Goal: Task Accomplishment & Management: Manage account settings

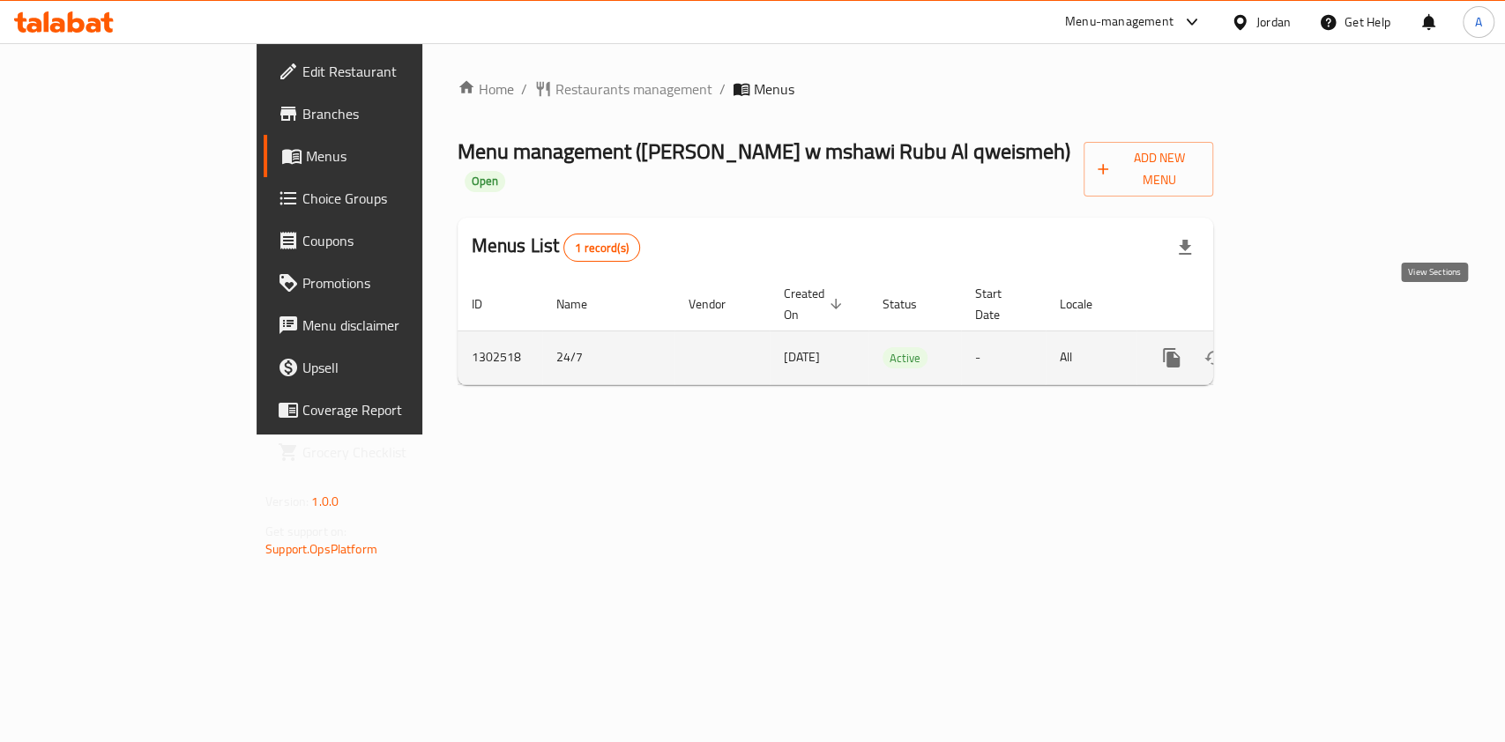
click at [1309, 347] on icon "enhanced table" at bounding box center [1298, 357] width 21 height 21
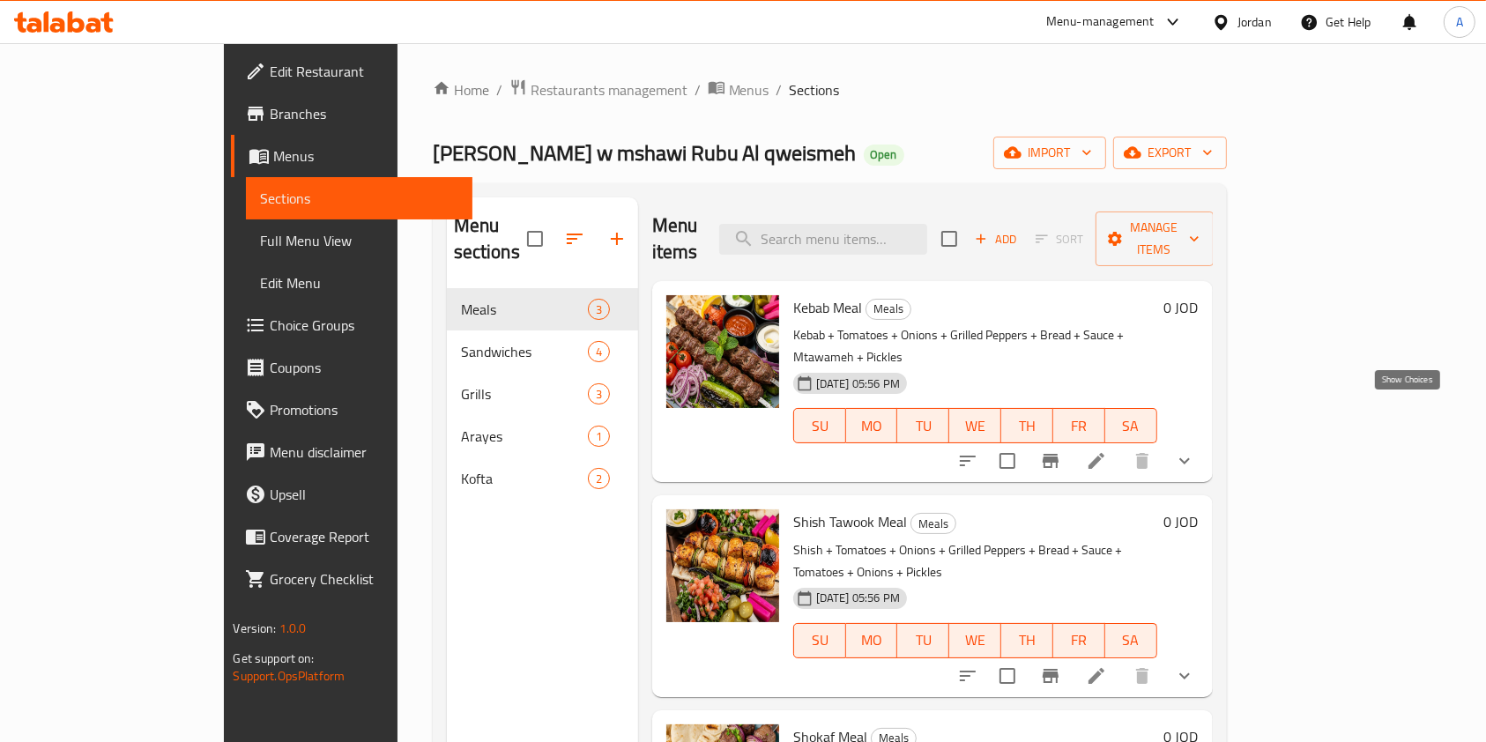
click at [1190, 458] on icon "show more" at bounding box center [1184, 461] width 11 height 6
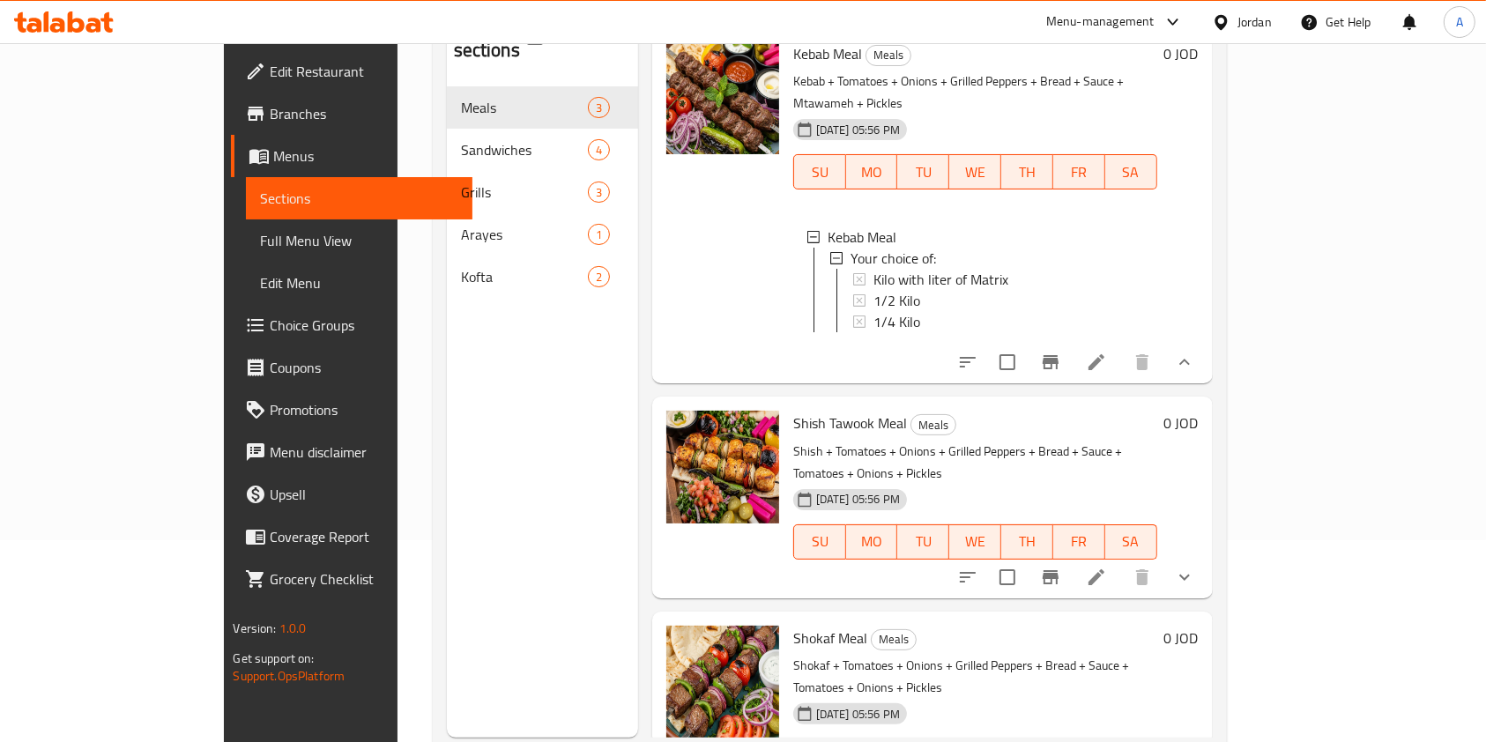
scroll to position [247, 0]
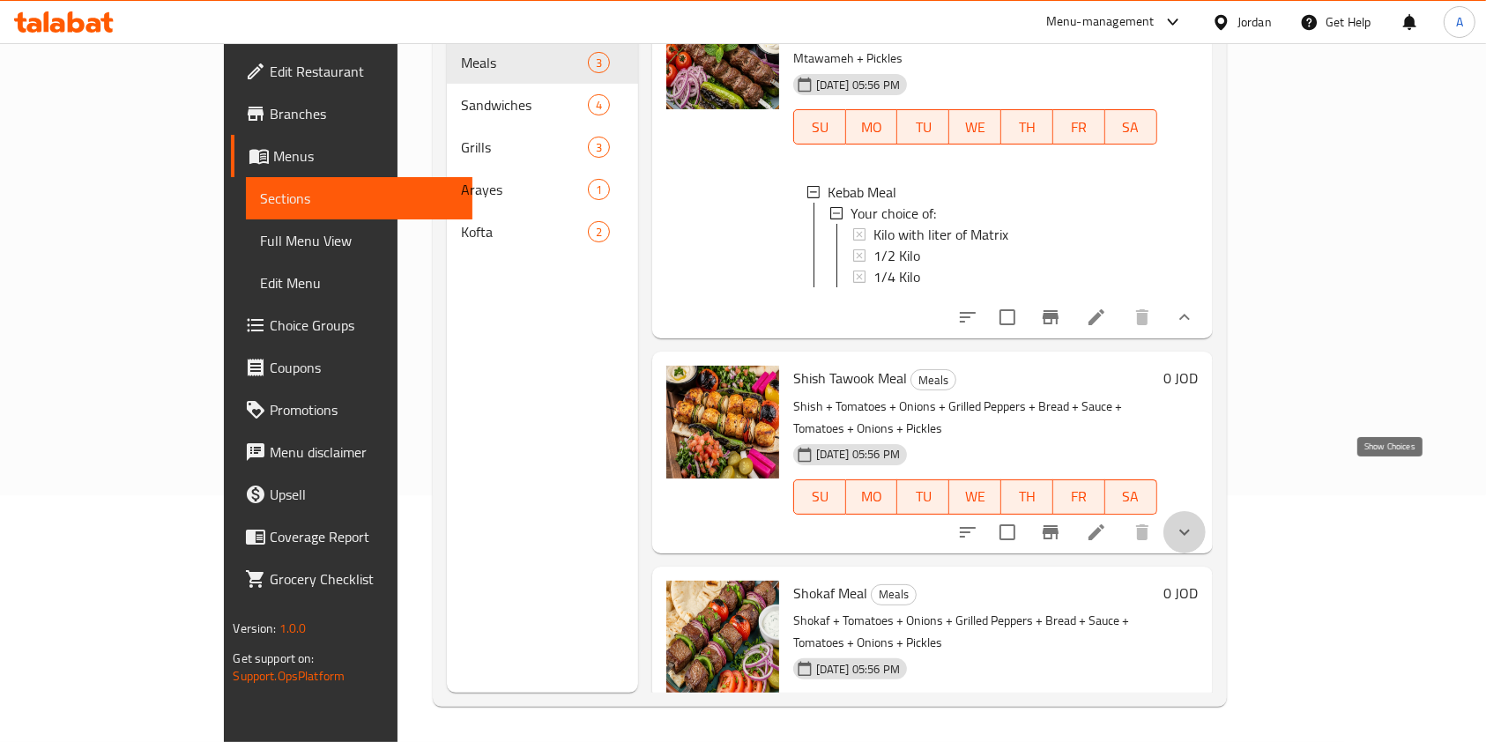
click at [1195, 522] on icon "show more" at bounding box center [1184, 532] width 21 height 21
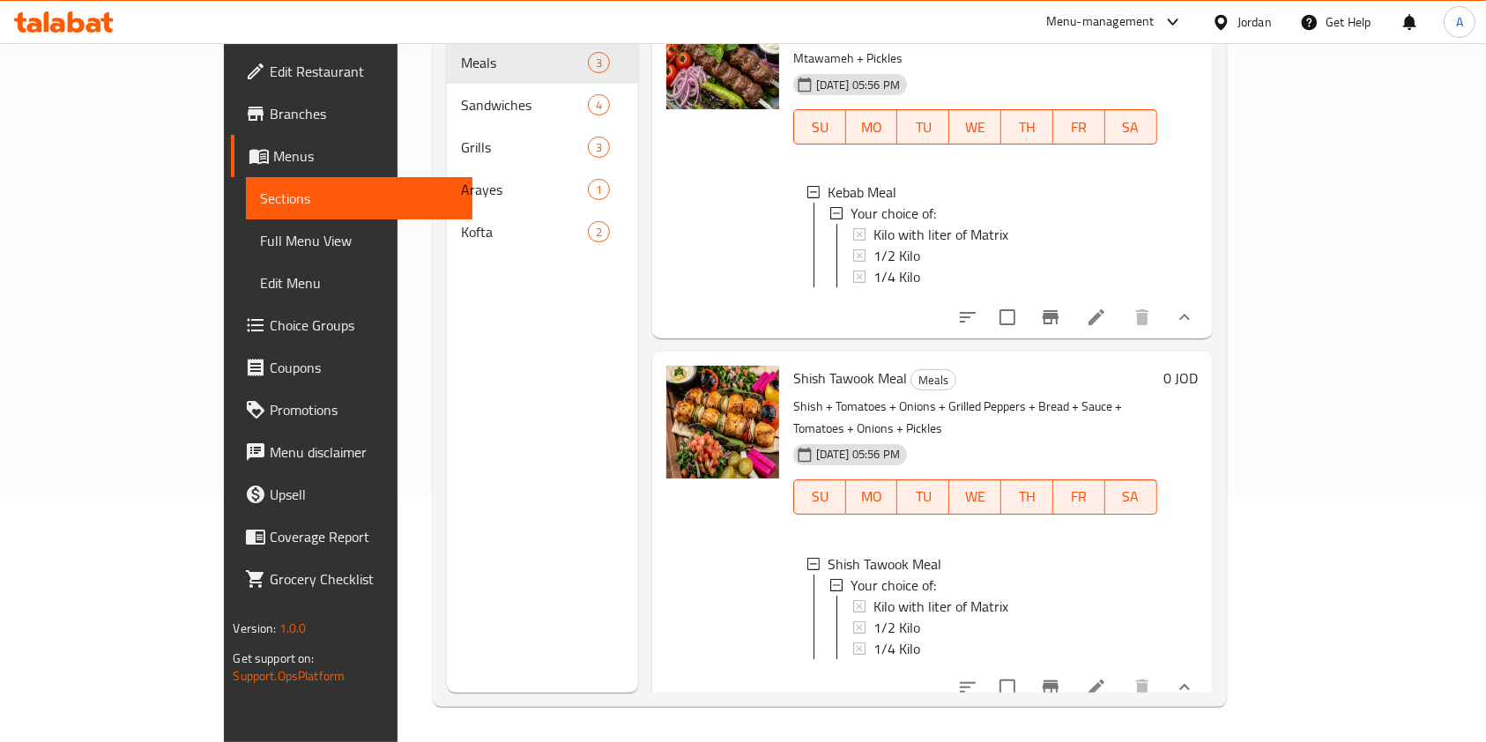
scroll to position [226, 0]
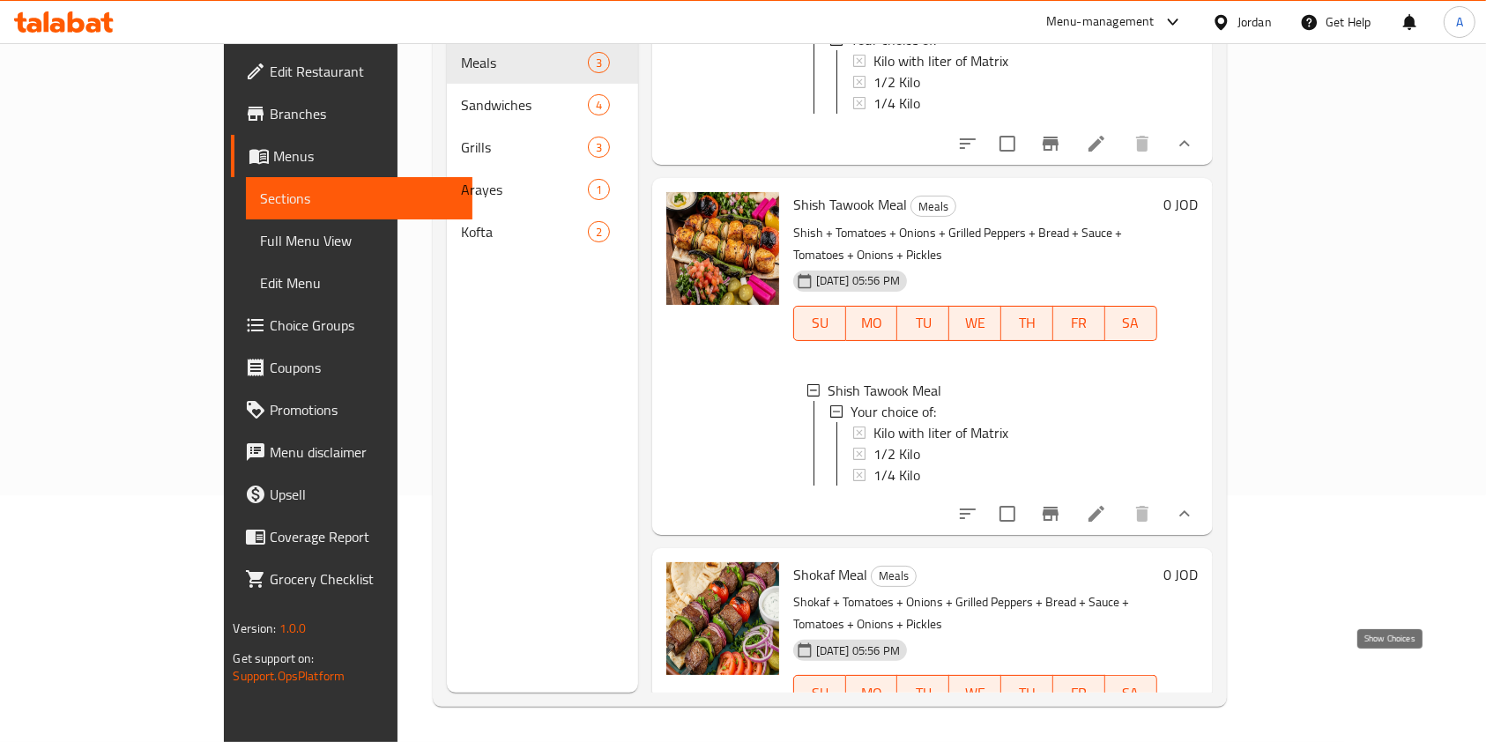
click at [1195, 718] on icon "show more" at bounding box center [1184, 728] width 21 height 21
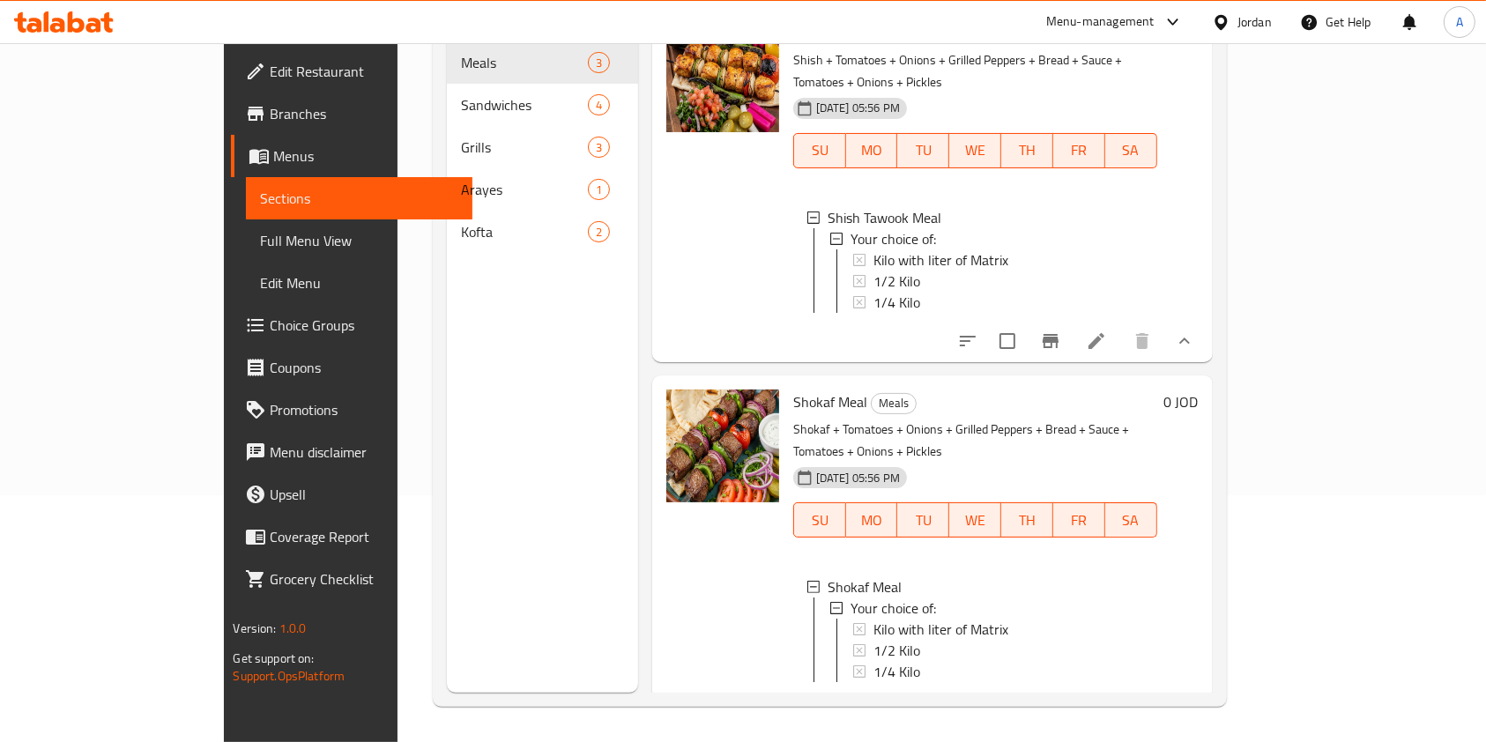
scroll to position [0, 0]
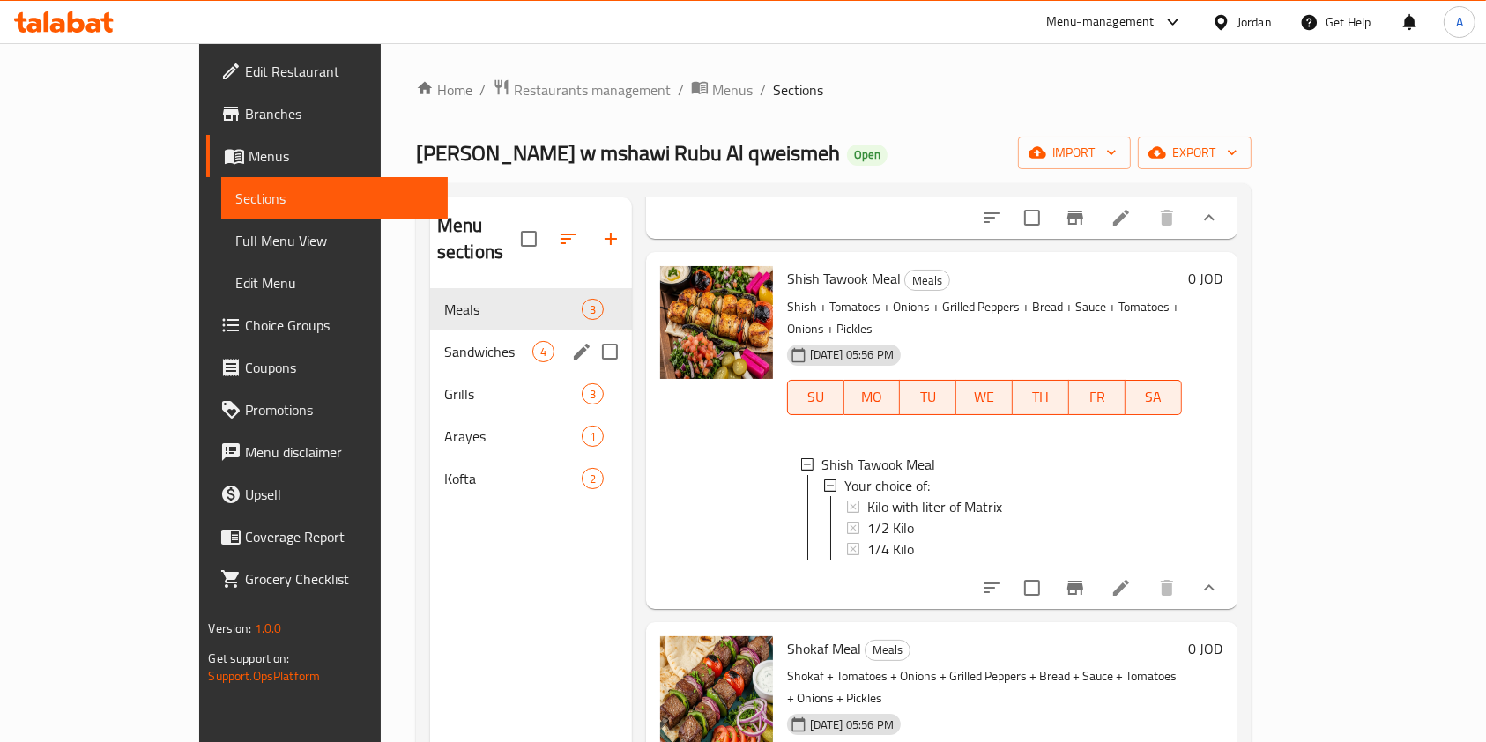
click at [444, 341] on span "Sandwiches" at bounding box center [488, 351] width 88 height 21
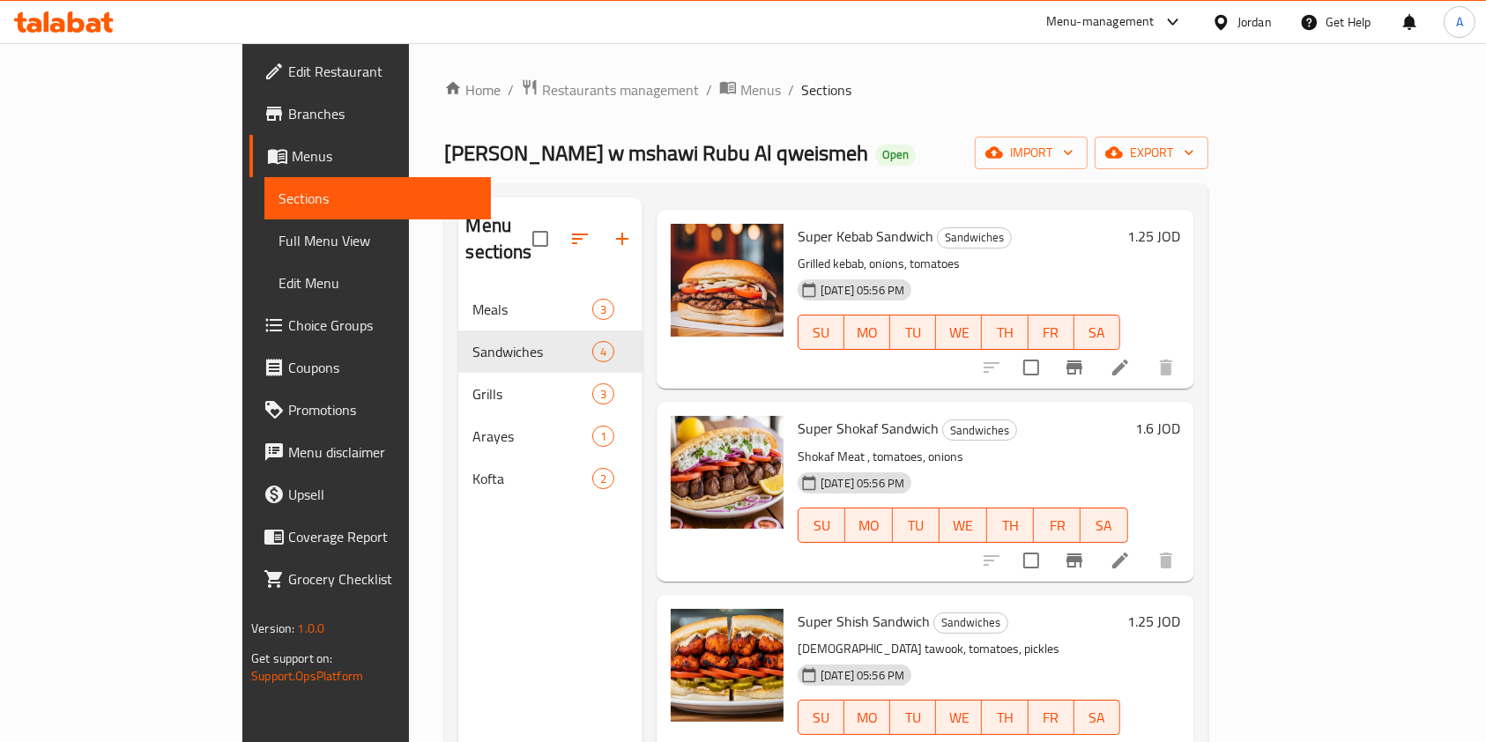
scroll to position [247, 0]
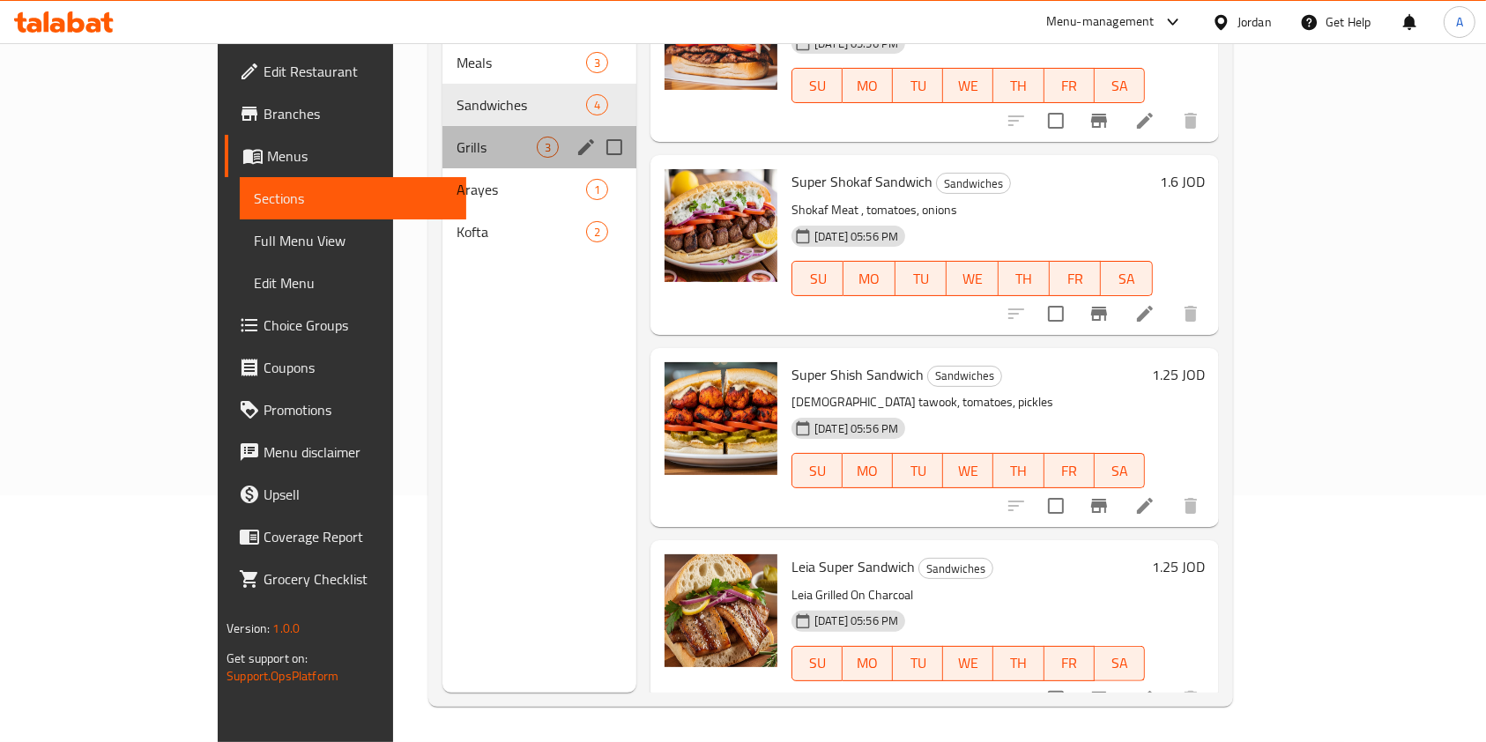
click at [457, 137] on span "Grills" at bounding box center [497, 147] width 80 height 21
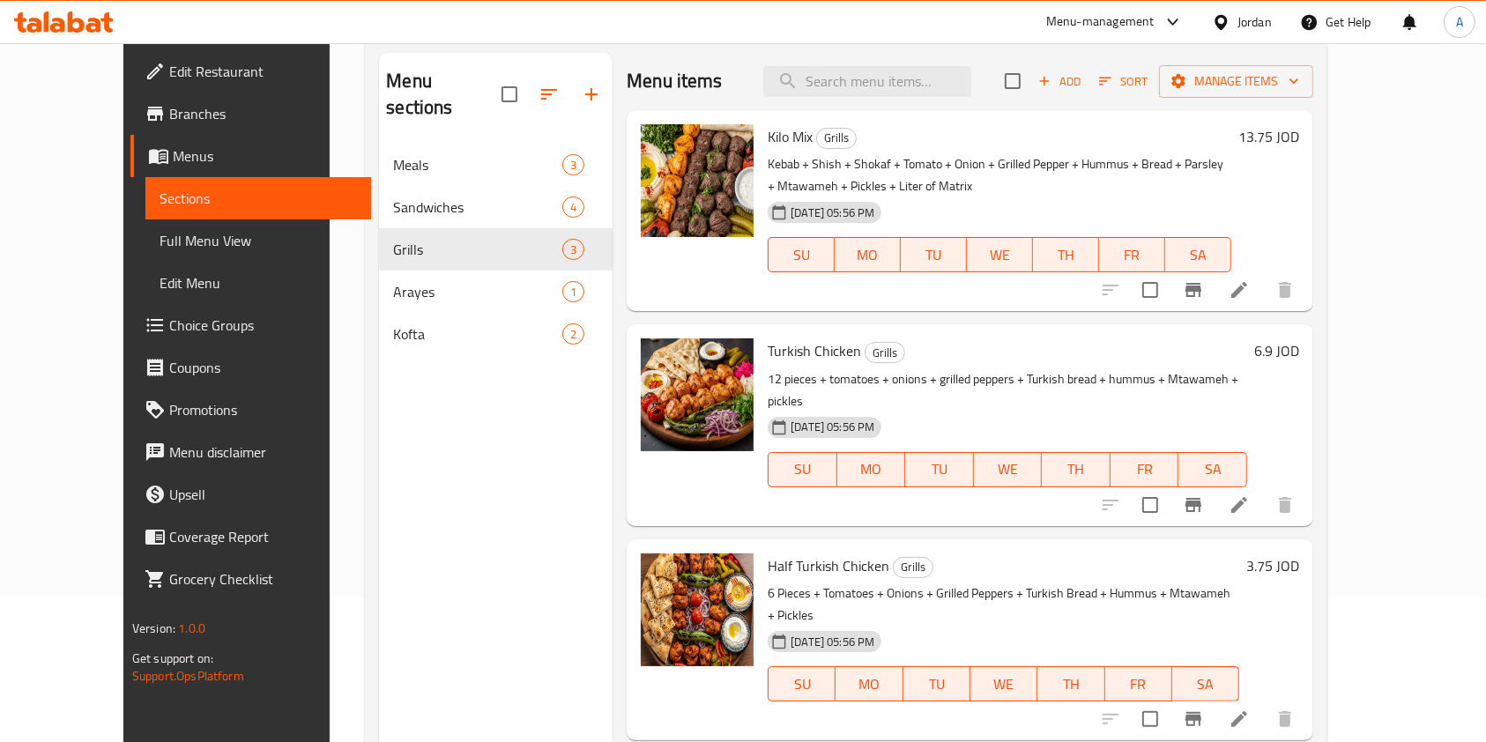
scroll to position [247, 0]
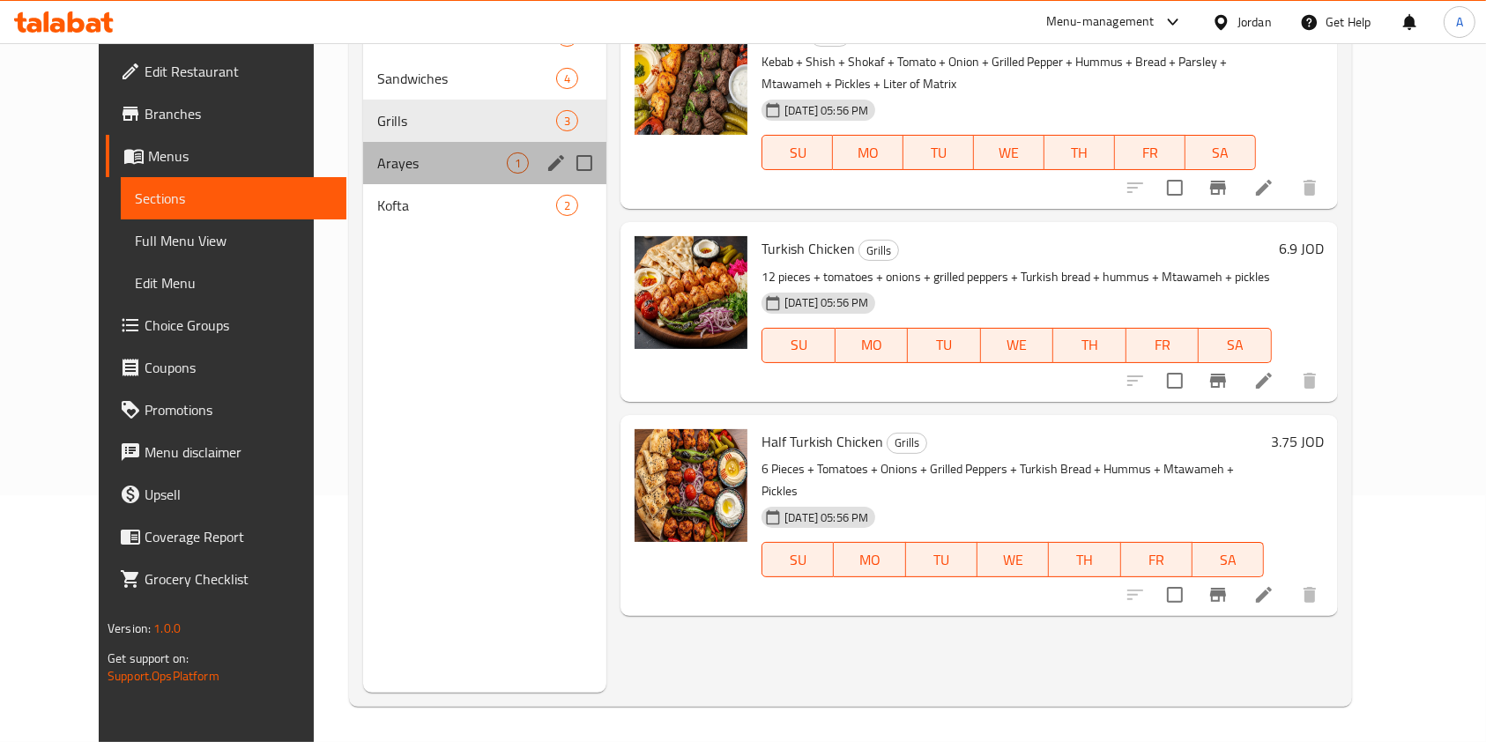
click at [413, 177] on div "Arayes 1" at bounding box center [485, 163] width 244 height 42
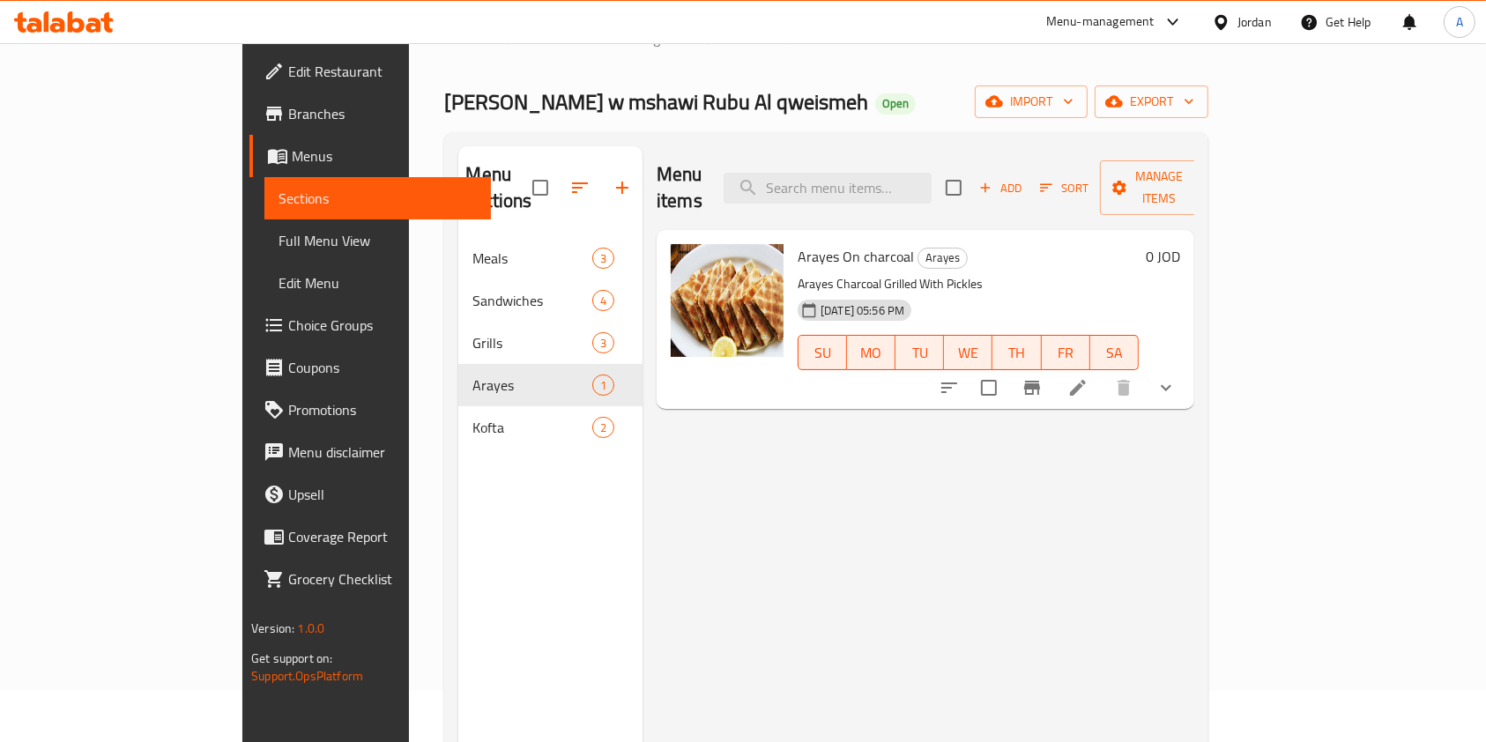
scroll to position [35, 0]
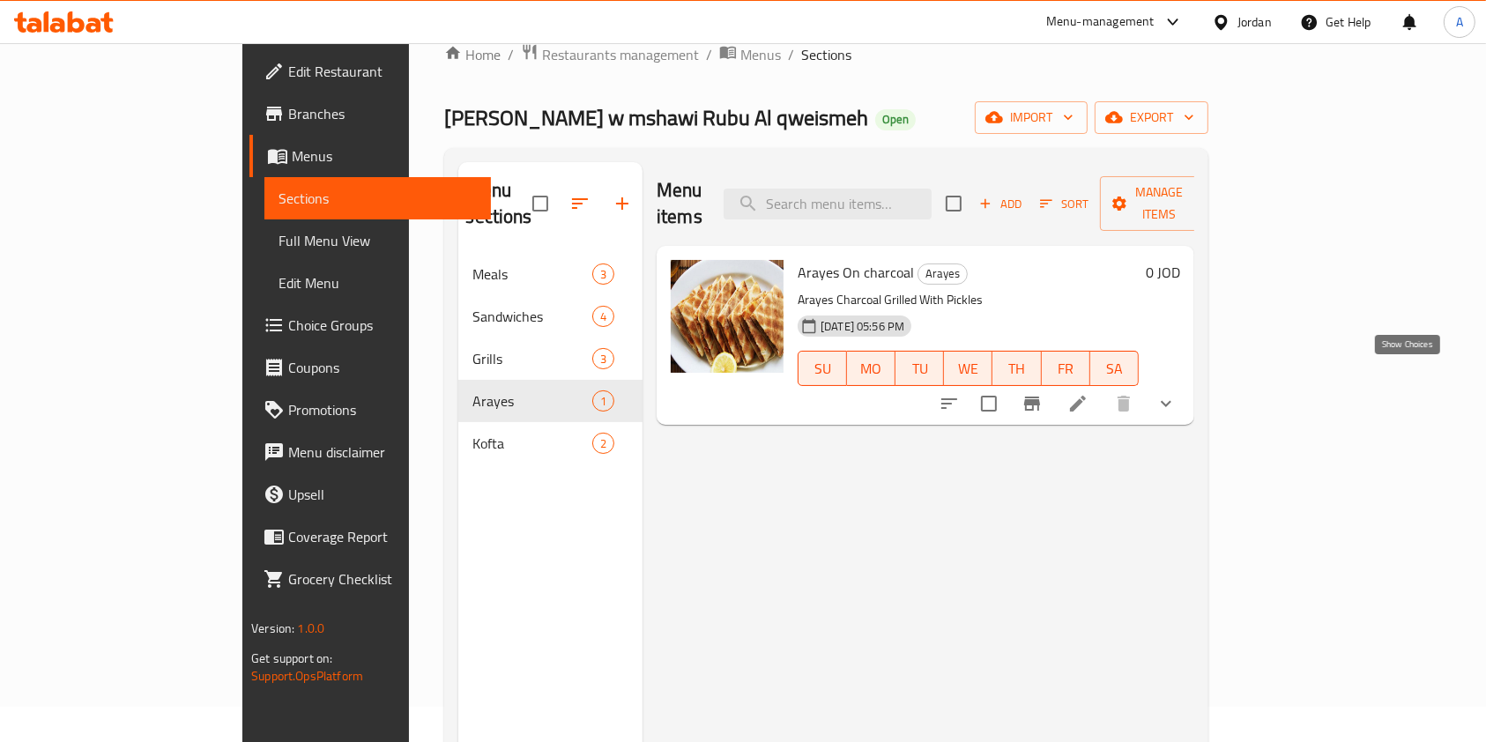
click at [1177, 393] on icon "show more" at bounding box center [1166, 403] width 21 height 21
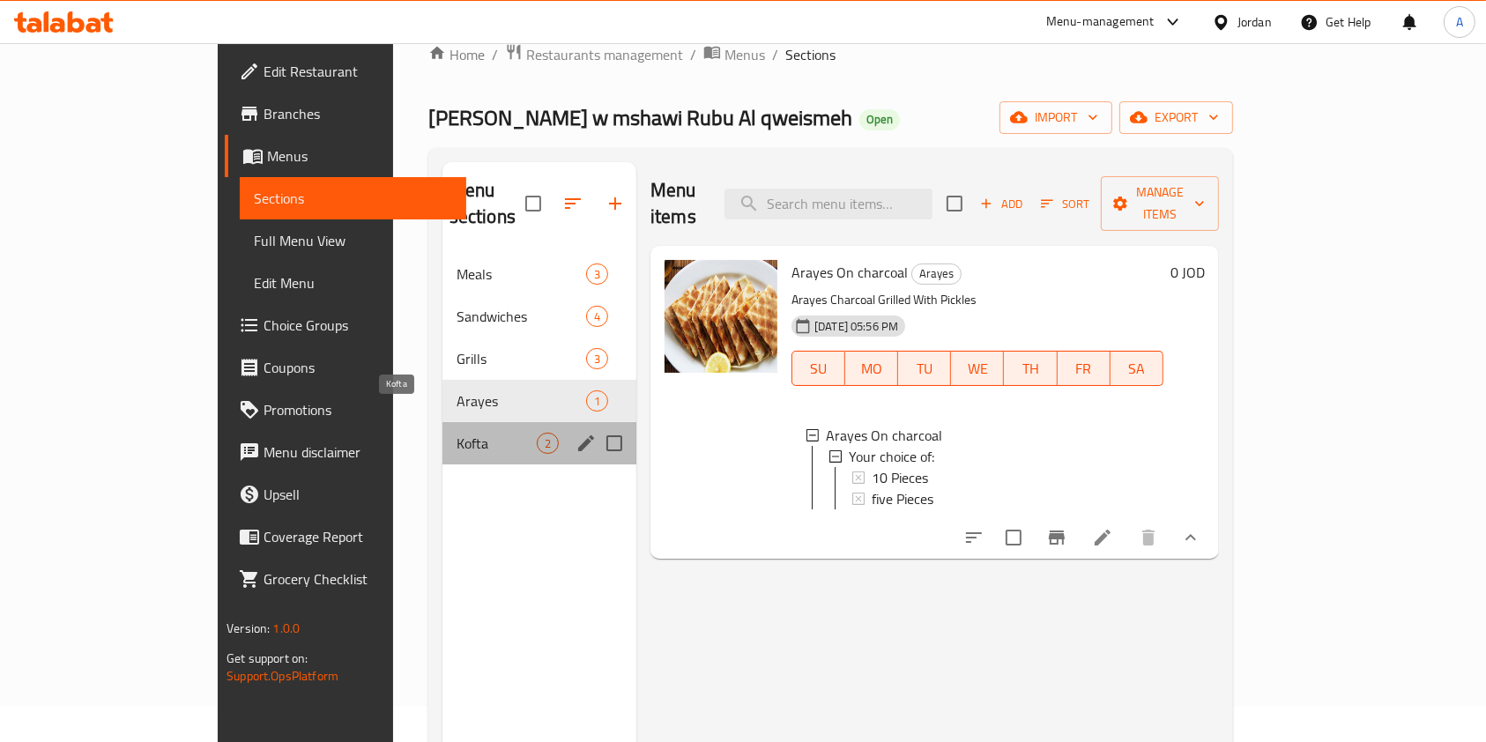
click at [457, 433] on span "Kofta" at bounding box center [497, 443] width 80 height 21
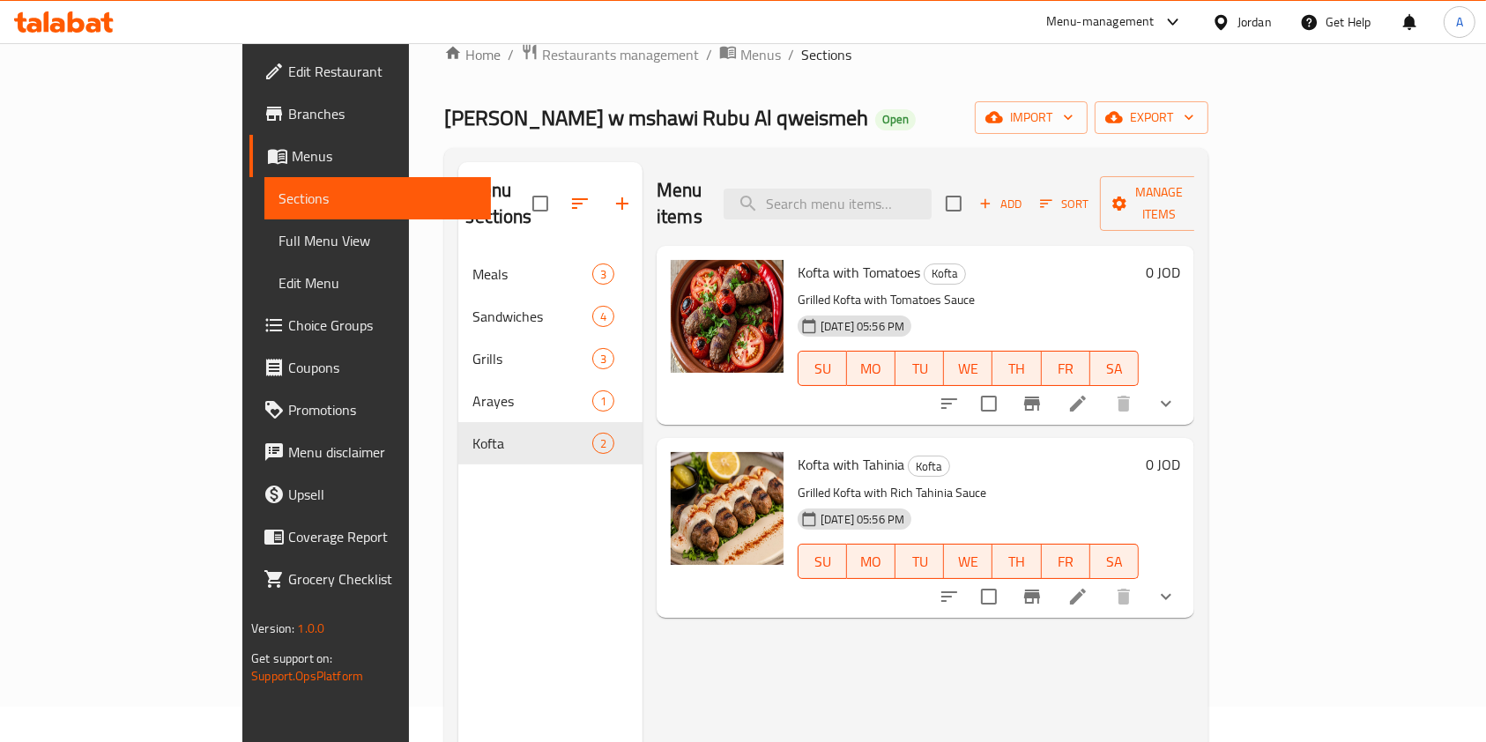
click at [1177, 393] on icon "show more" at bounding box center [1166, 403] width 21 height 21
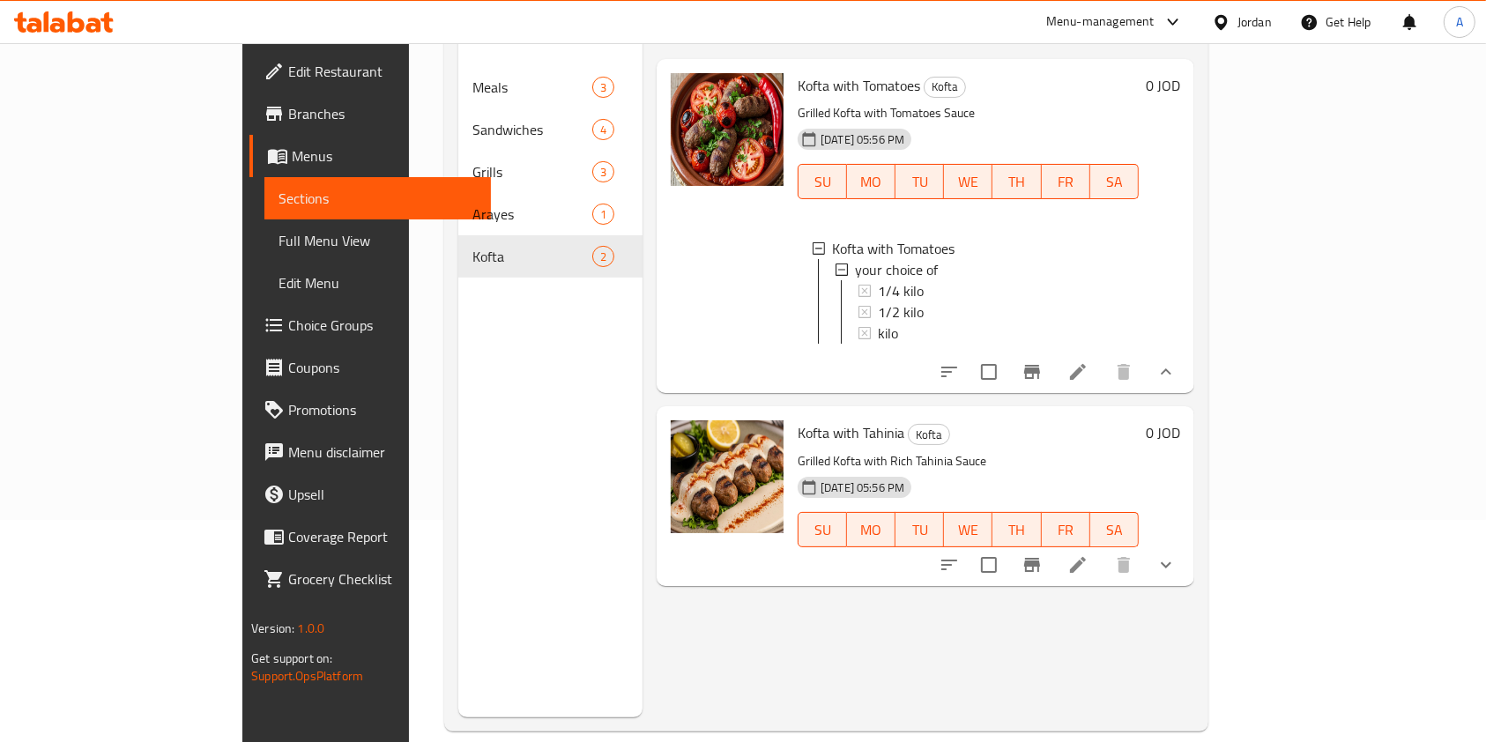
scroll to position [223, 0]
click at [1187, 556] on button "show more" at bounding box center [1166, 564] width 42 height 42
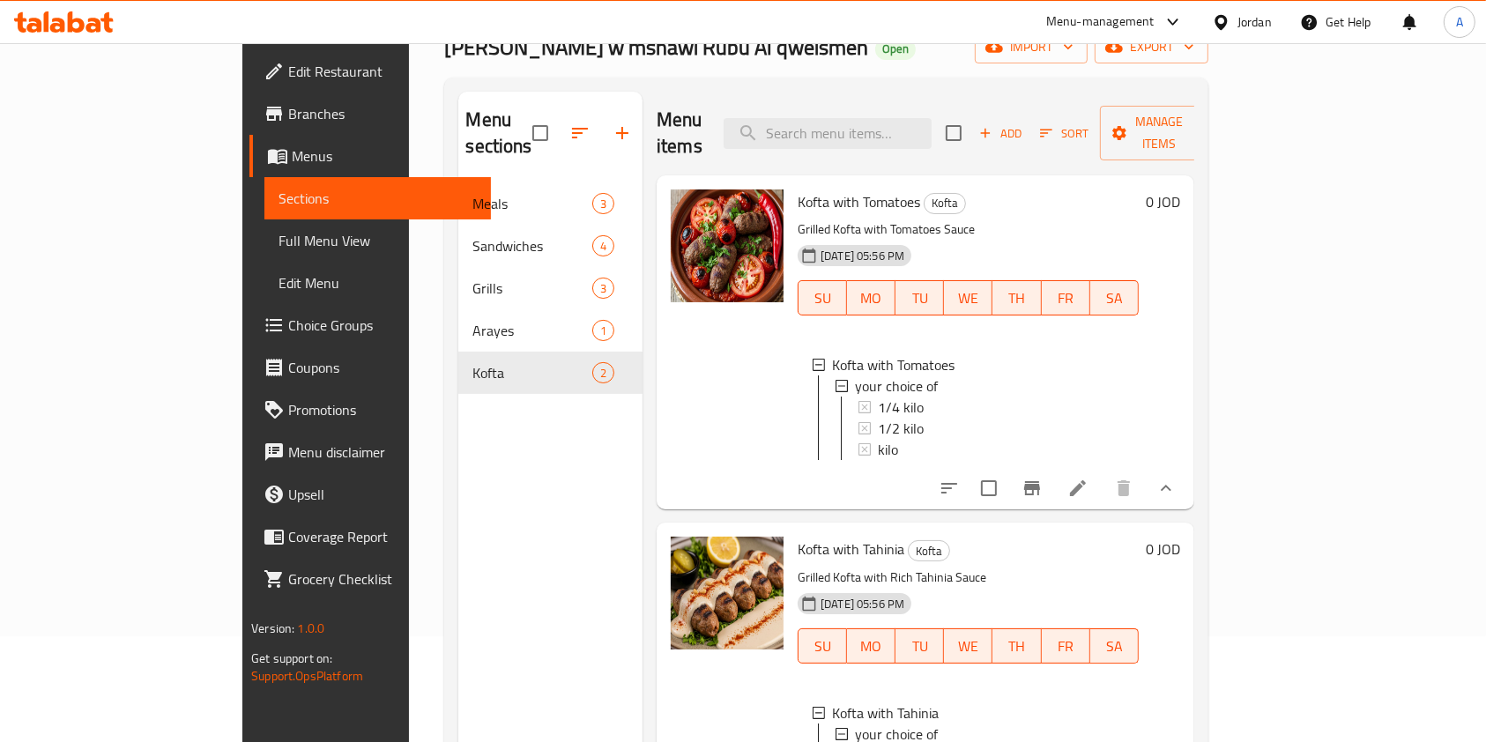
scroll to position [105, 0]
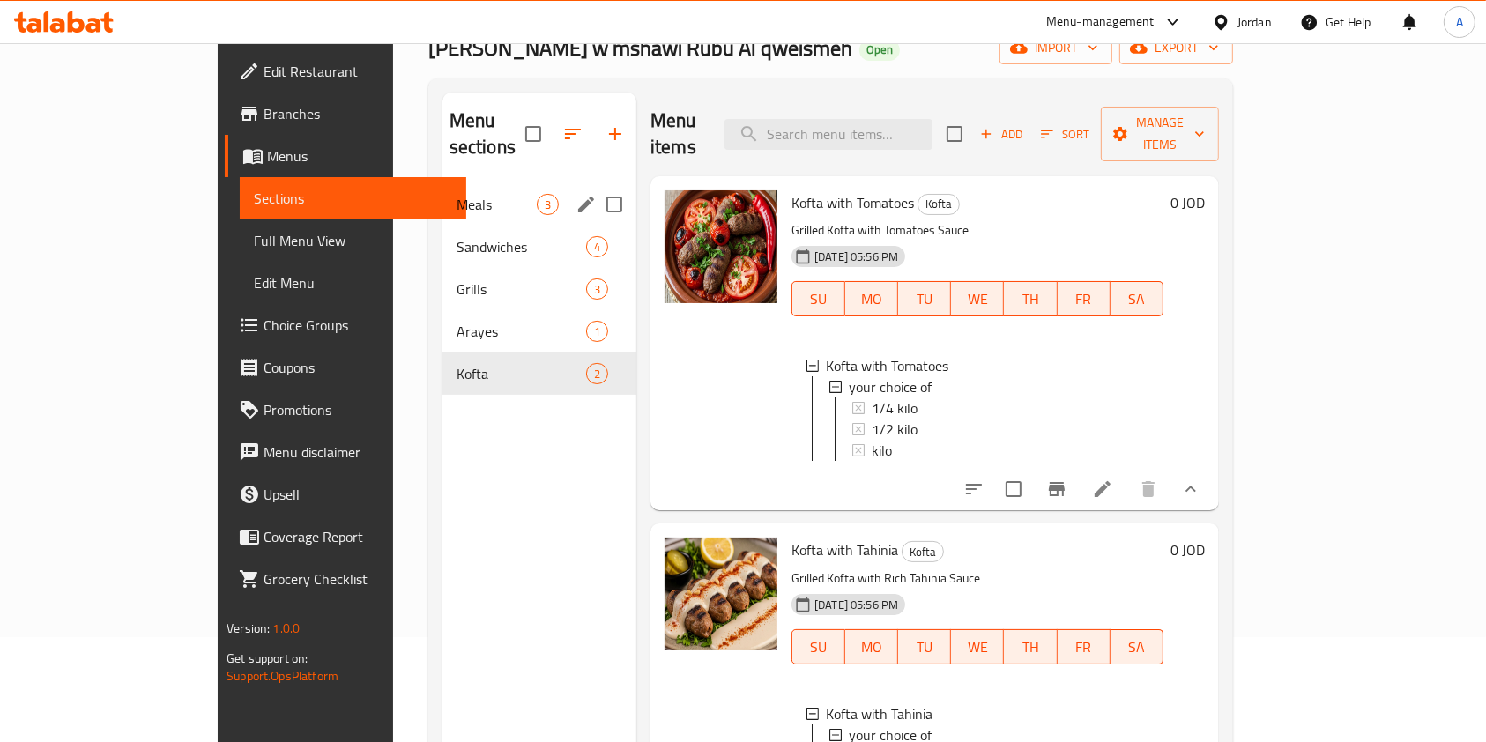
click at [442, 192] on div "Meals 3" at bounding box center [539, 204] width 194 height 42
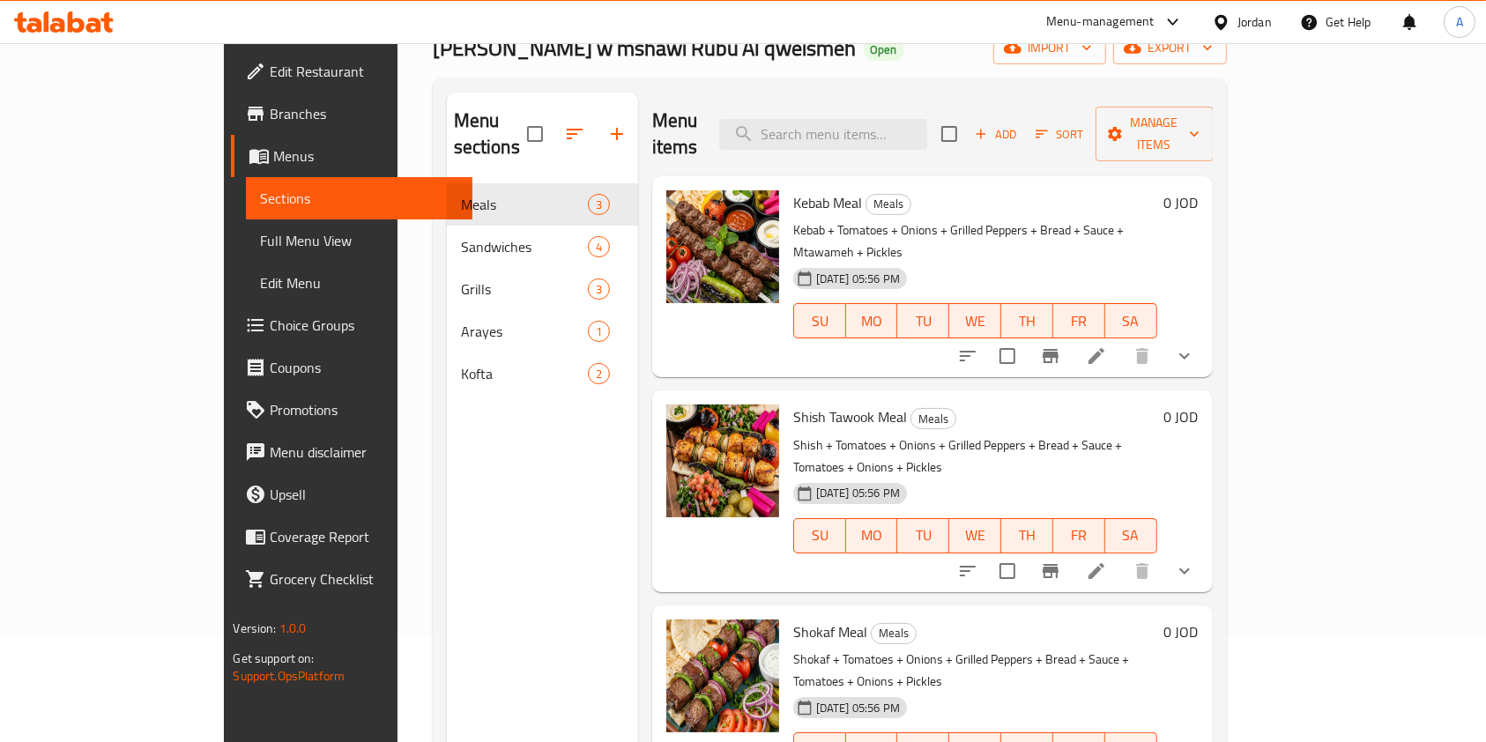
click at [1104, 348] on icon at bounding box center [1097, 356] width 16 height 16
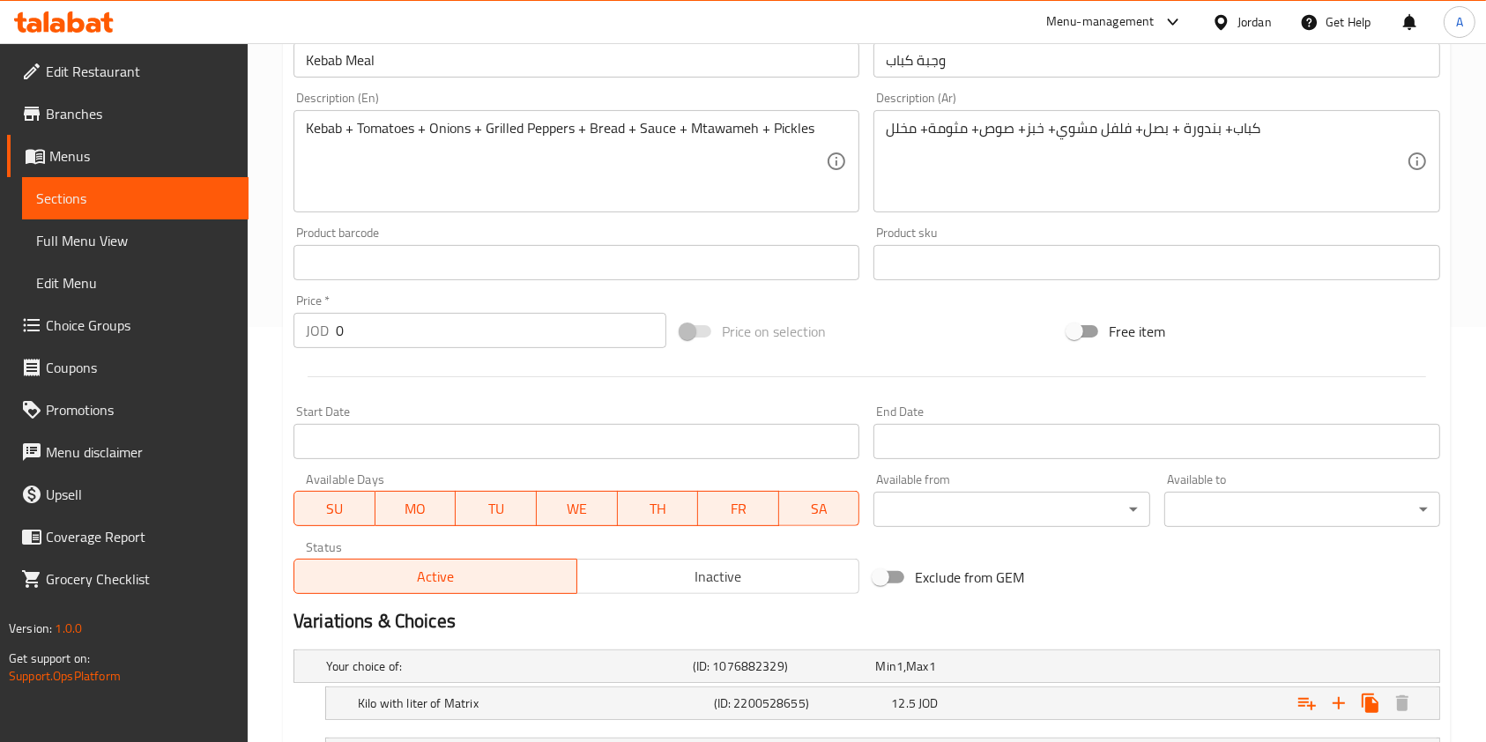
scroll to position [619, 0]
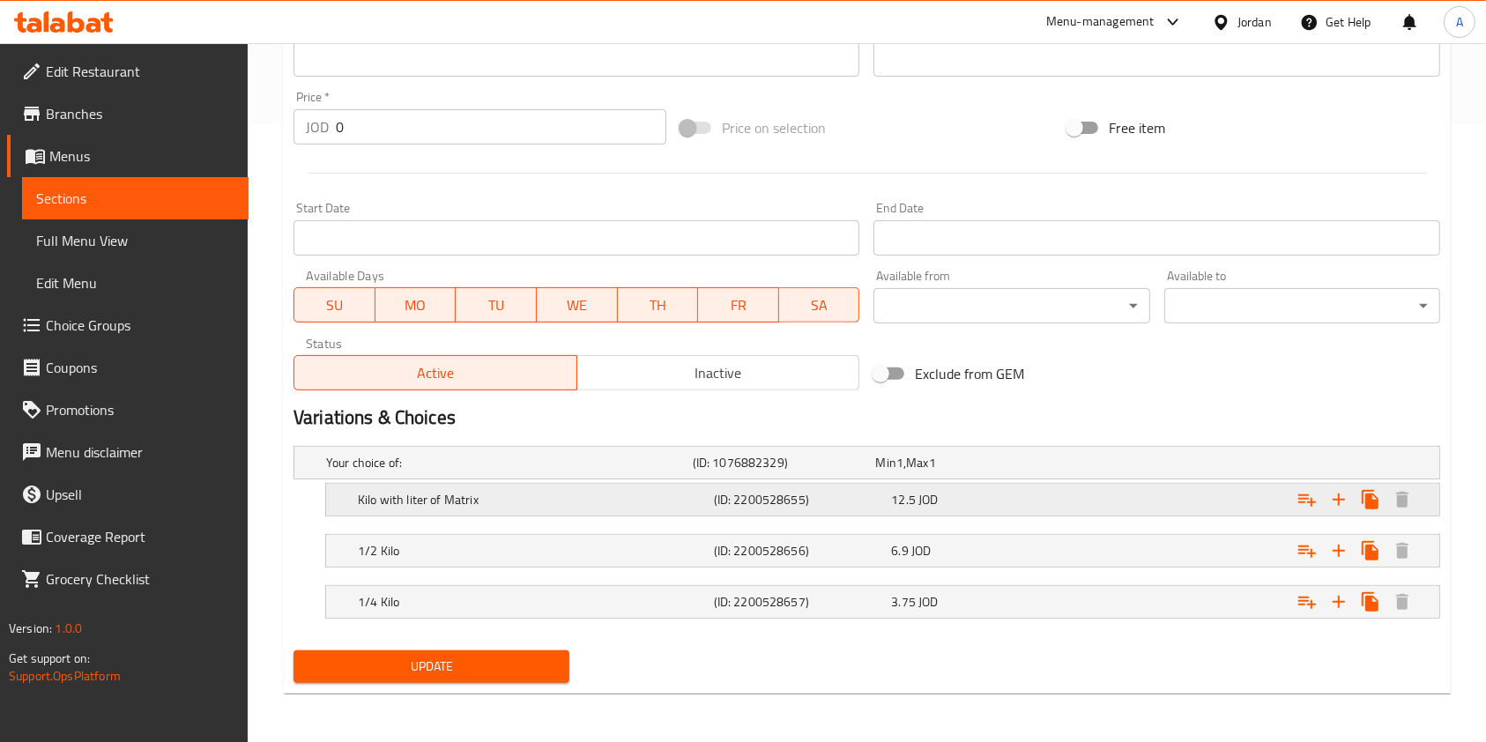
click at [941, 472] on div "12.5 JOD" at bounding box center [963, 463] width 176 height 18
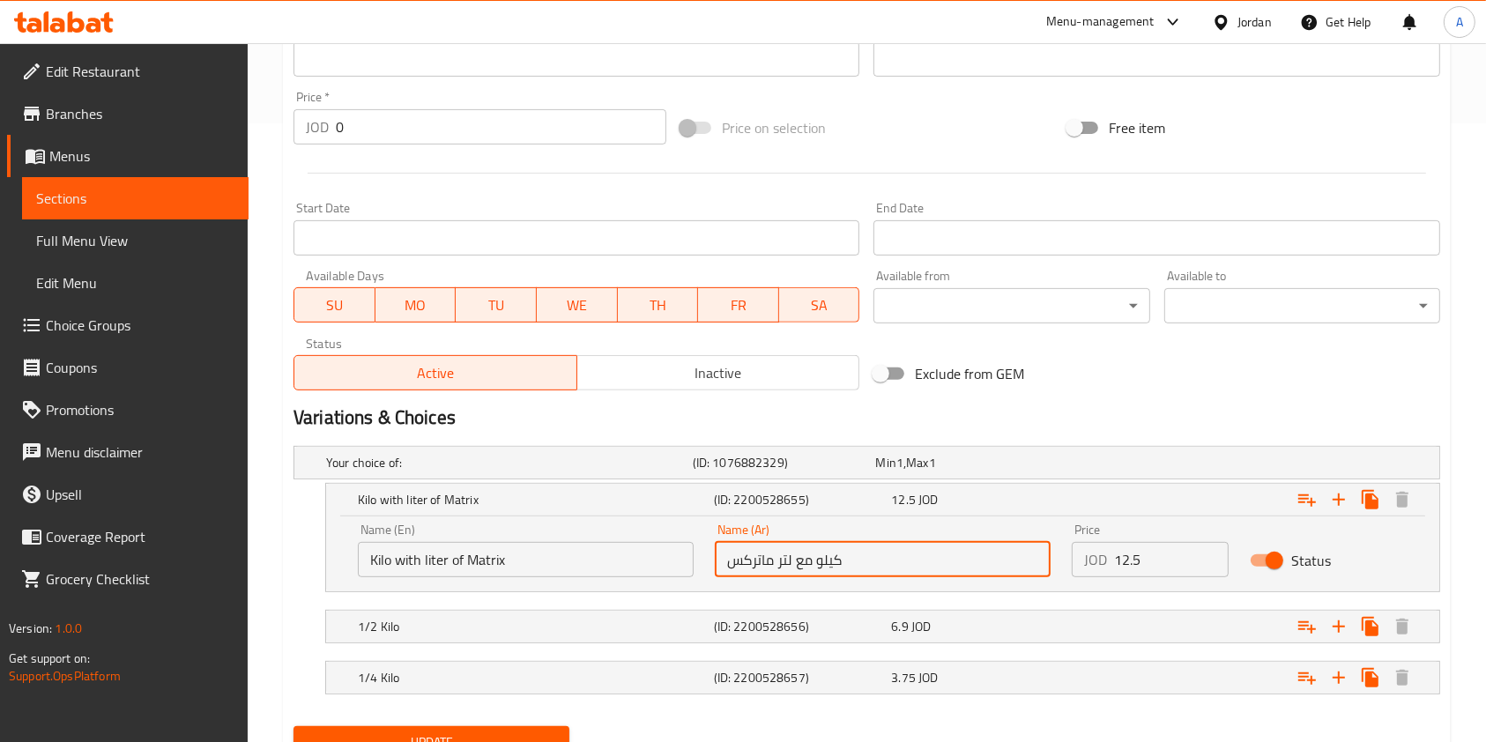
click at [726, 560] on input "كيلو مع لتر ماتركس" at bounding box center [883, 559] width 336 height 35
drag, startPoint x: 726, startPoint y: 560, endPoint x: 792, endPoint y: 564, distance: 65.4
click at [792, 564] on input "كيلو مع لتر ماتركس" at bounding box center [883, 559] width 336 height 35
type input "كيلو مع 2 ماتركيس"
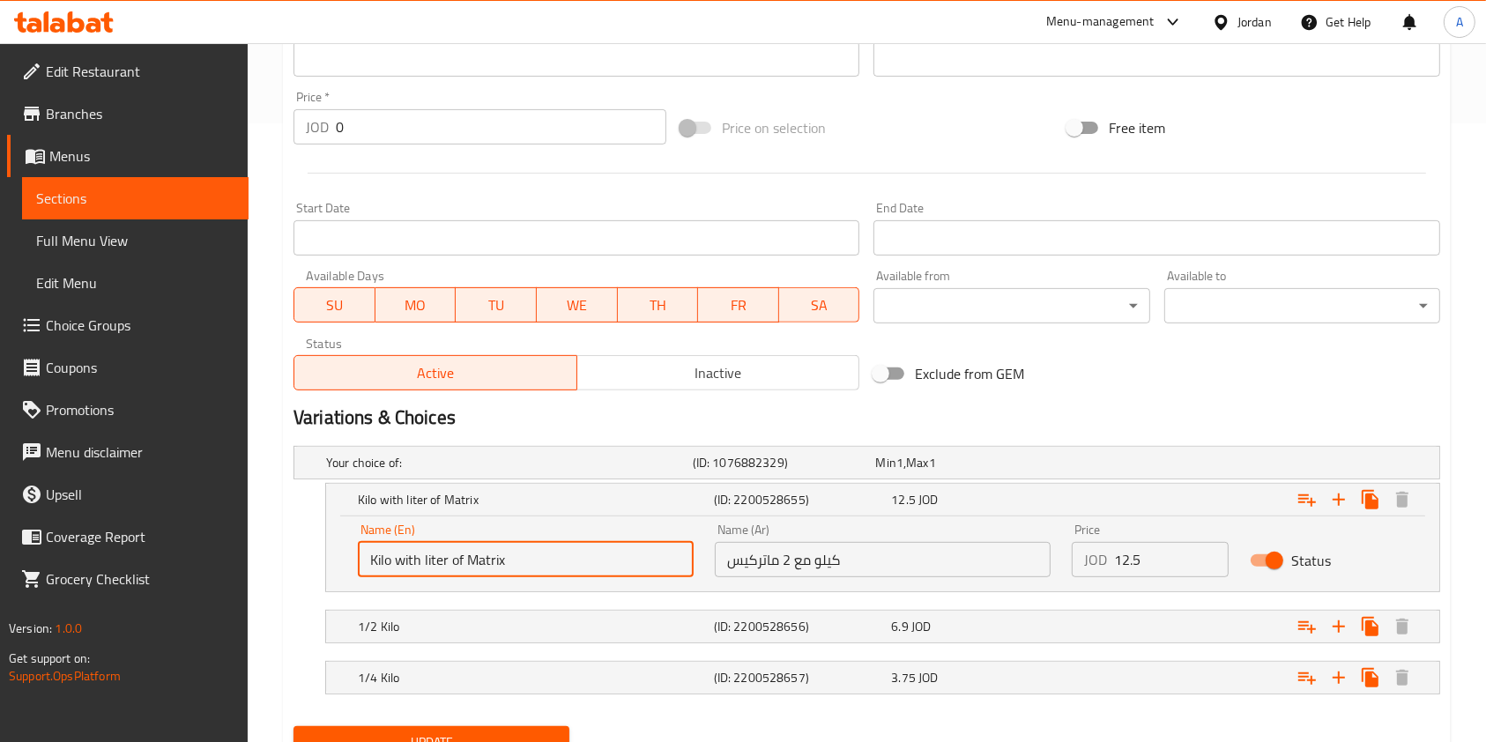
click at [578, 561] on input "Kilo with liter of Matrix" at bounding box center [526, 559] width 336 height 35
type input "Kilo with 2 matrix"
click at [726, 555] on input "كيلو مع 2 ماتركيس" at bounding box center [883, 559] width 336 height 35
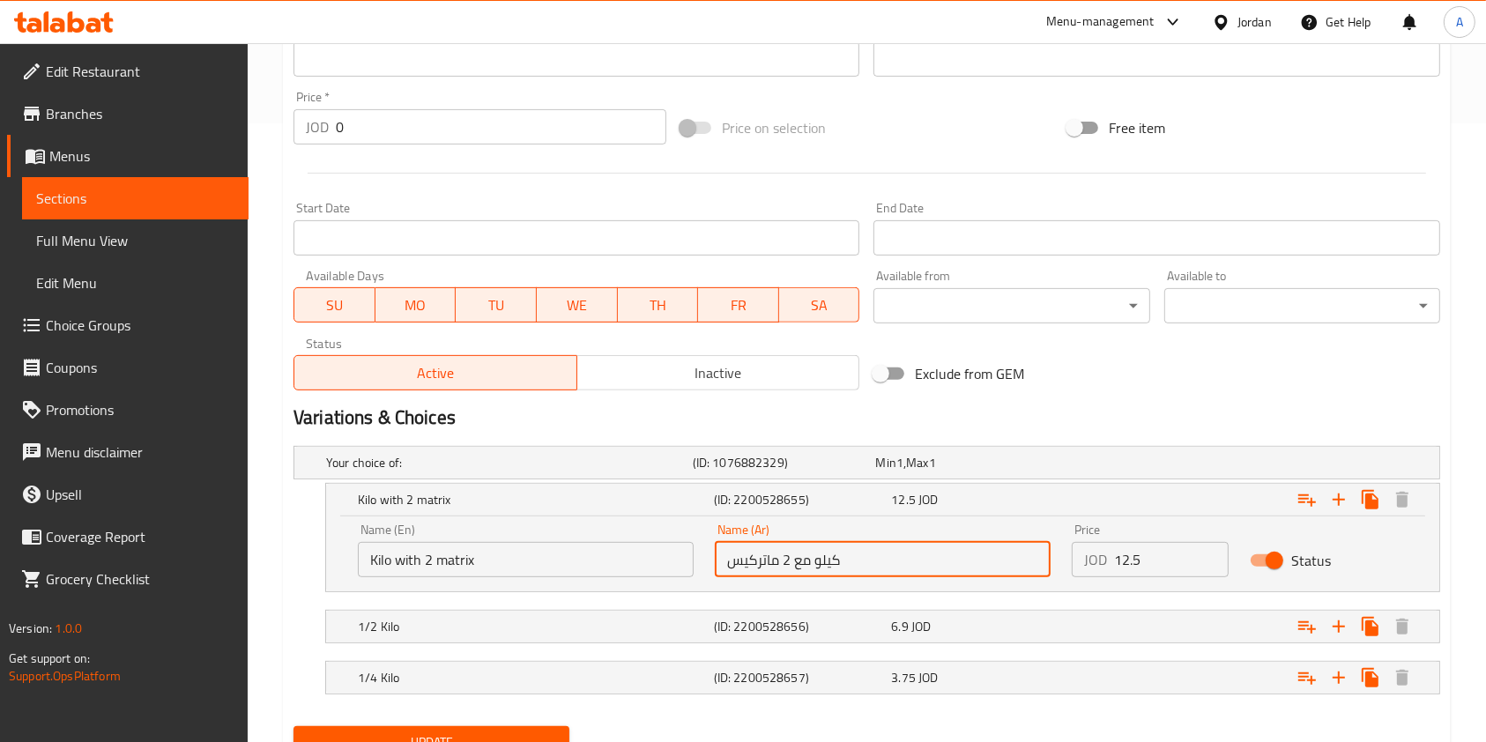
scroll to position [694, 0]
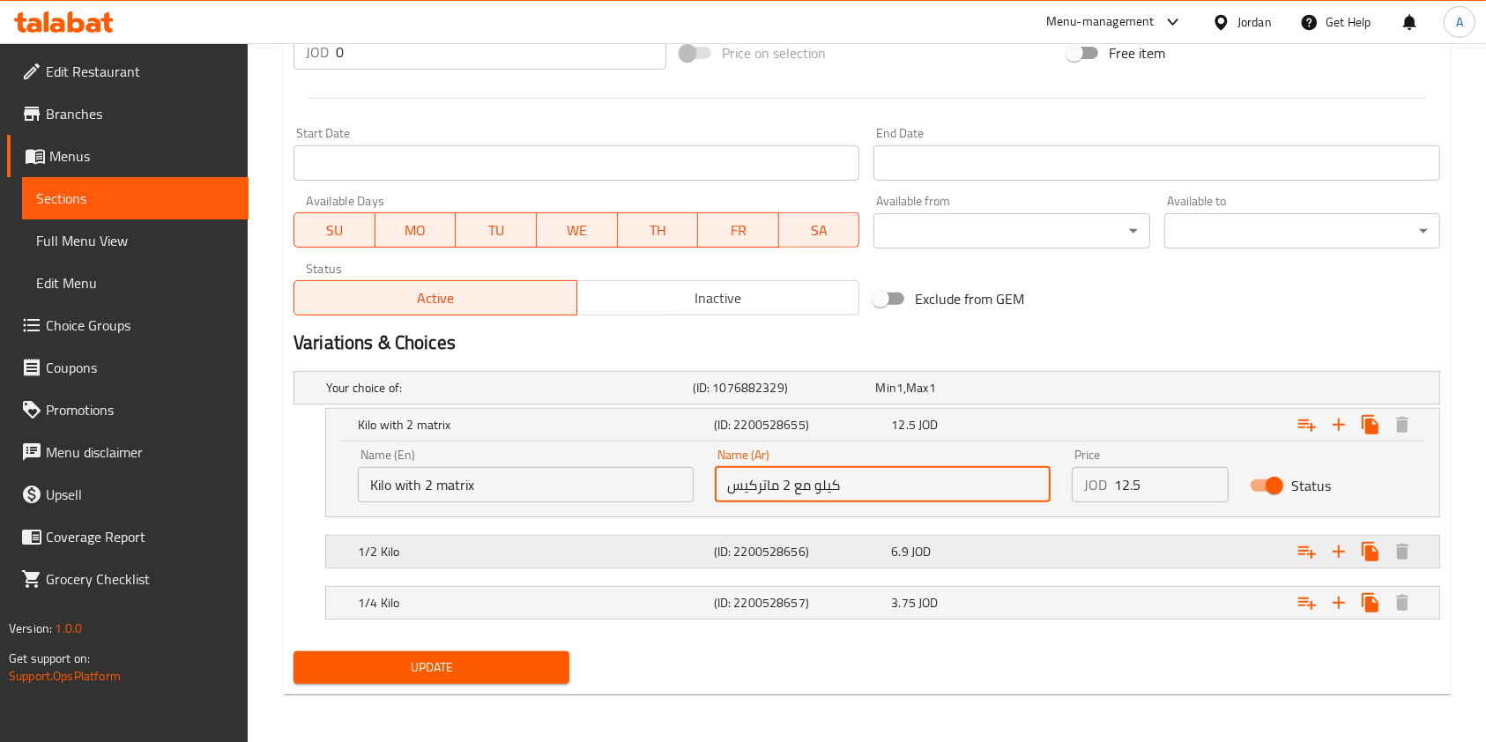
click at [720, 397] on h5 "(ID: 2200528656)" at bounding box center [781, 388] width 176 height 18
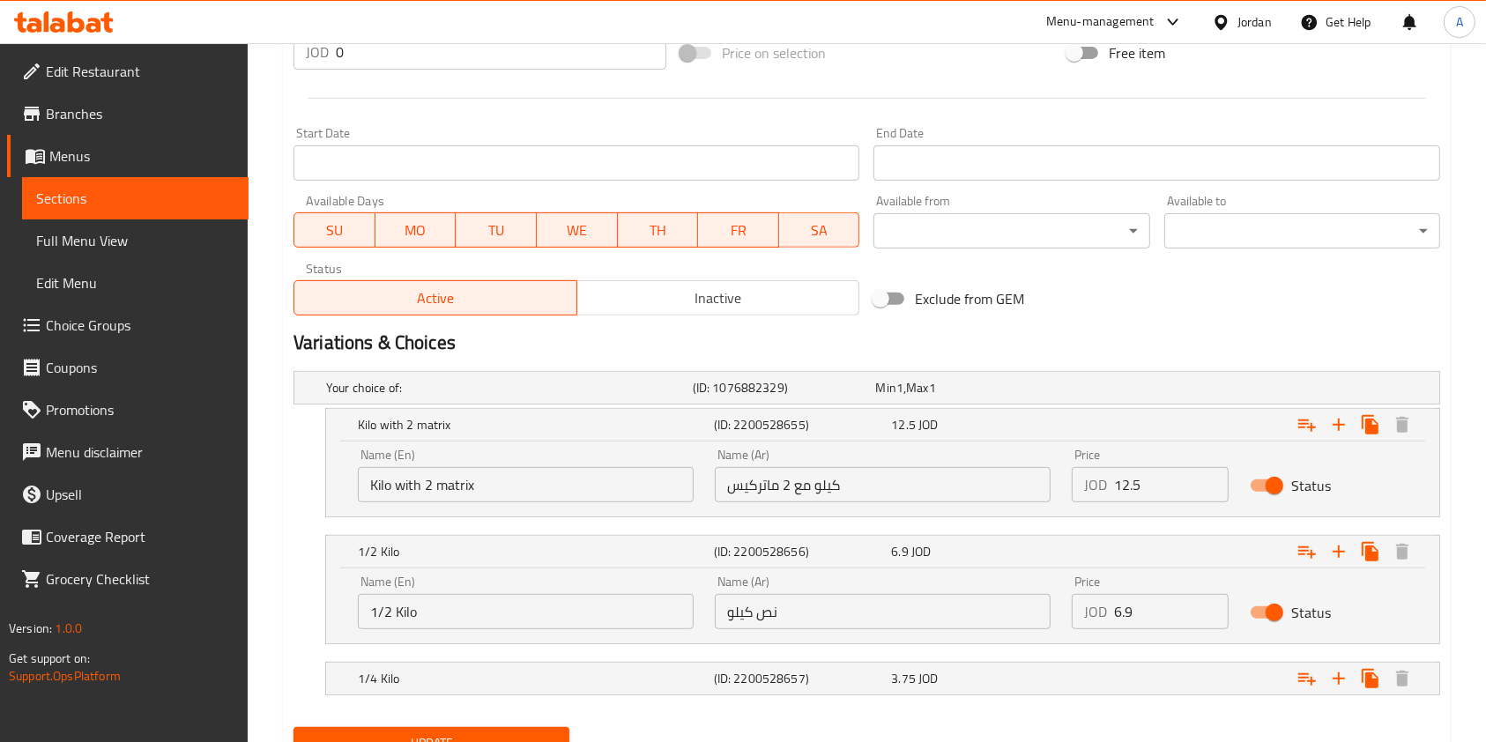
scroll to position [770, 0]
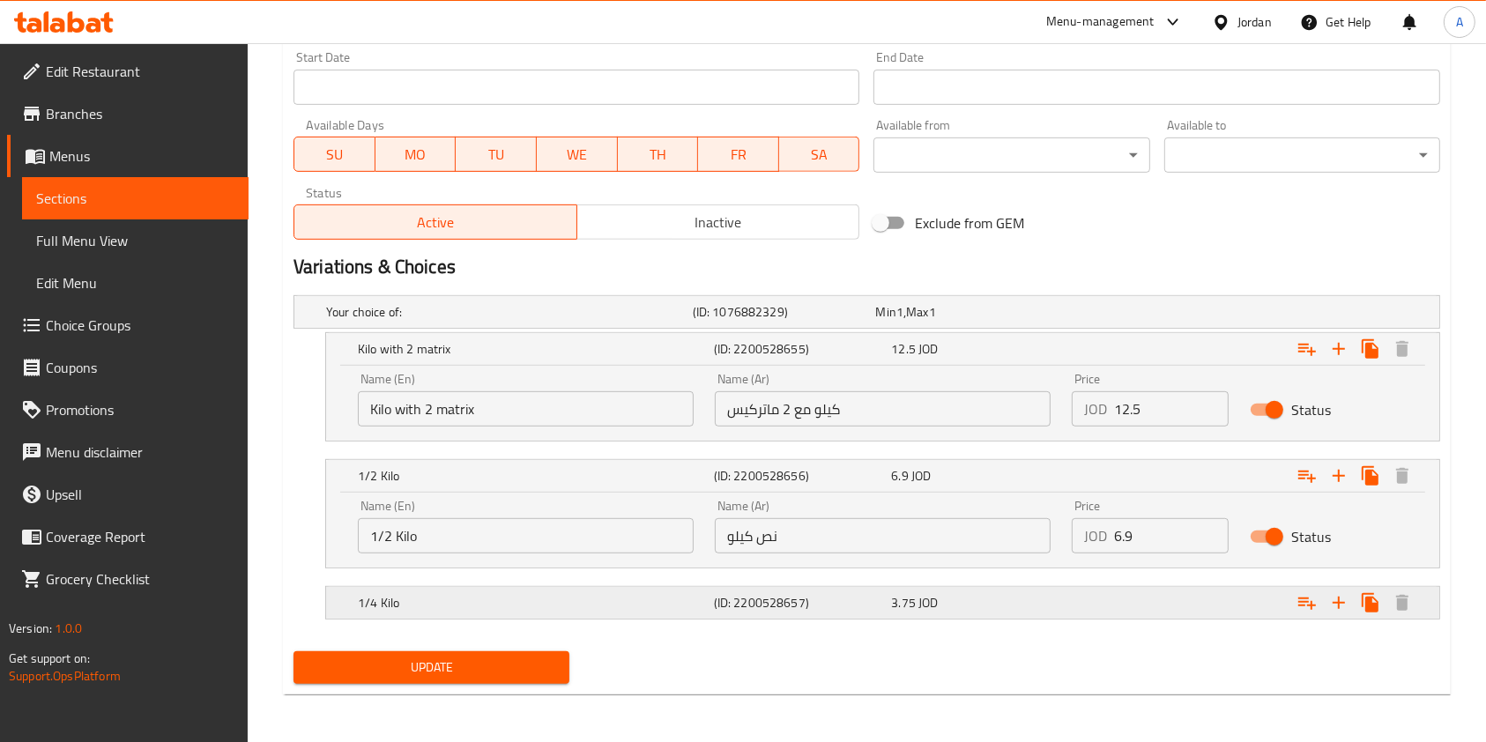
click at [823, 321] on h5 "(ID: 2200528657)" at bounding box center [781, 312] width 176 height 18
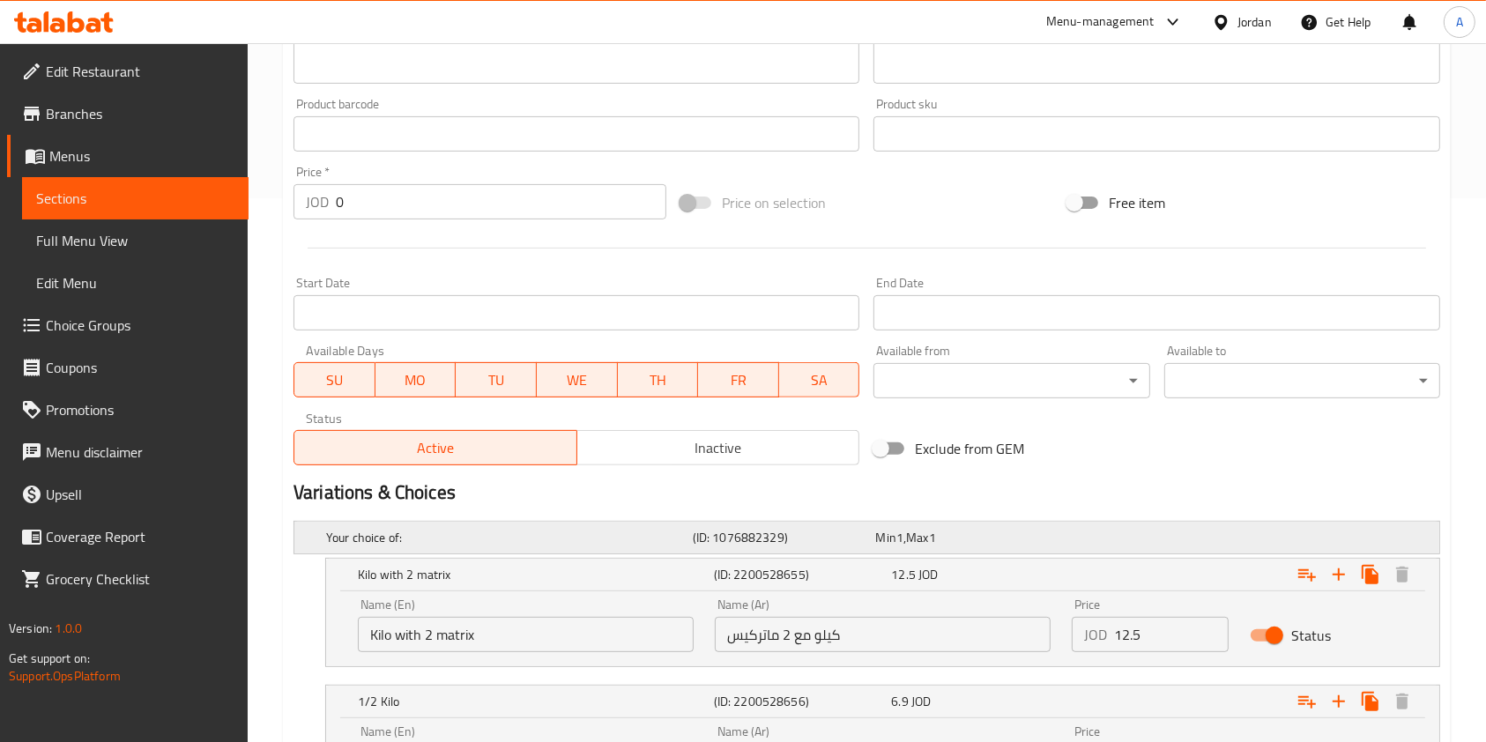
scroll to position [846, 0]
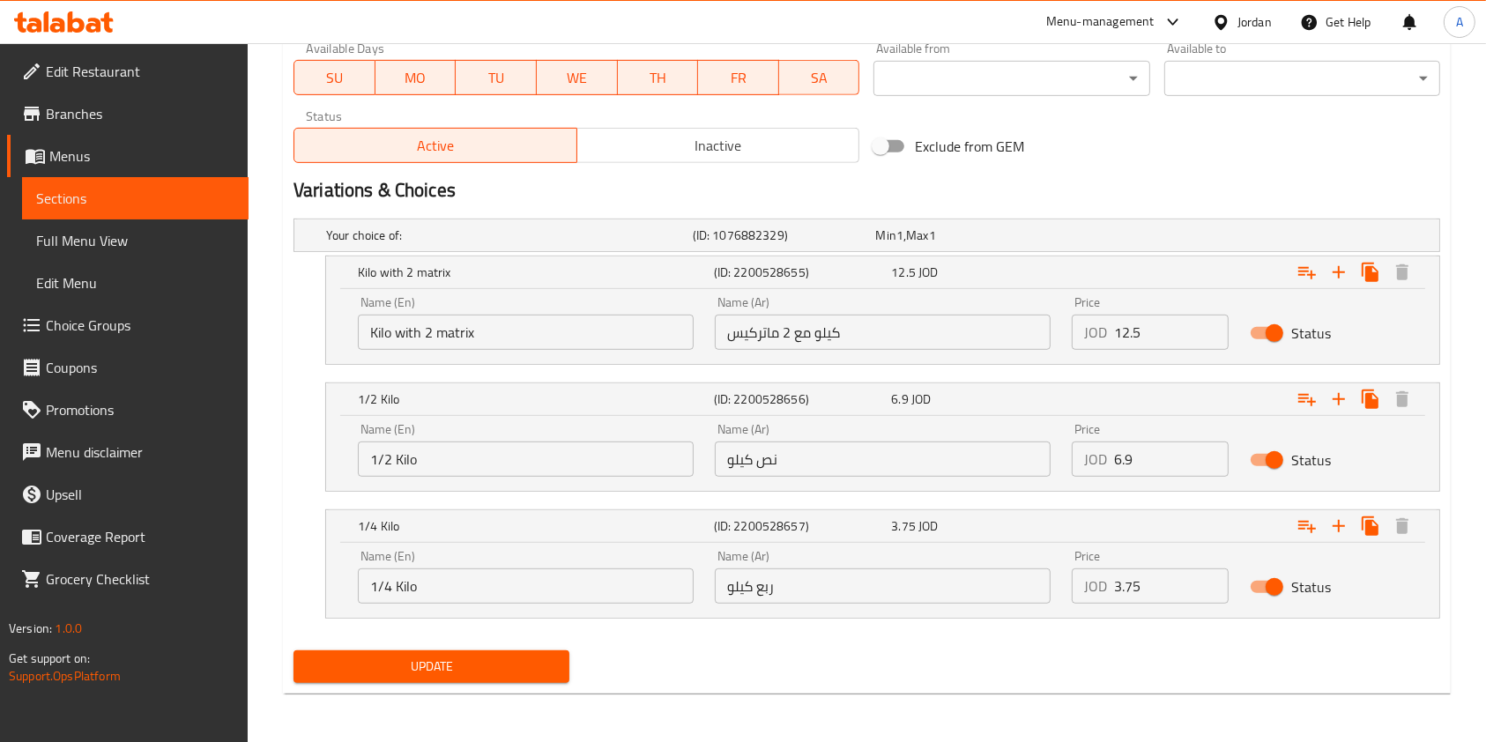
click at [457, 664] on span "Update" at bounding box center [432, 667] width 248 height 22
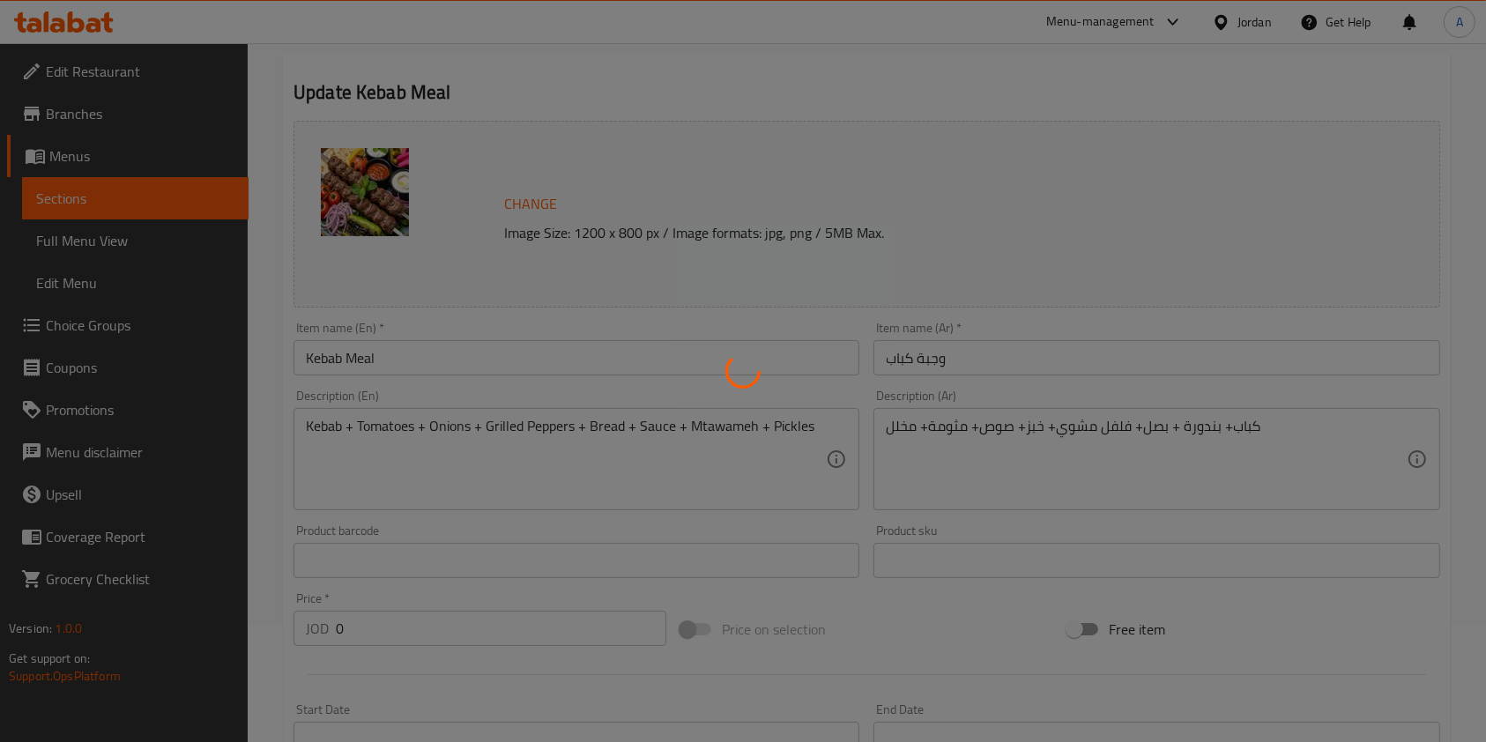
scroll to position [0, 0]
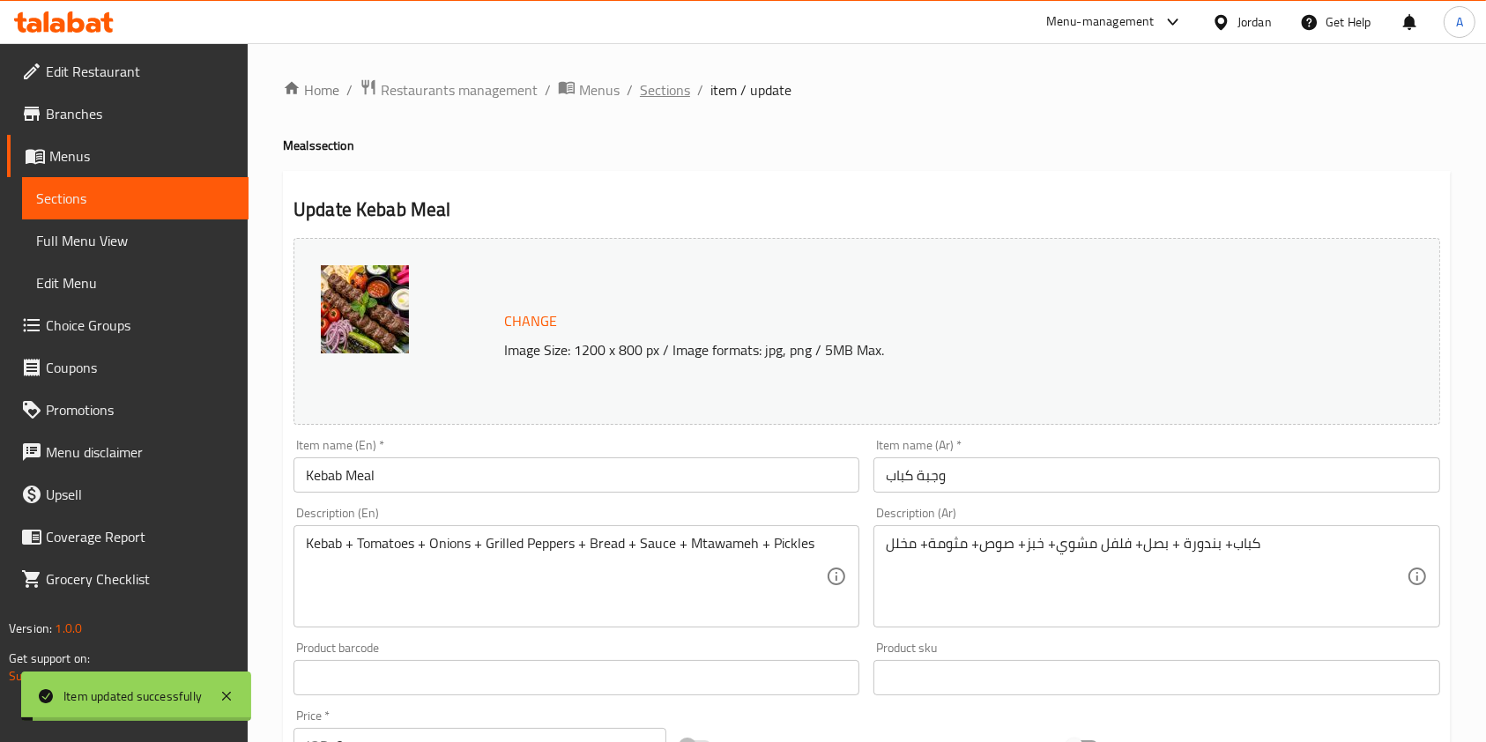
click at [667, 86] on span "Sections" at bounding box center [665, 89] width 50 height 21
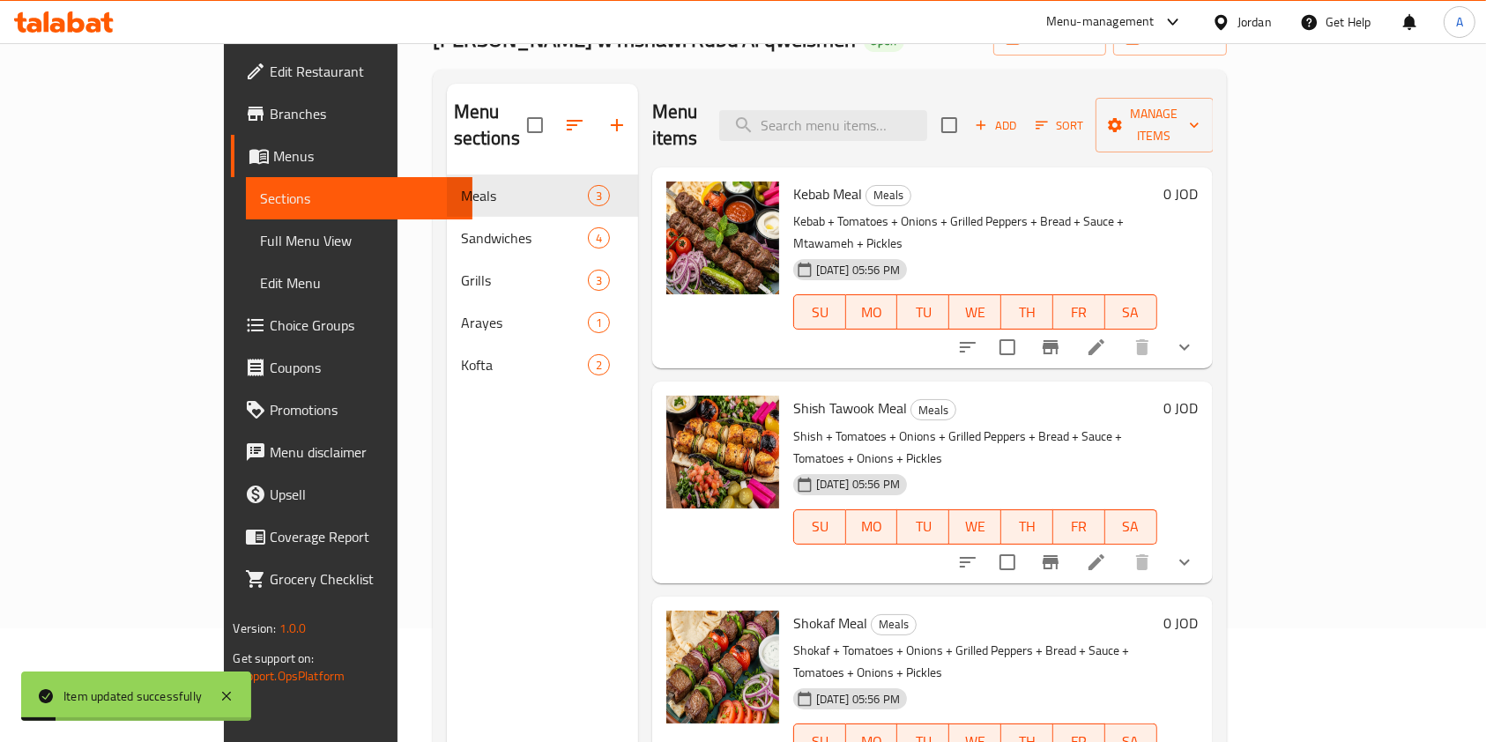
scroll to position [116, 0]
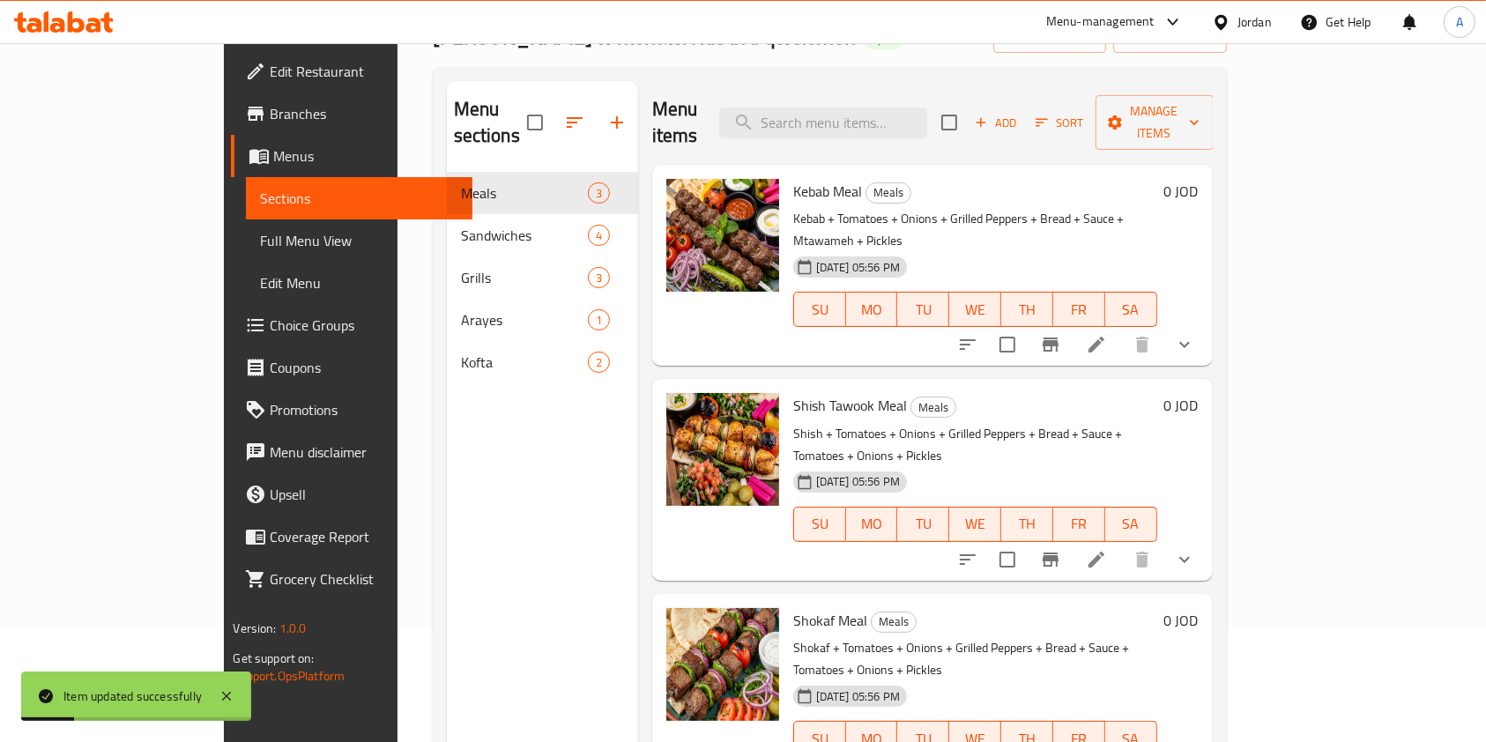
click at [1104, 552] on icon at bounding box center [1097, 560] width 16 height 16
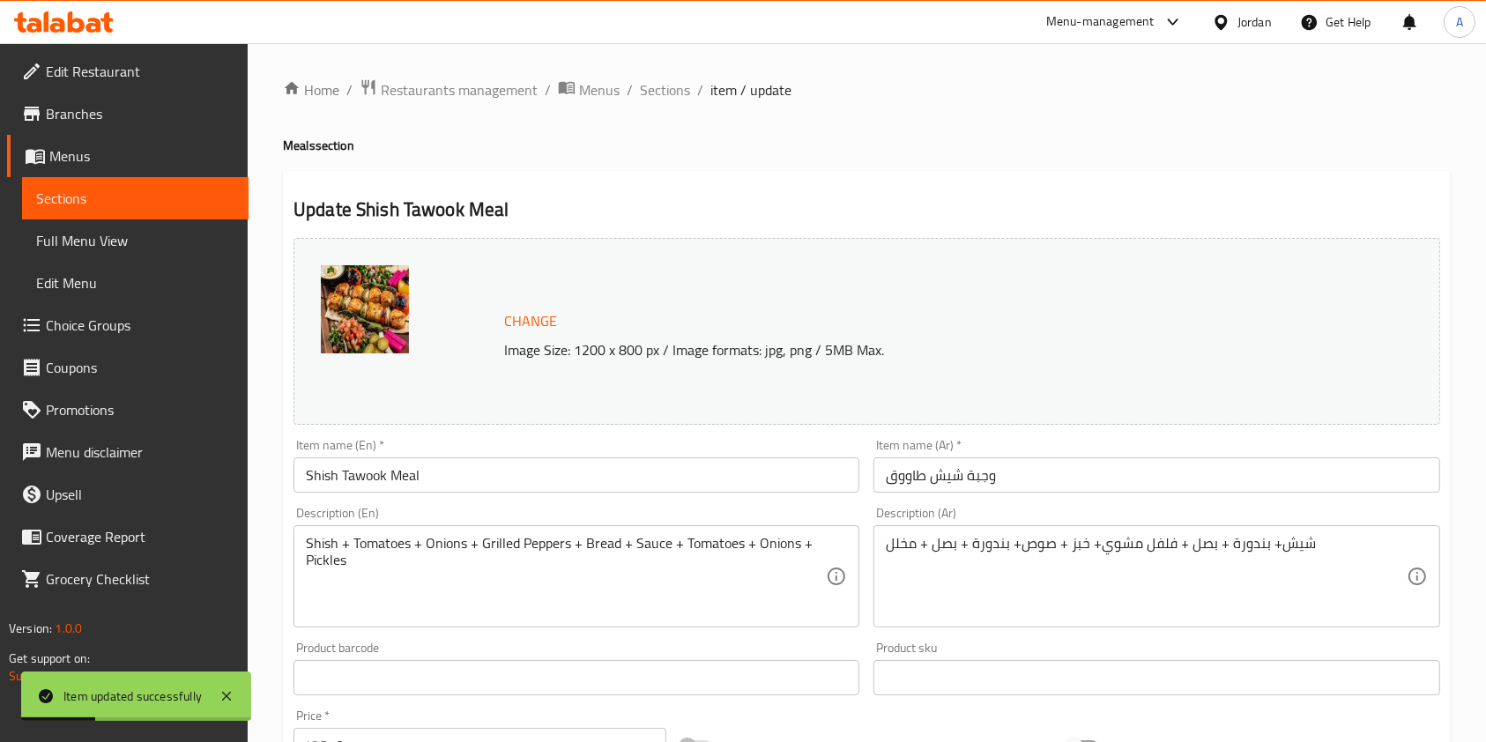
scroll to position [619, 0]
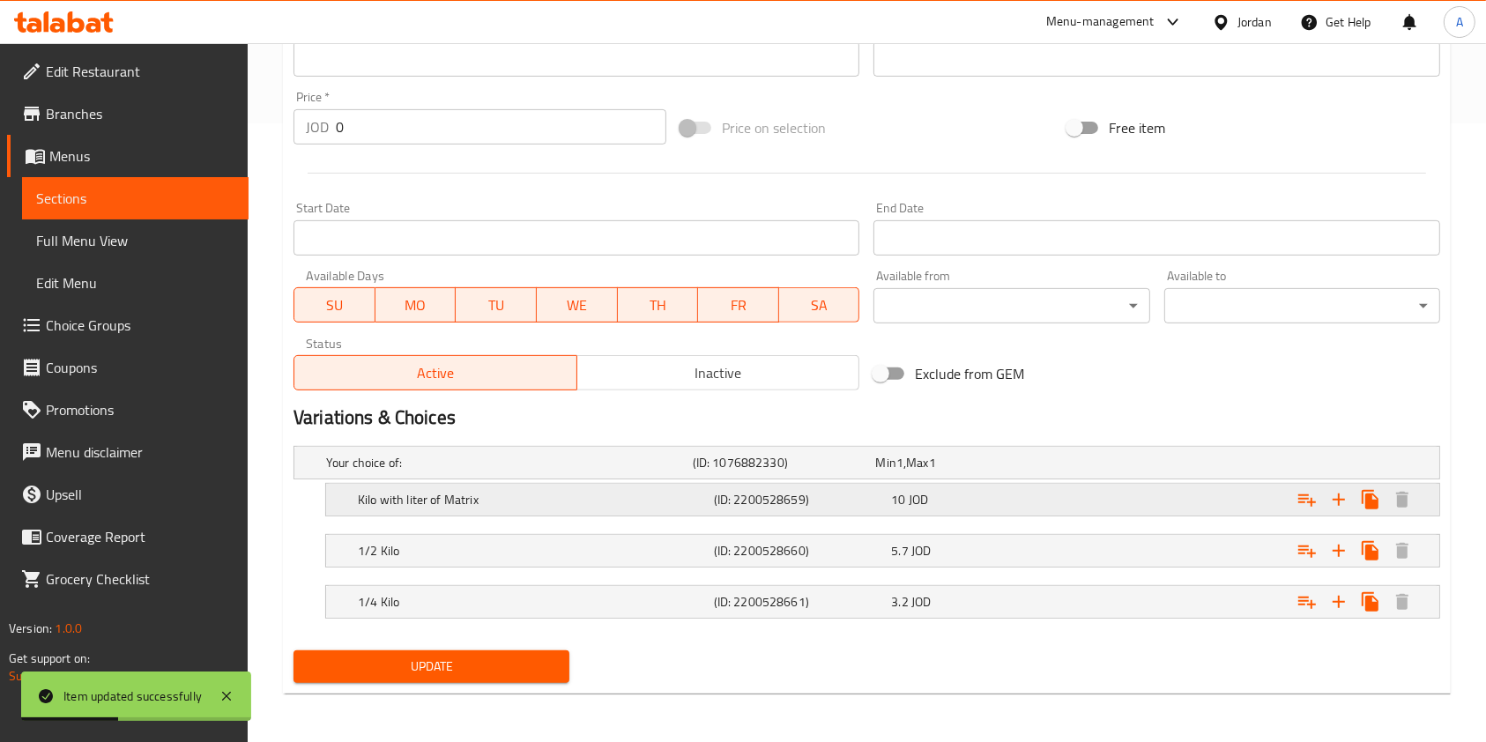
click at [817, 472] on h5 "(ID: 2200528659)" at bounding box center [781, 463] width 176 height 18
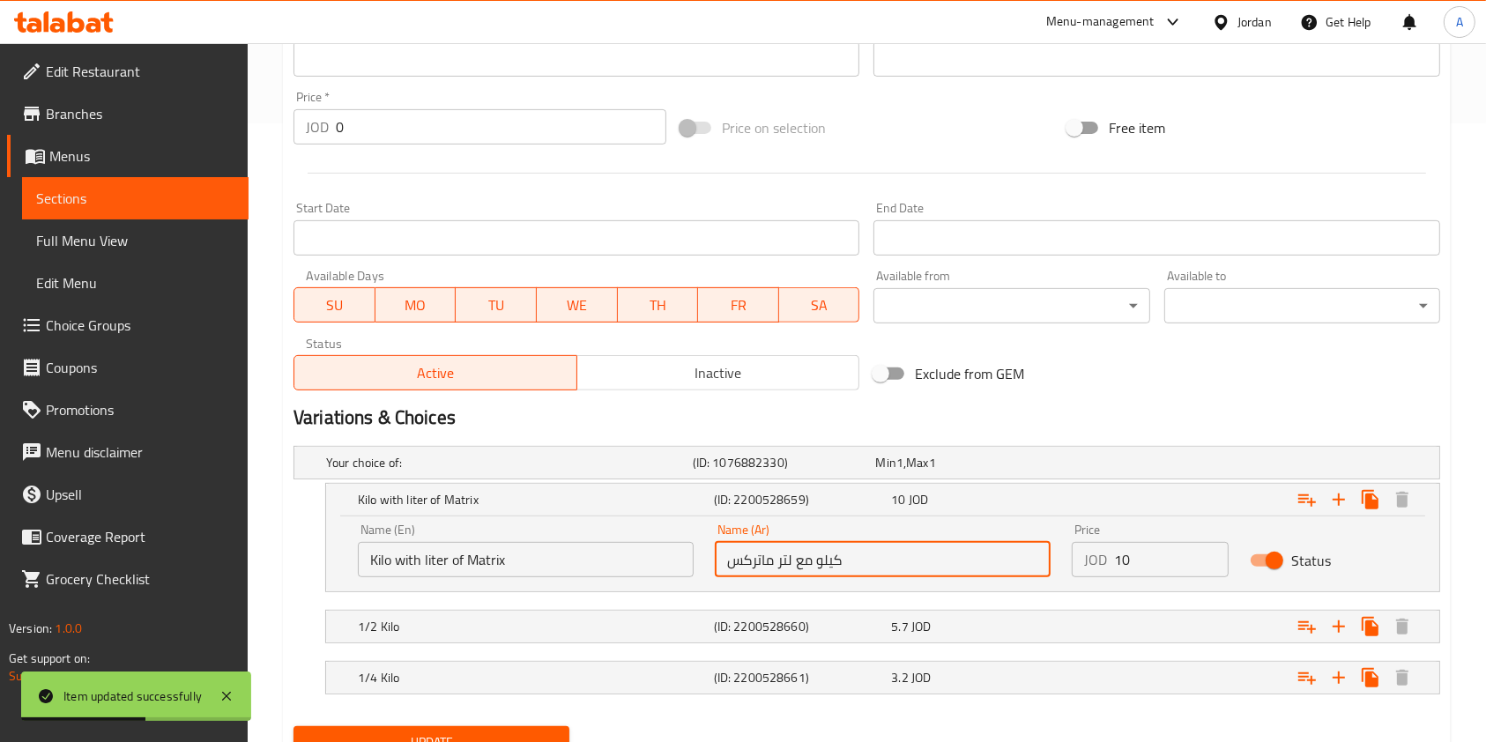
click at [890, 564] on input "كيلو مع لتر ماتركس" at bounding box center [883, 559] width 336 height 35
type input "كيلو مع 2 ماتركيس"
click at [612, 559] on input "Kilo with liter of Matrix" at bounding box center [526, 559] width 336 height 35
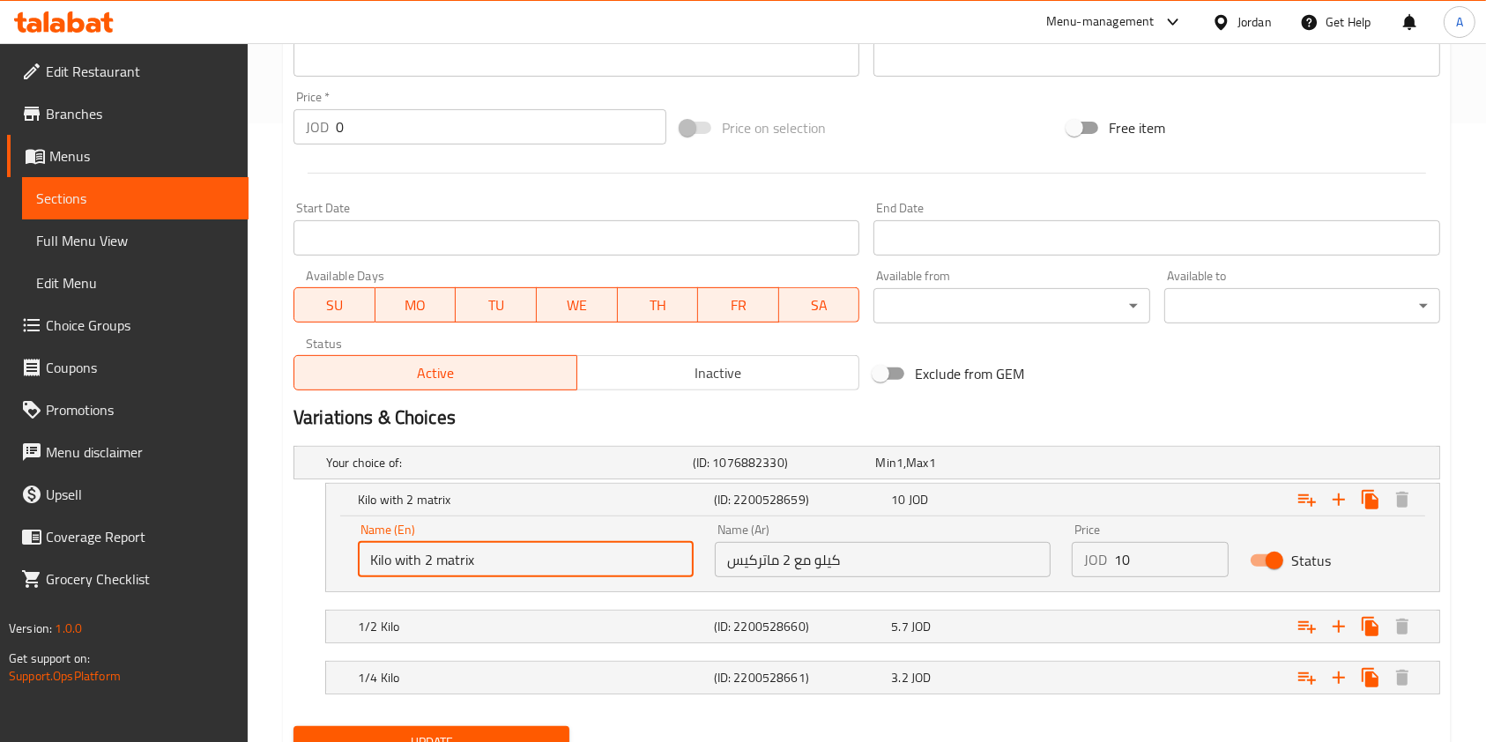
scroll to position [694, 0]
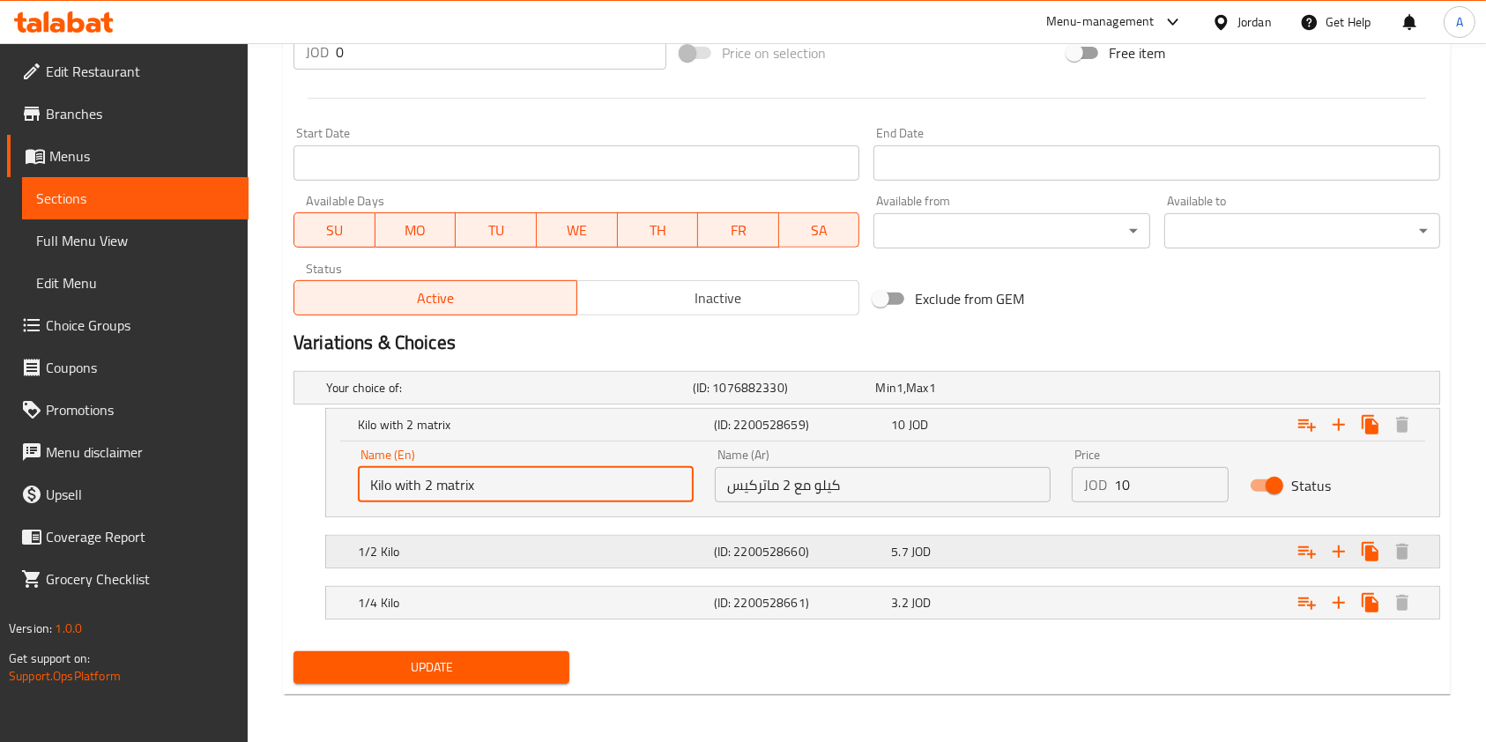
type input "Kilo with 2 matrix"
click at [647, 397] on h5 "1/2 Kilo" at bounding box center [506, 388] width 360 height 18
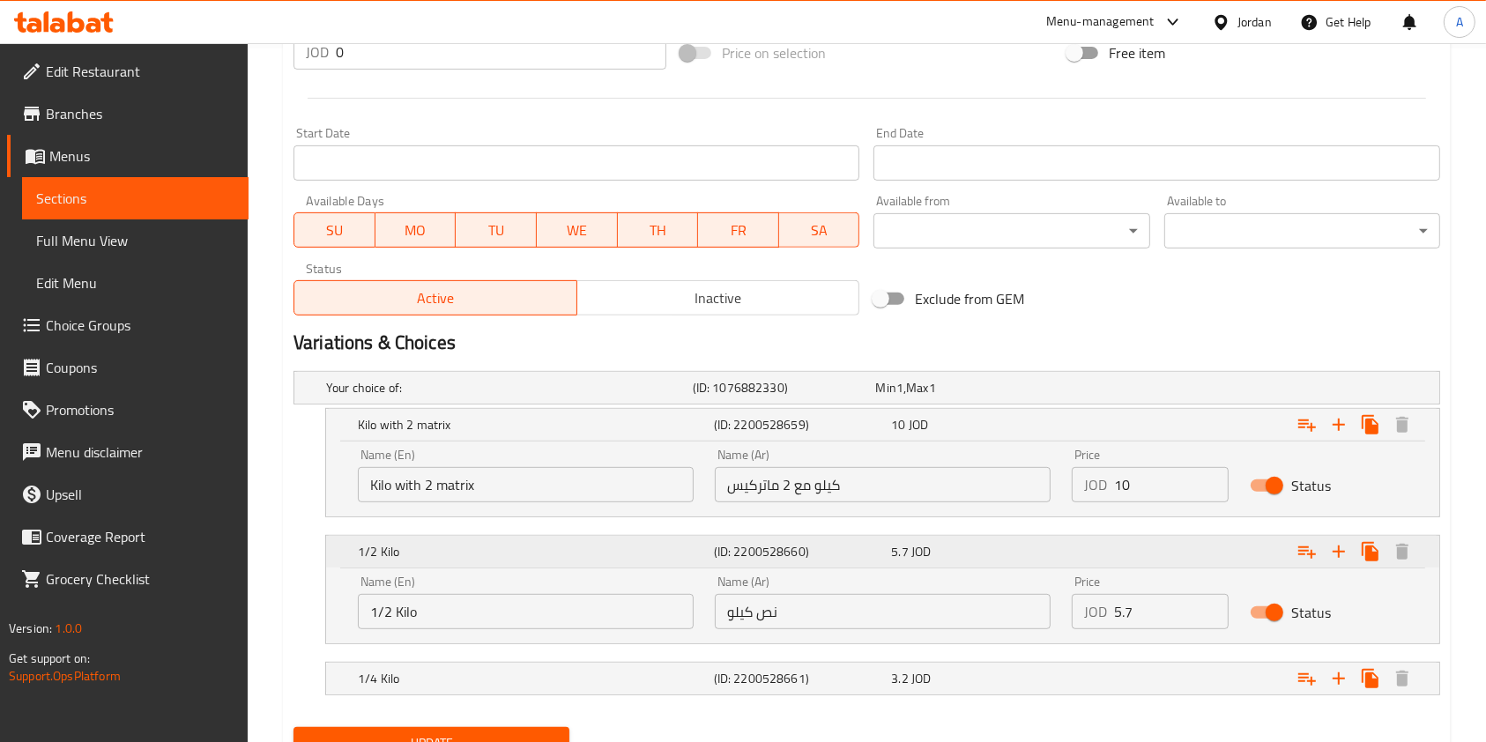
scroll to position [770, 0]
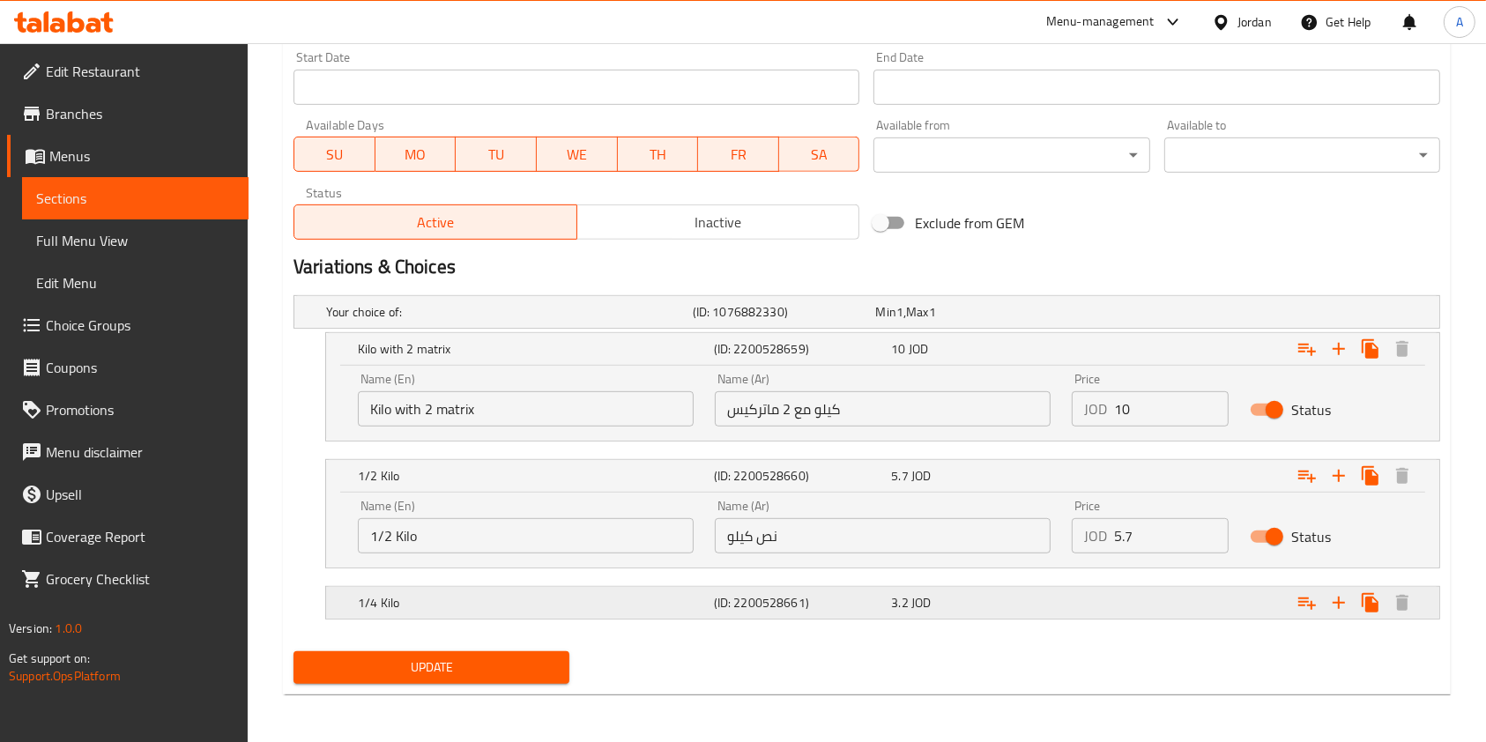
click at [649, 324] on div "1/4 Kilo" at bounding box center [506, 312] width 367 height 25
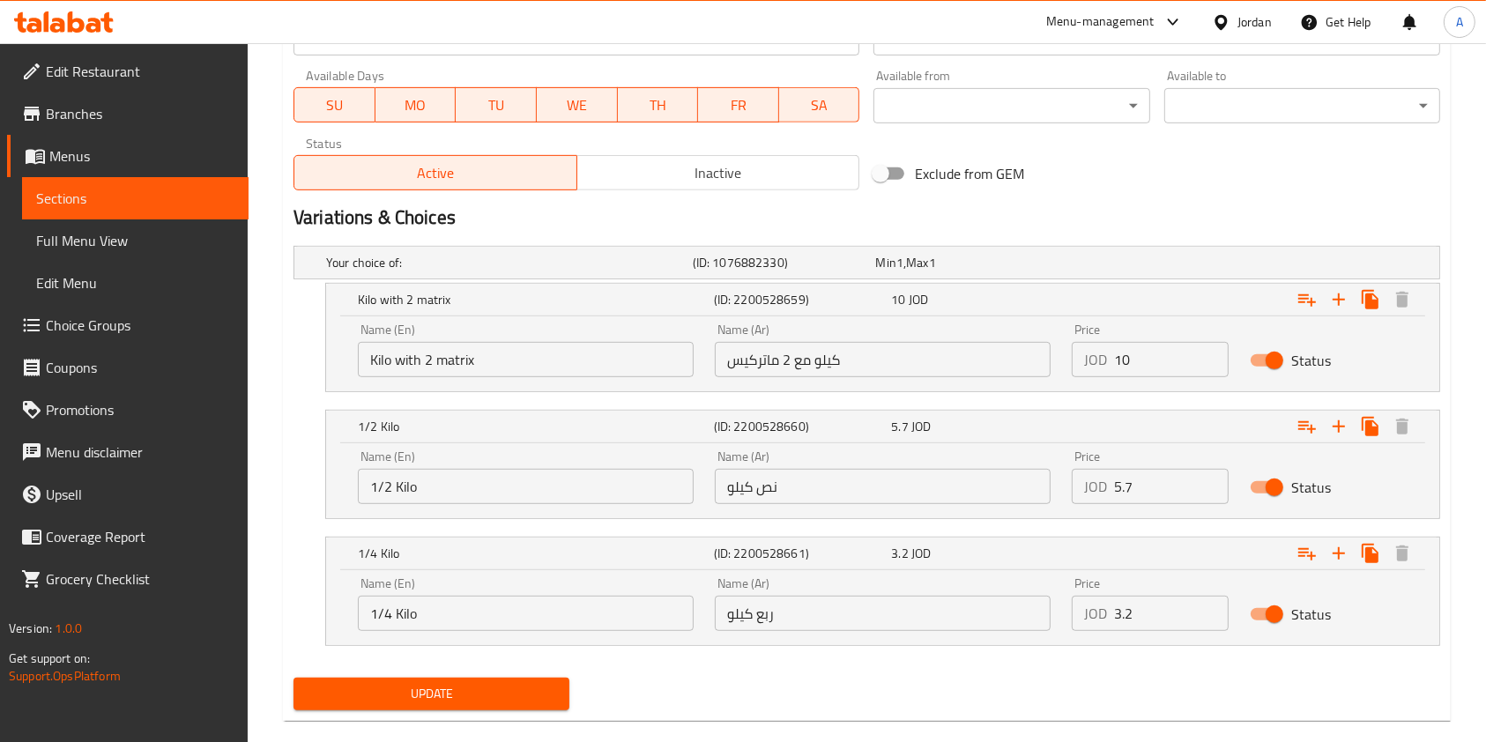
scroll to position [821, 0]
click at [480, 703] on button "Update" at bounding box center [432, 692] width 276 height 33
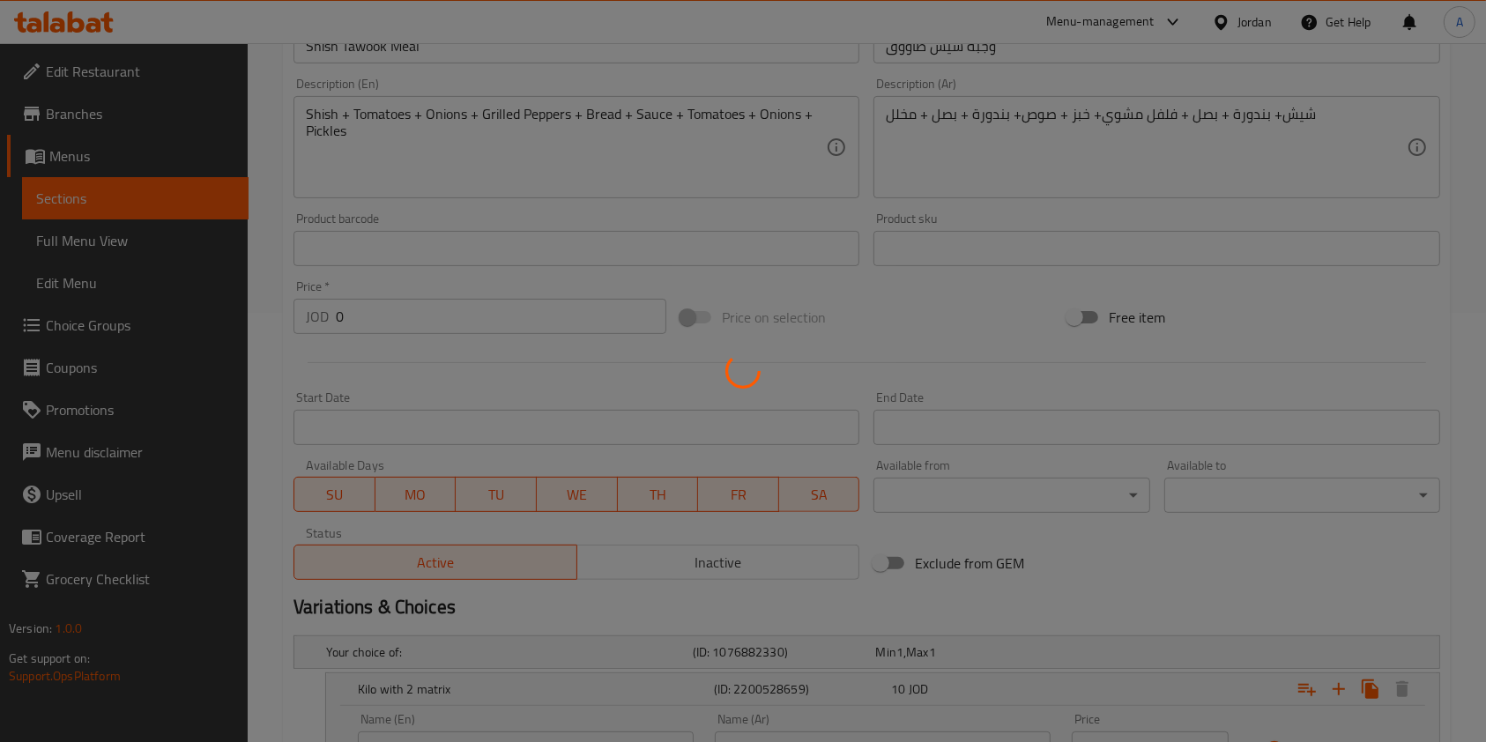
scroll to position [0, 0]
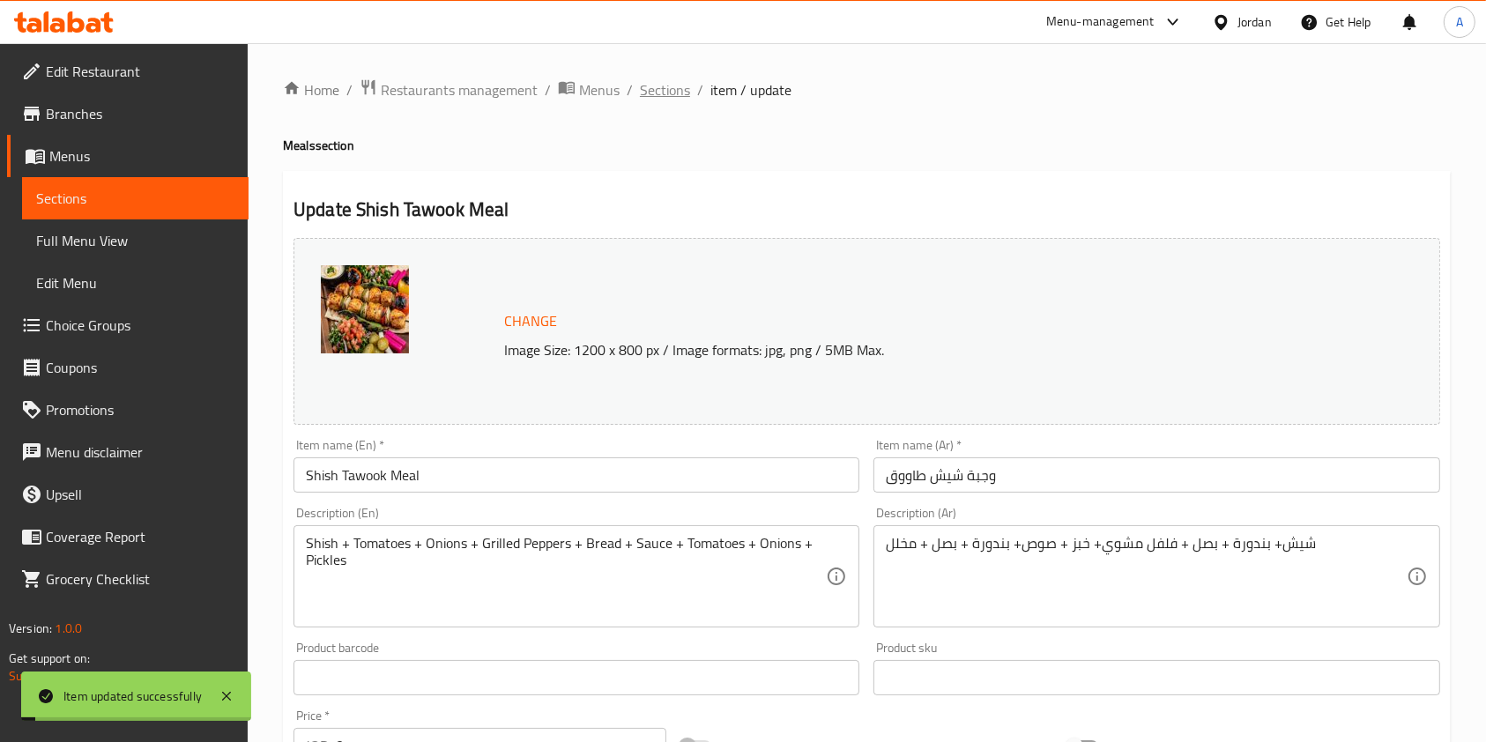
click at [665, 85] on span "Sections" at bounding box center [665, 89] width 50 height 21
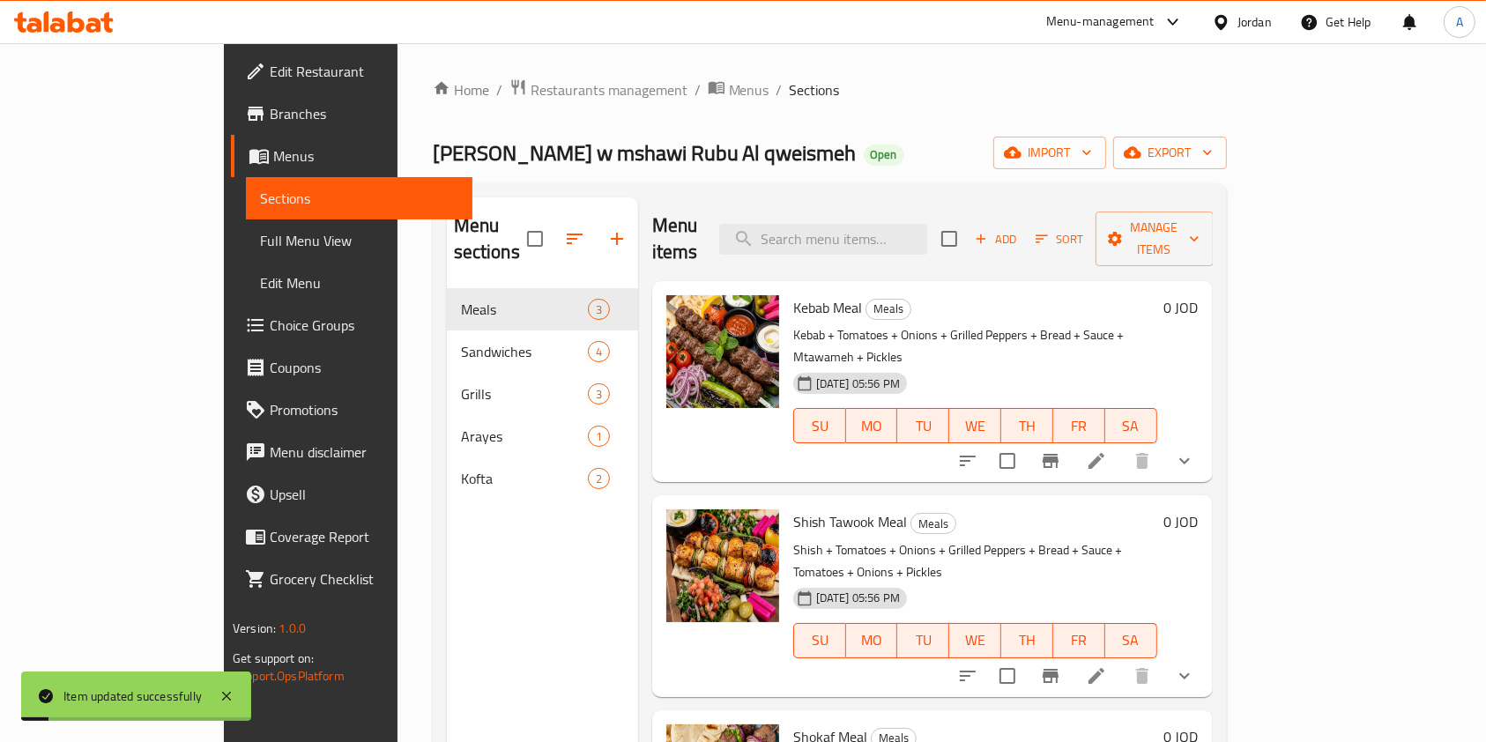
scroll to position [247, 0]
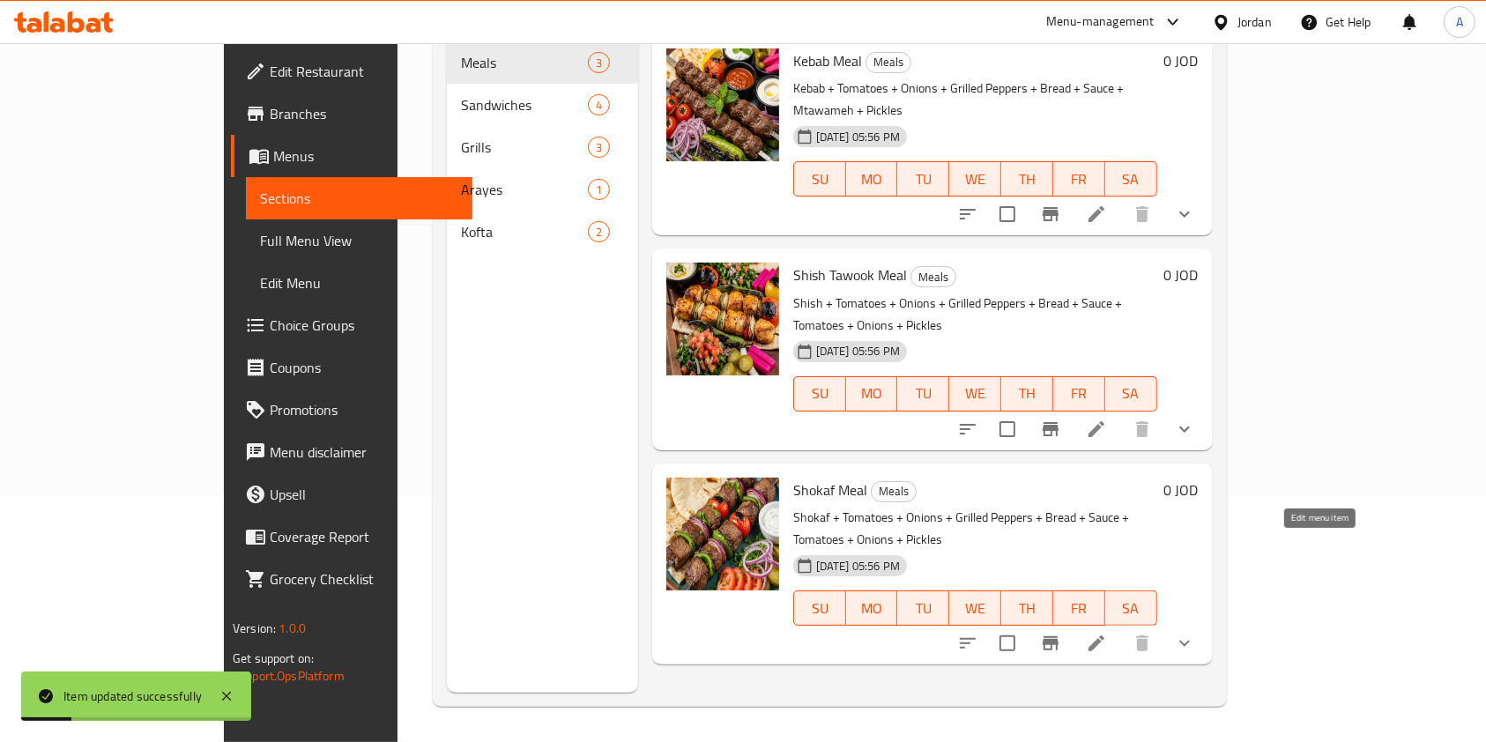
click at [1107, 633] on icon at bounding box center [1096, 643] width 21 height 21
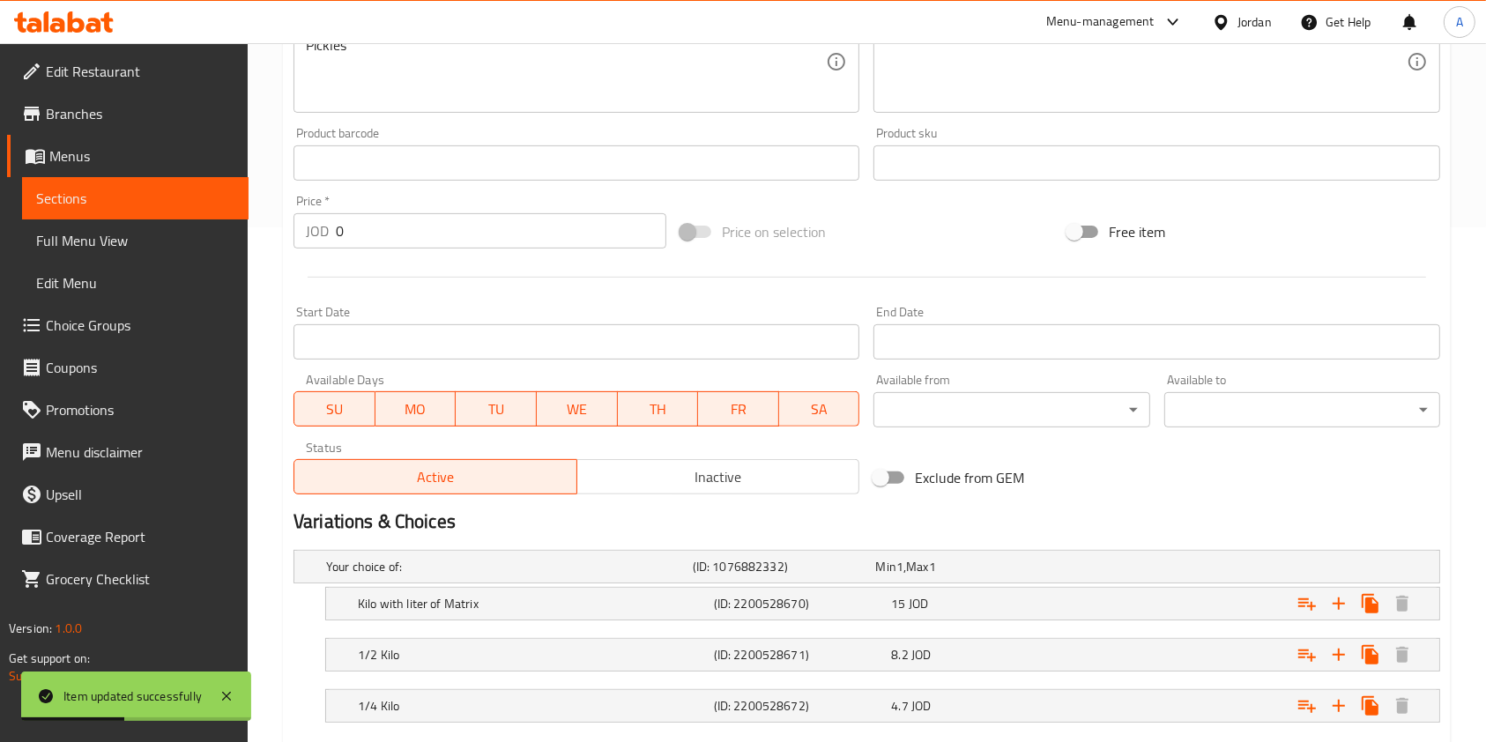
scroll to position [516, 0]
click at [592, 575] on h5 "Kilo with liter of Matrix" at bounding box center [506, 566] width 360 height 18
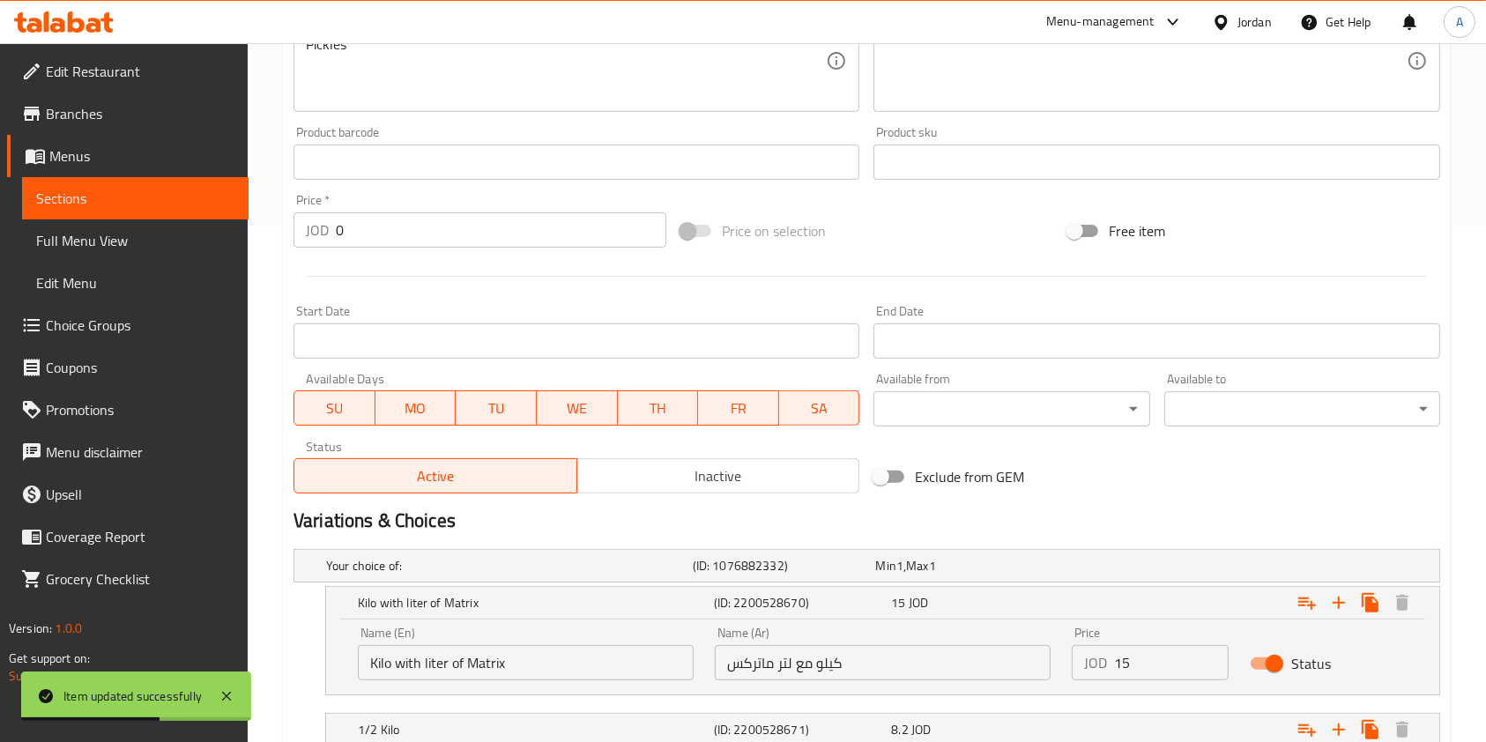
click at [542, 673] on input "Kilo with liter of Matrix" at bounding box center [526, 662] width 336 height 35
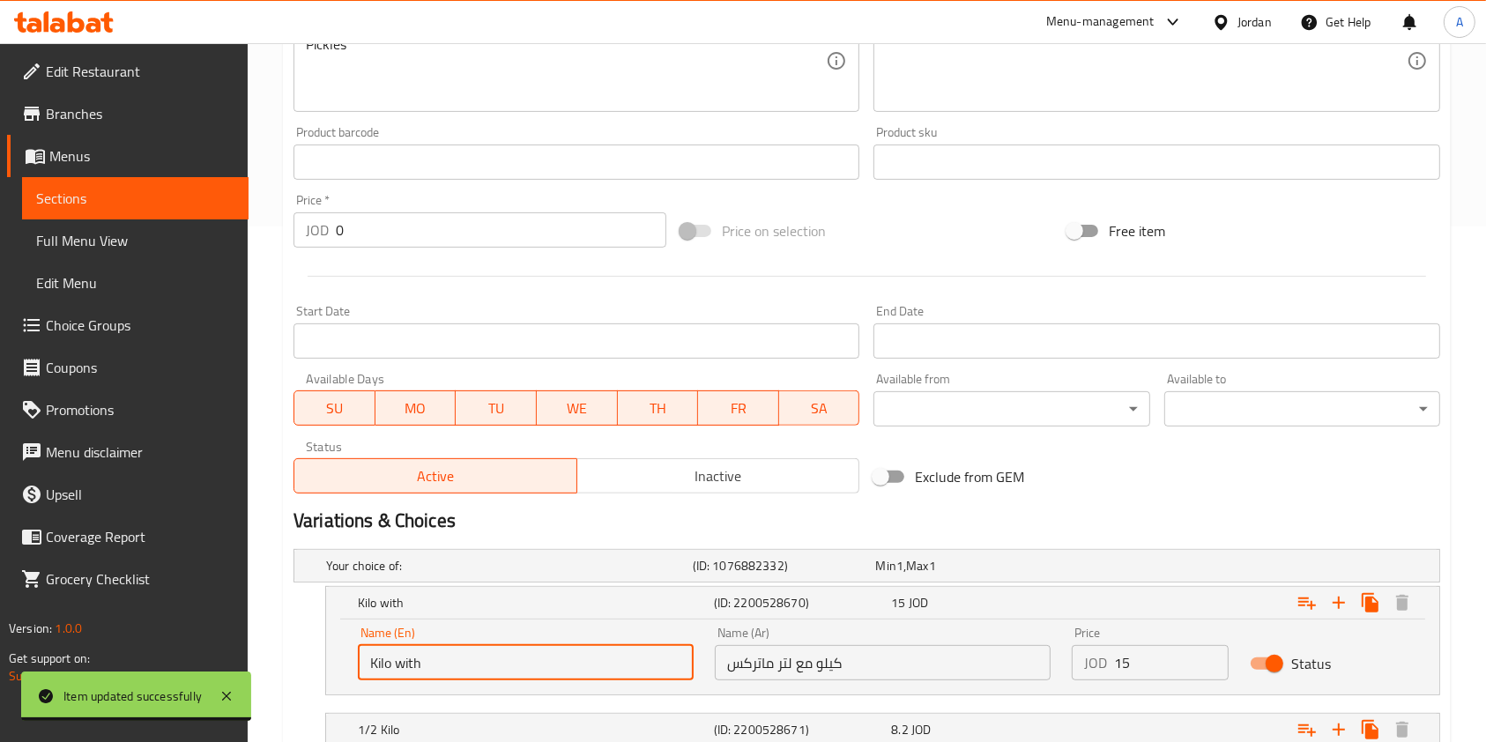
type input "Kilo with 2 matrix"
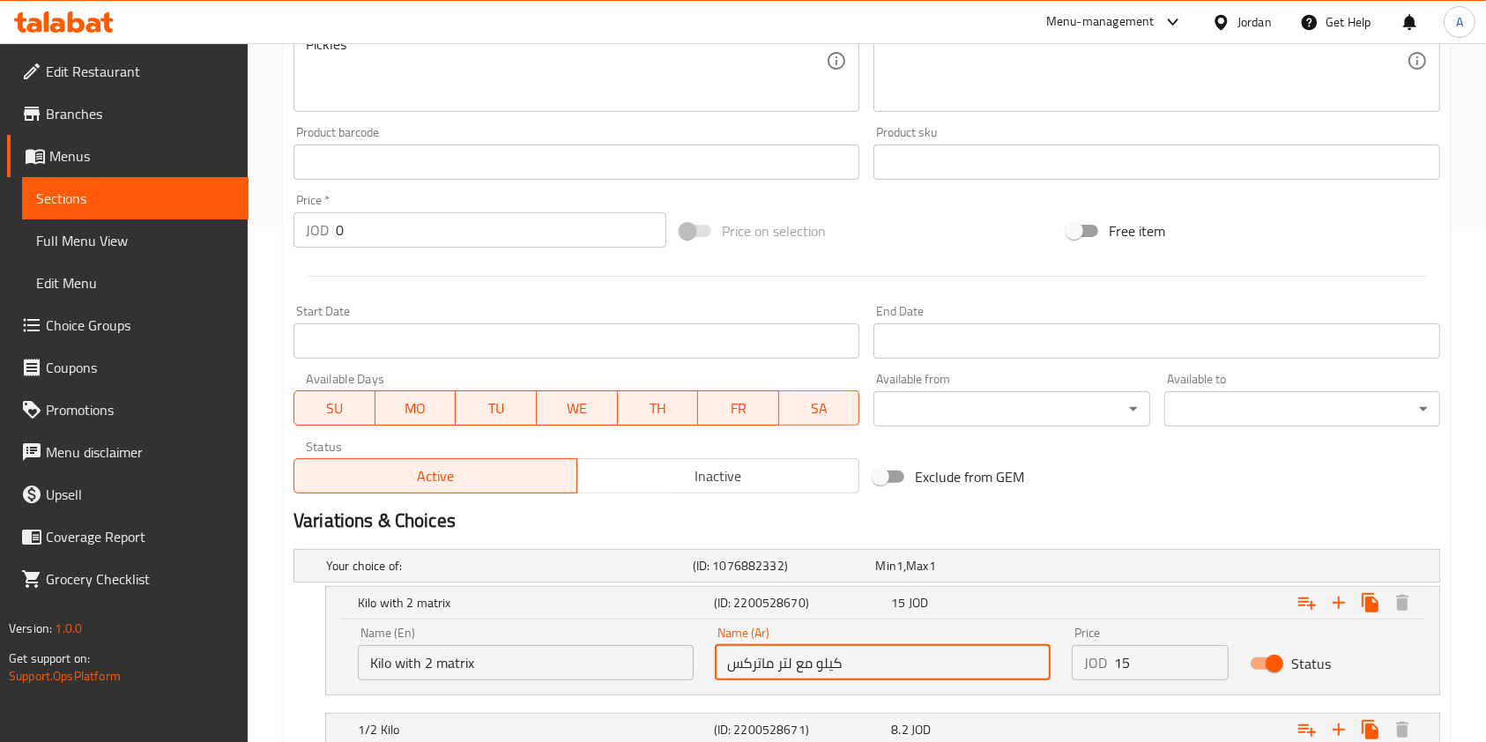
click at [919, 663] on input "كيلو مع لتر ماتركس" at bounding box center [883, 662] width 336 height 35
type input "كيلو مع 2 ماتركيس"
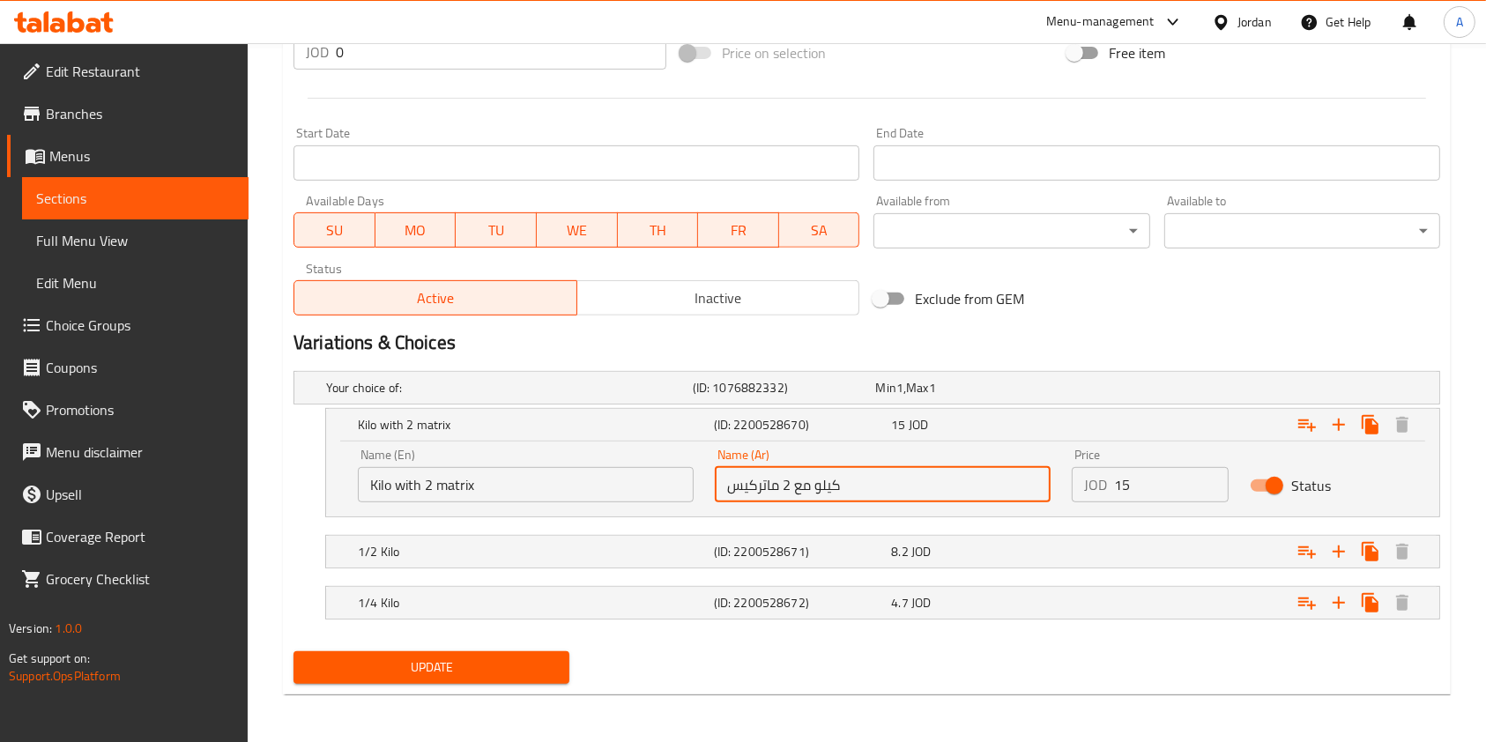
click at [435, 689] on div "Update Shokaf Meal Change Image Size: 1200 x 800 px / Image formats: jpg, png /…" at bounding box center [867, 85] width 1168 height 1217
click at [421, 675] on span "Update" at bounding box center [432, 668] width 248 height 22
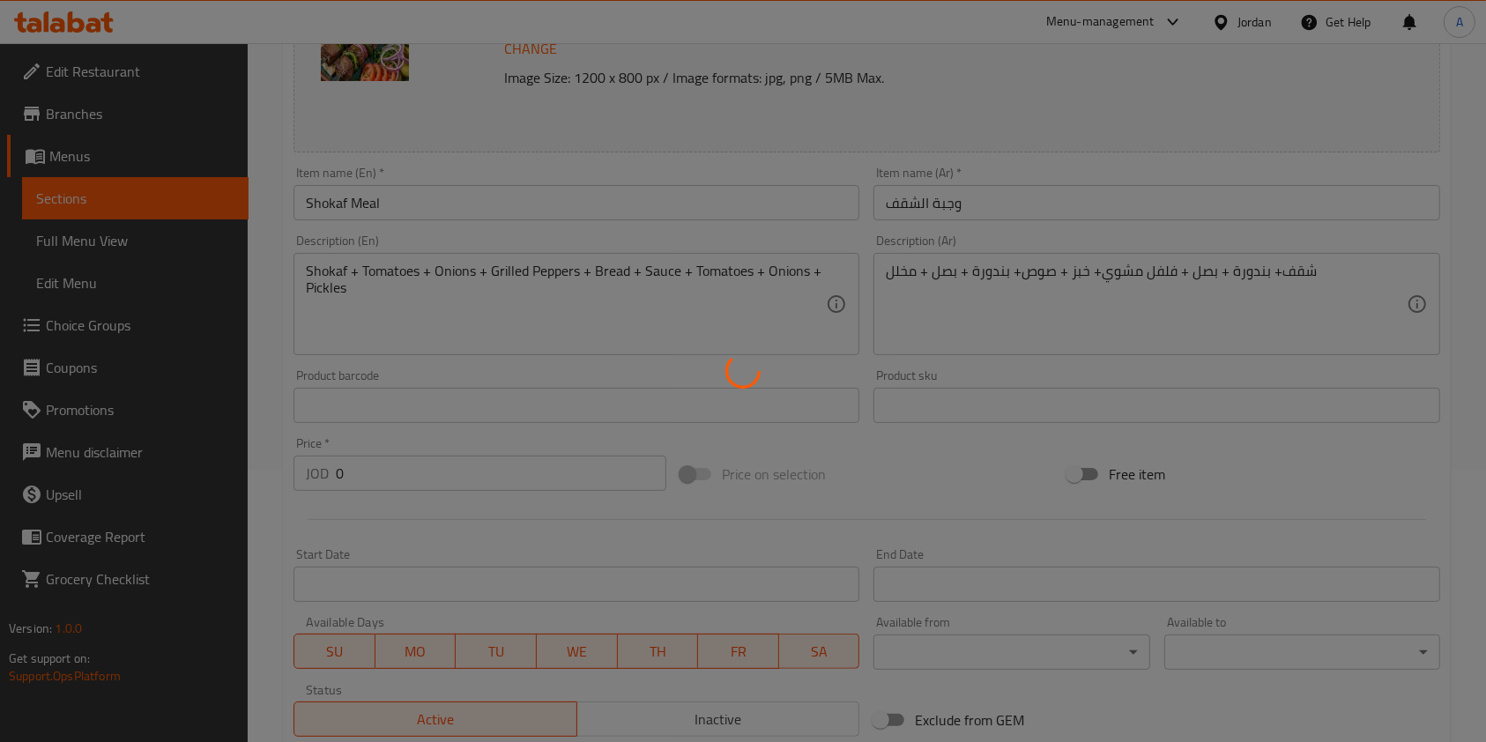
scroll to position [0, 0]
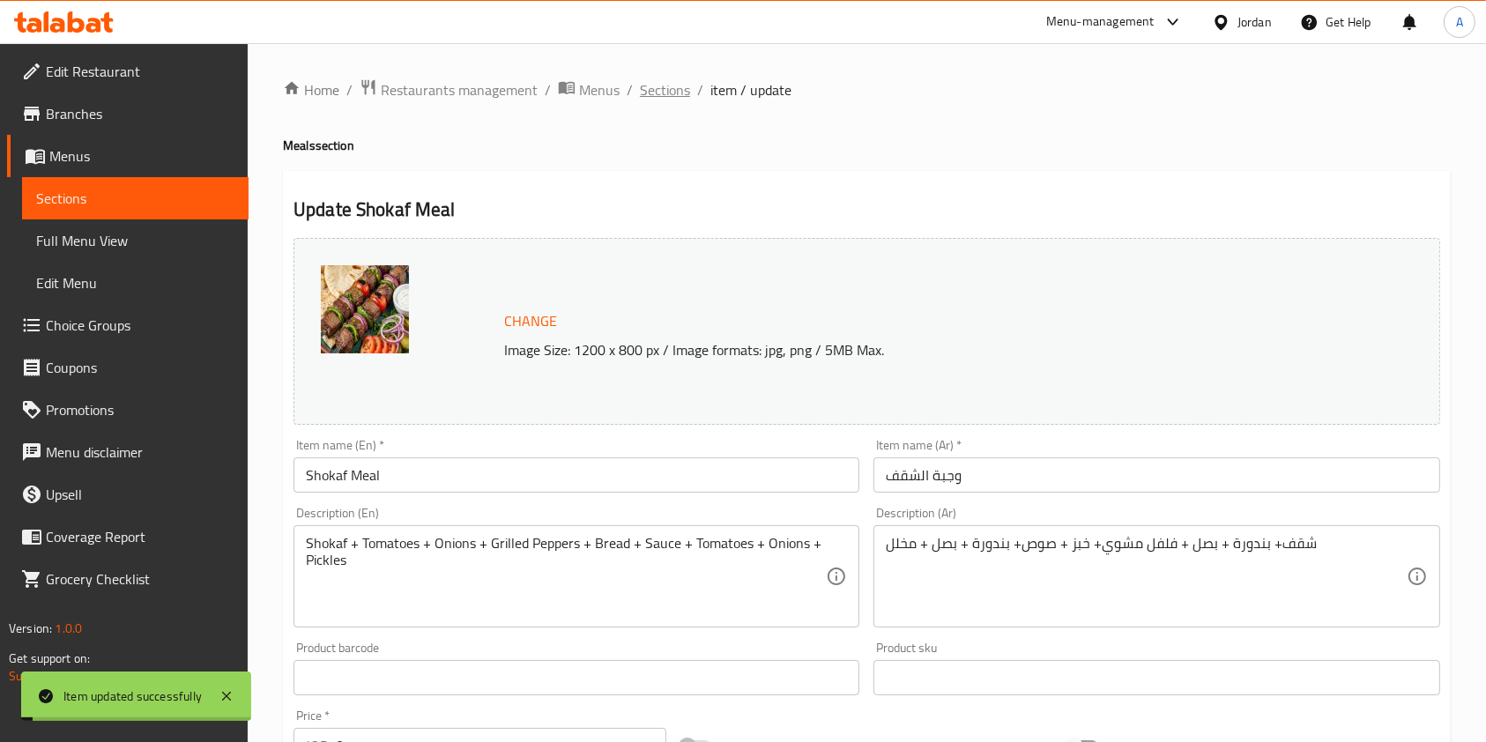
click at [672, 99] on span "Sections" at bounding box center [665, 89] width 50 height 21
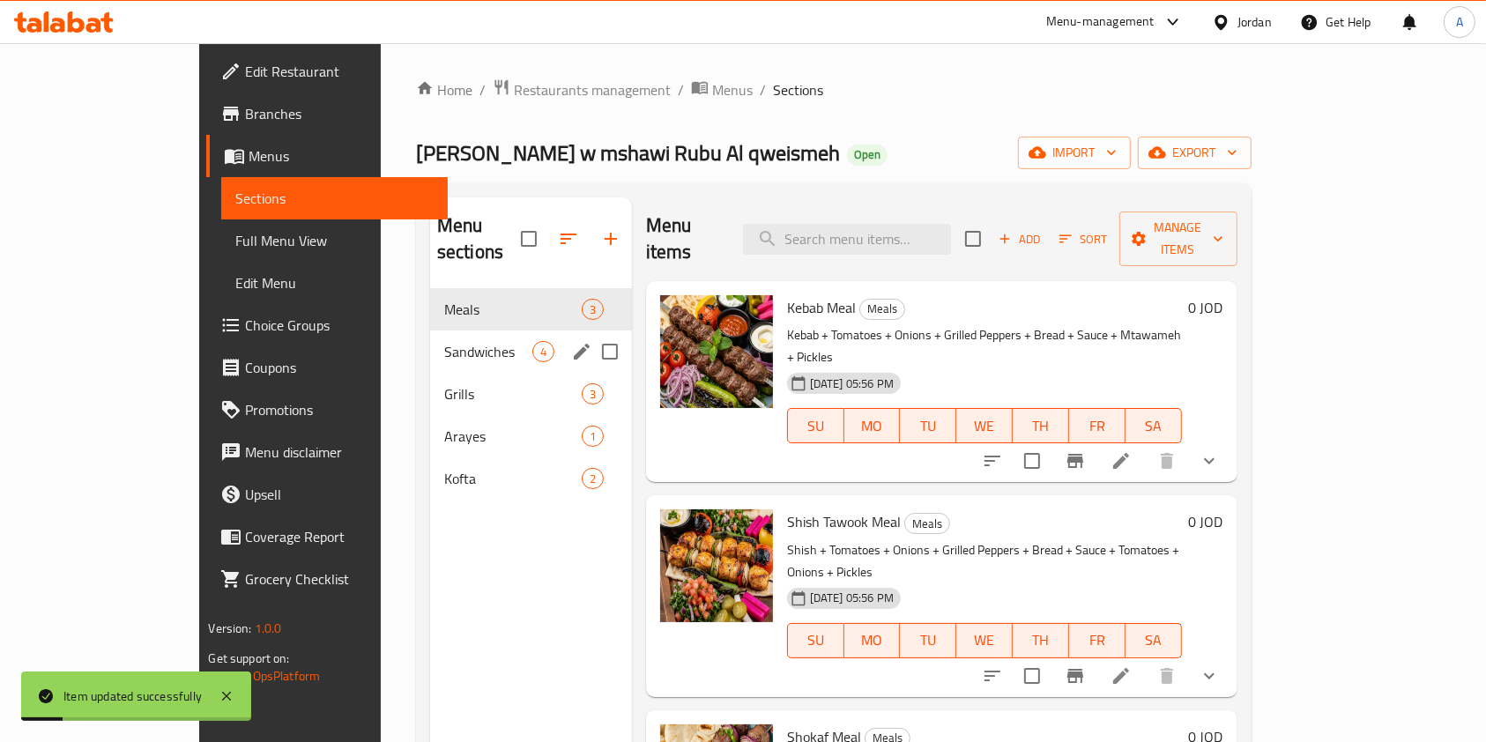
click at [430, 336] on div "Sandwiches 4" at bounding box center [531, 352] width 202 height 42
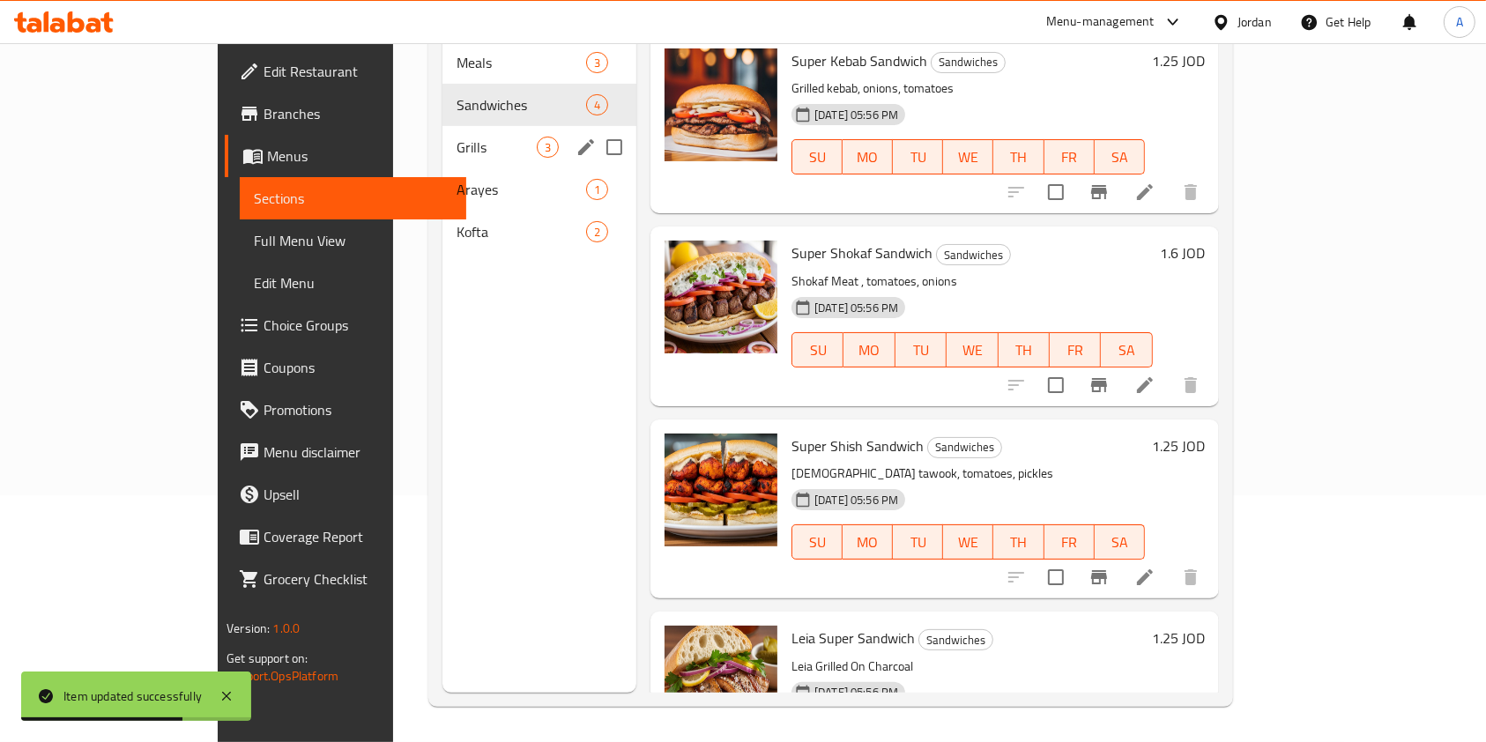
click at [457, 137] on span "Grills" at bounding box center [497, 147] width 80 height 21
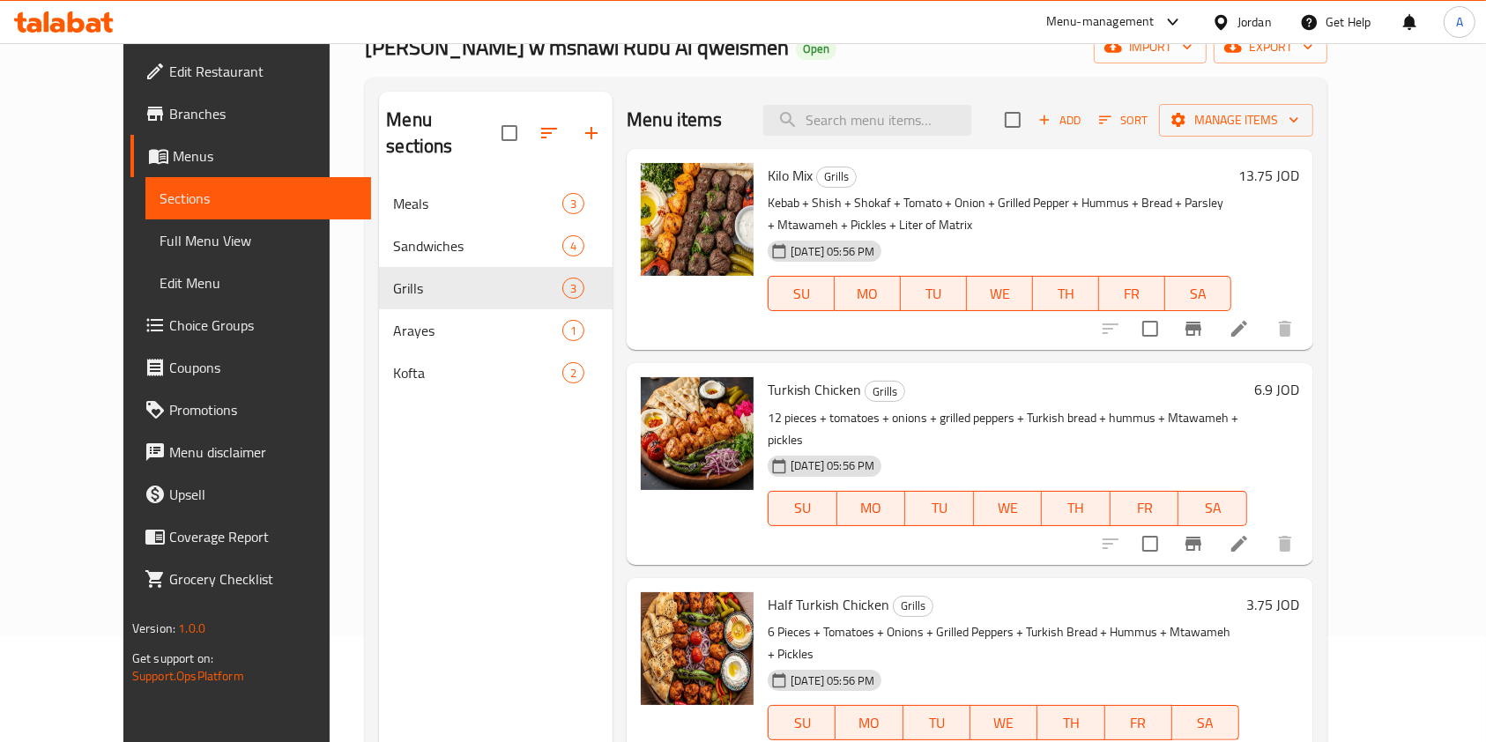
scroll to position [72, 0]
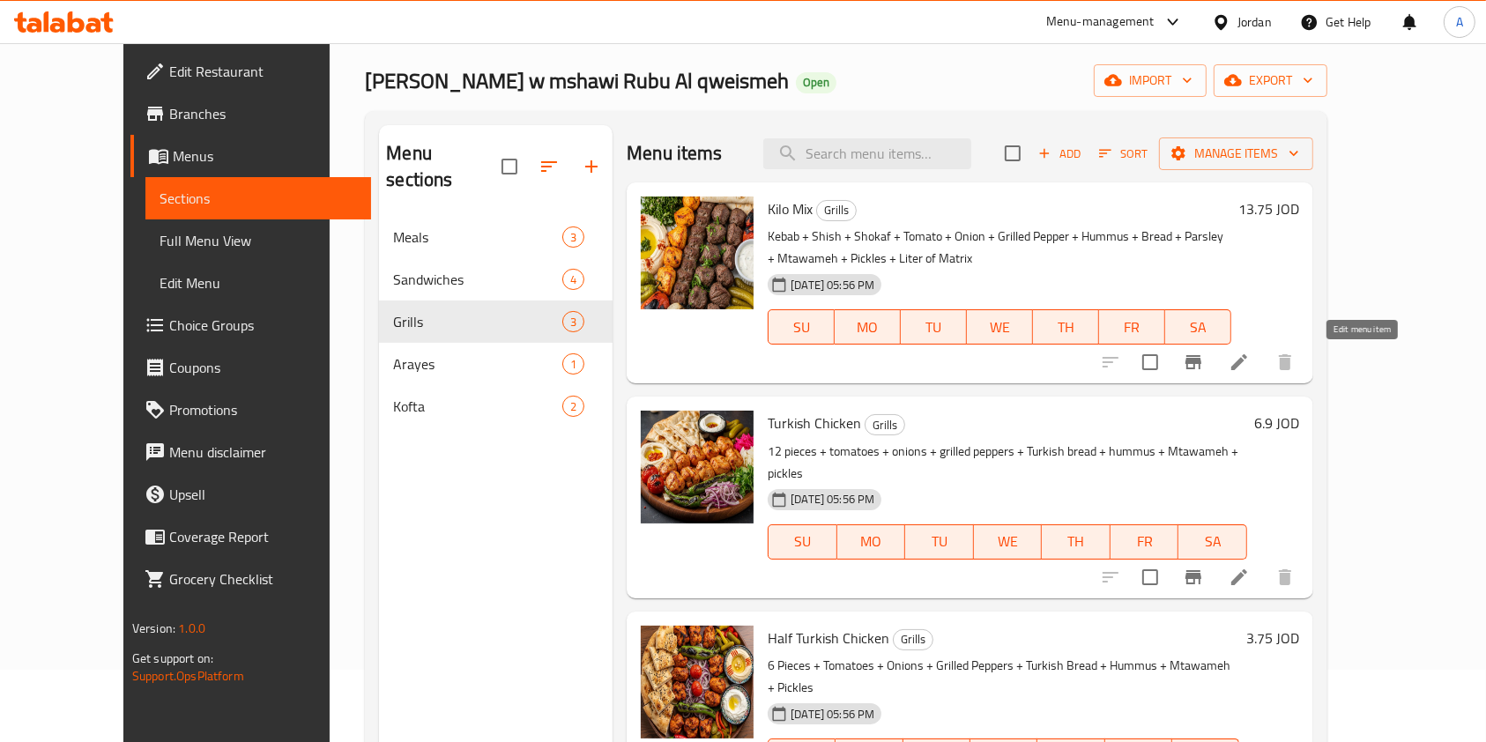
click at [1250, 367] on icon at bounding box center [1239, 362] width 21 height 21
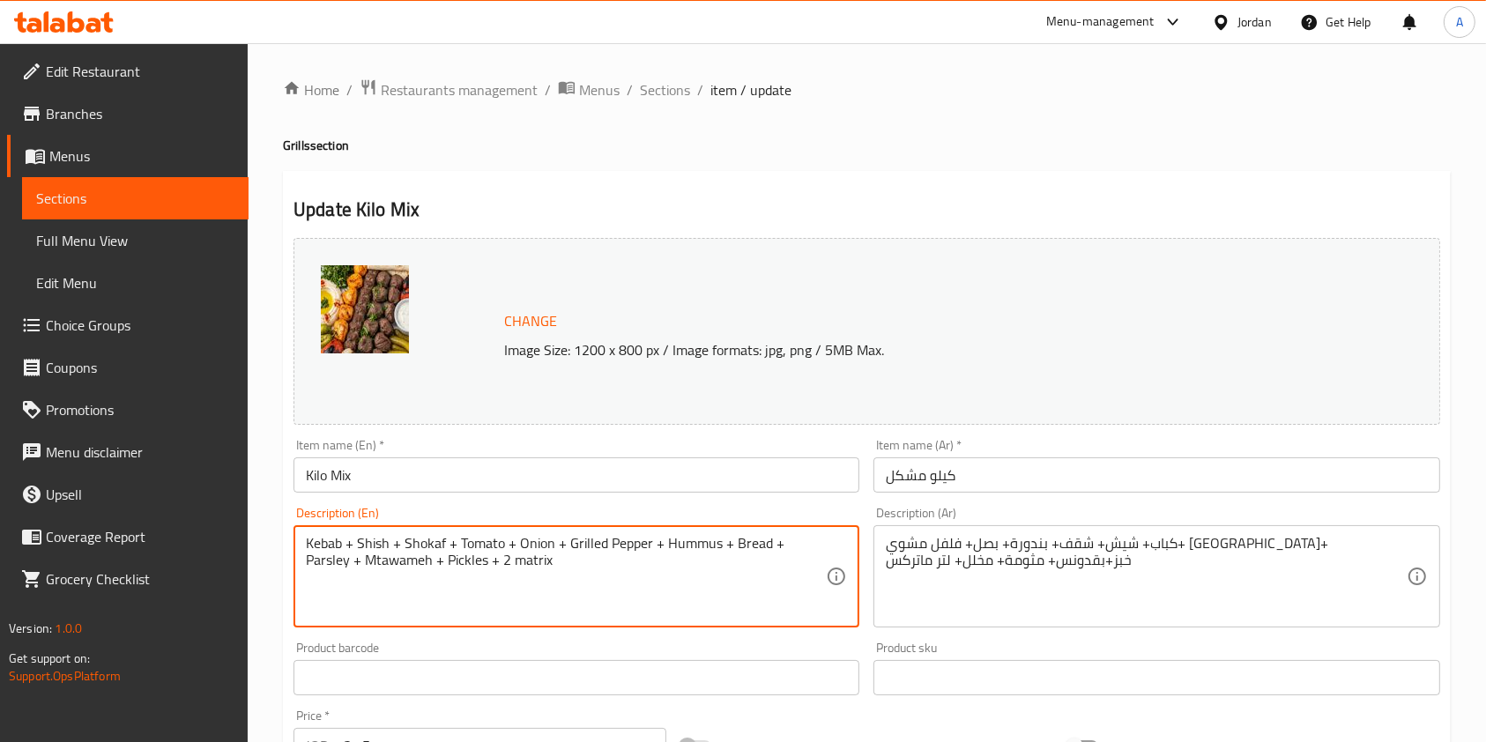
type textarea "Kebab + Shish + Shokaf + Tomato + Onion + Grilled Pepper + Hummus + Bread + Par…"
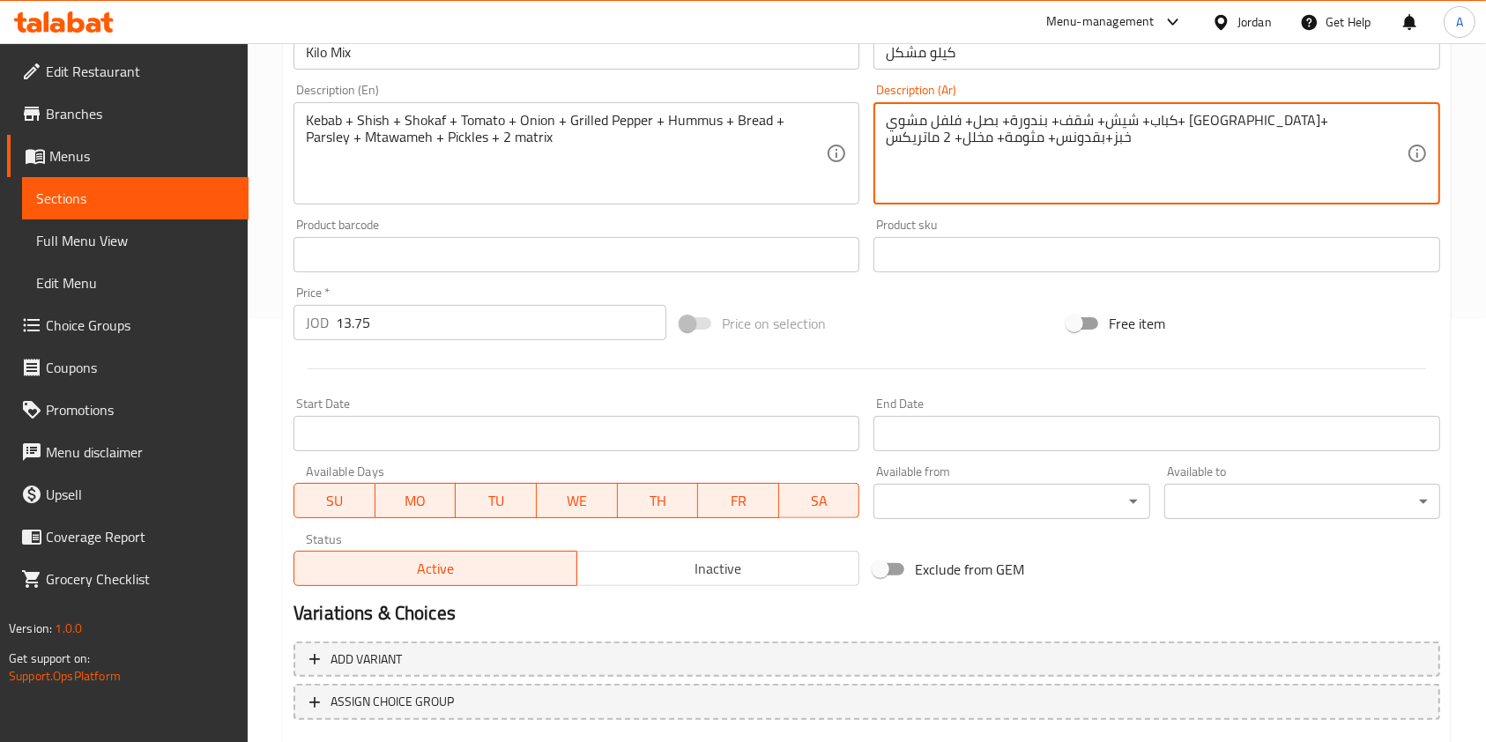
scroll to position [529, 0]
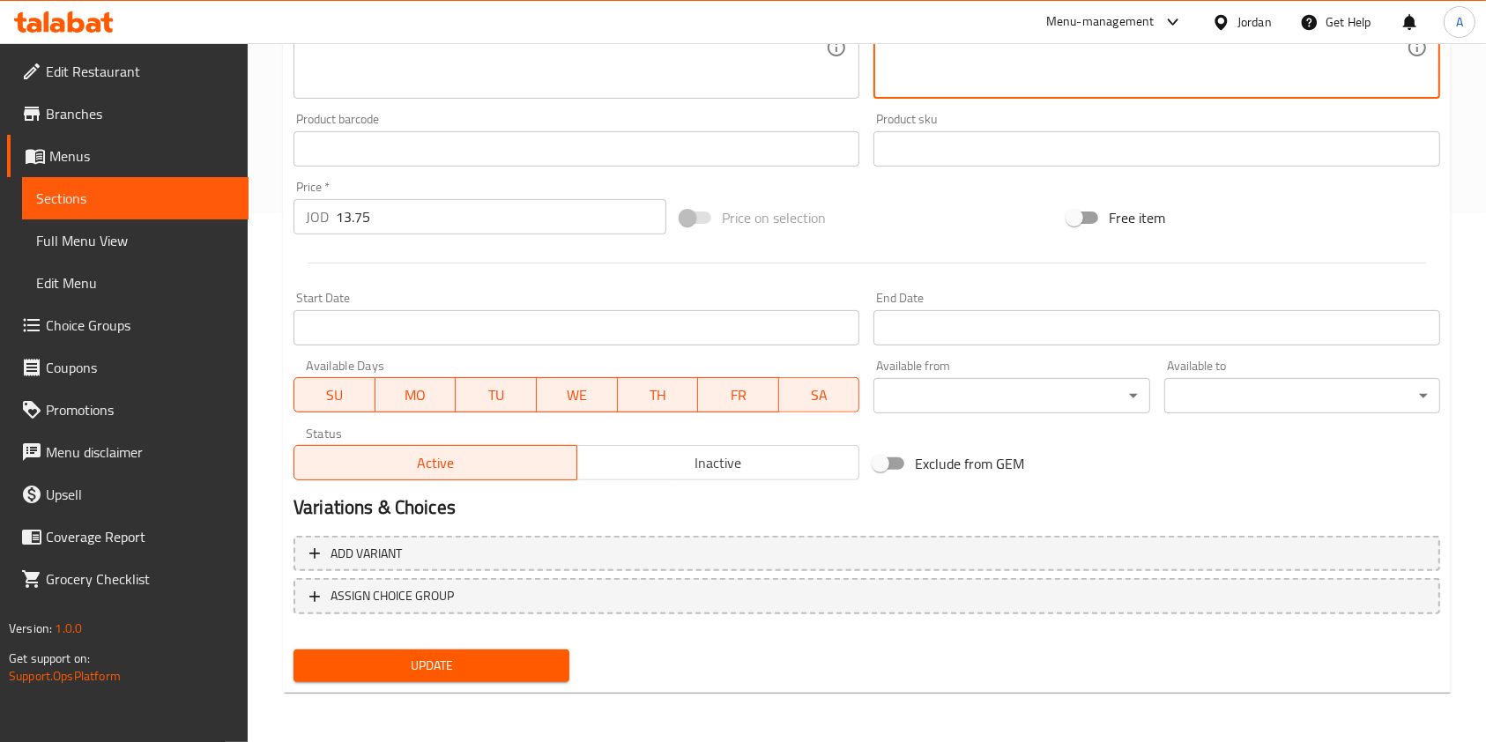
type textarea "كباب+ شيش+ شقف+ بندورة+ بصل+ فلفل مشوي+ [GEOGRAPHIC_DATA]+ خبز+بقدونس+ مثومة+ م…"
click at [444, 687] on div "Update" at bounding box center [431, 666] width 290 height 47
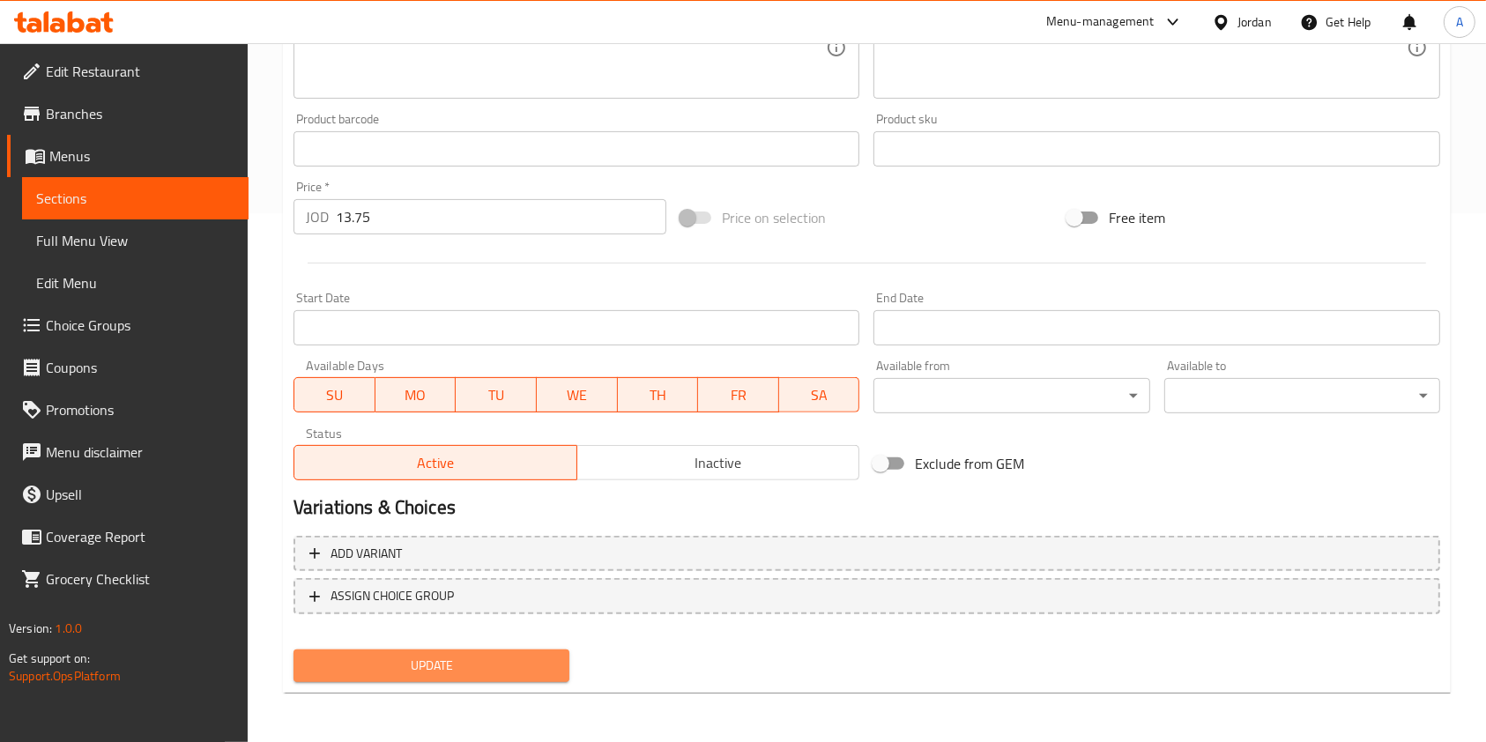
click at [433, 675] on span "Update" at bounding box center [432, 666] width 248 height 22
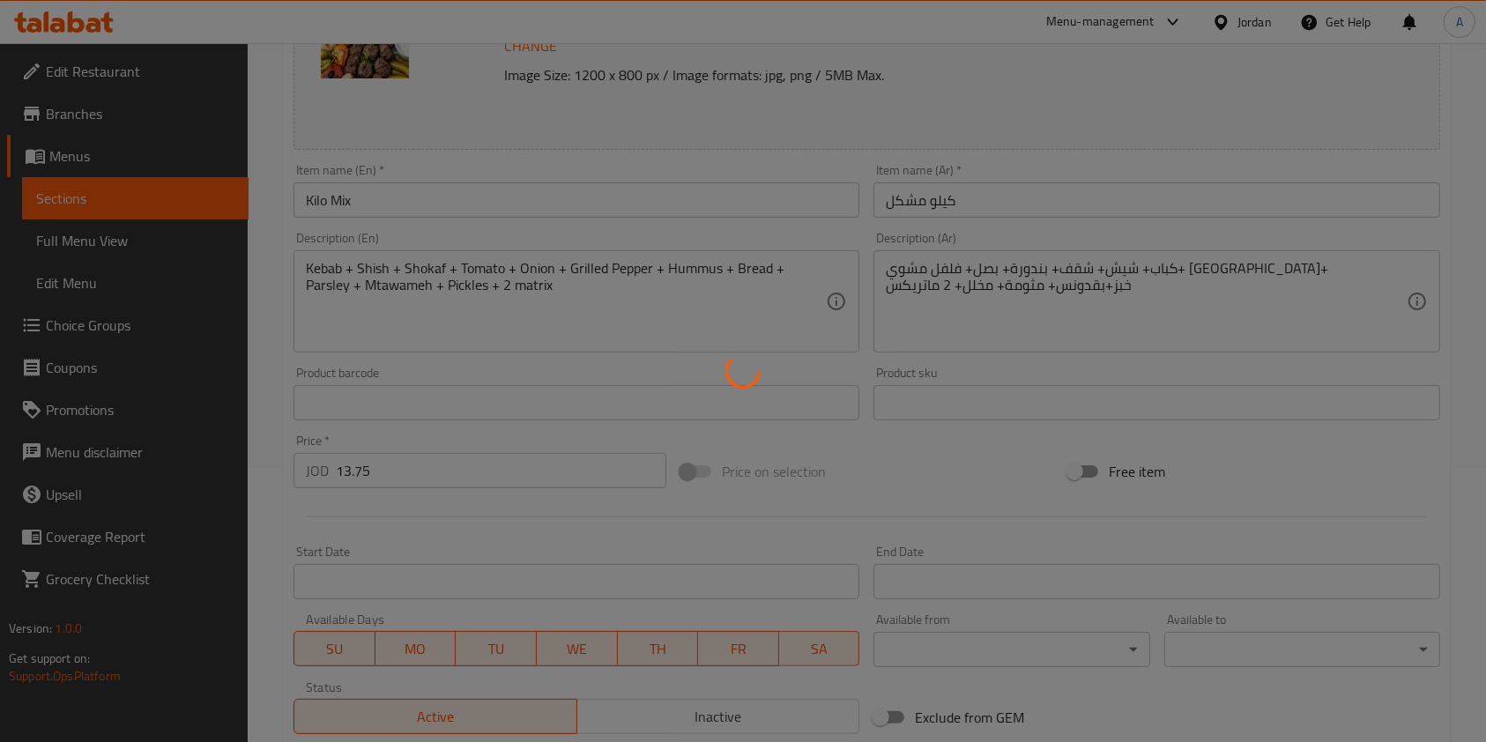
scroll to position [0, 0]
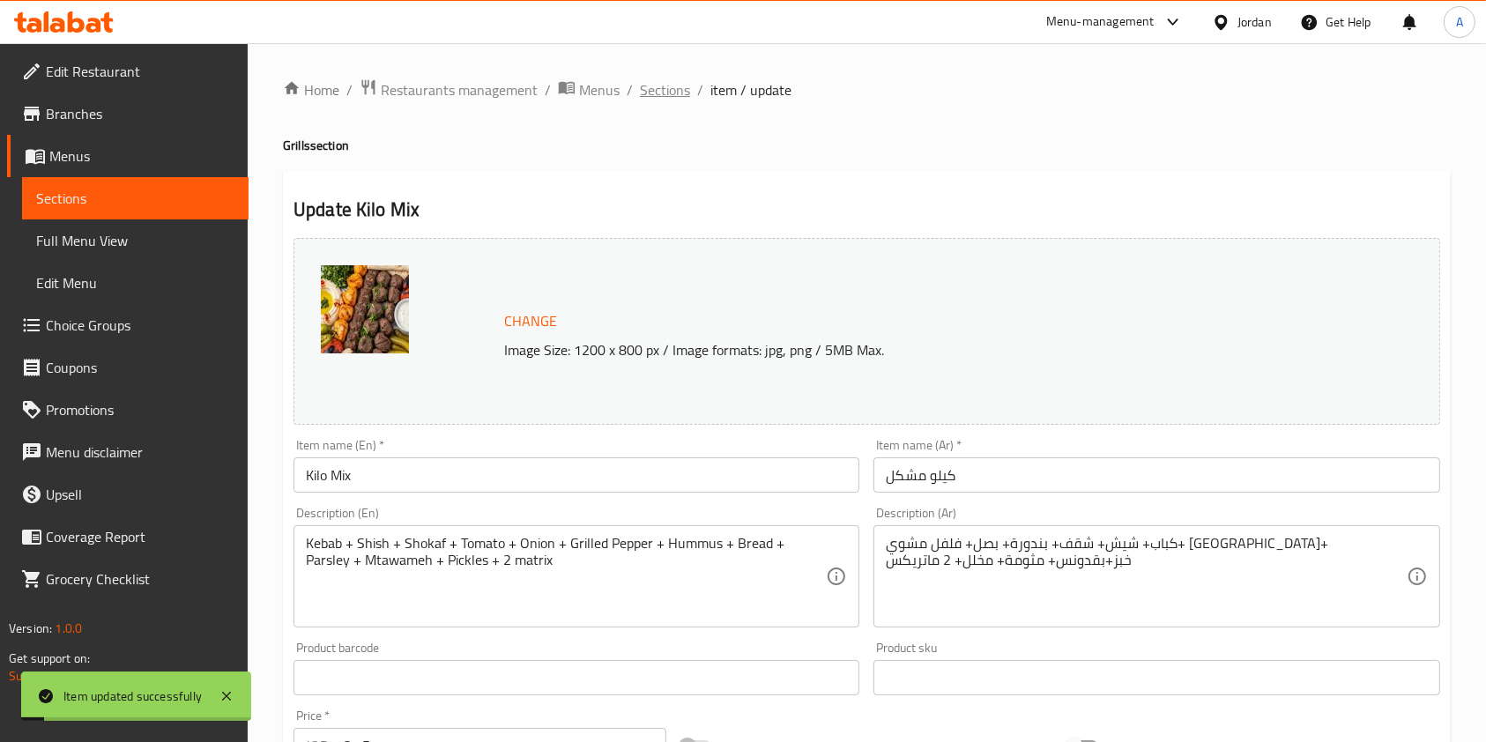
click at [672, 95] on span "Sections" at bounding box center [665, 89] width 50 height 21
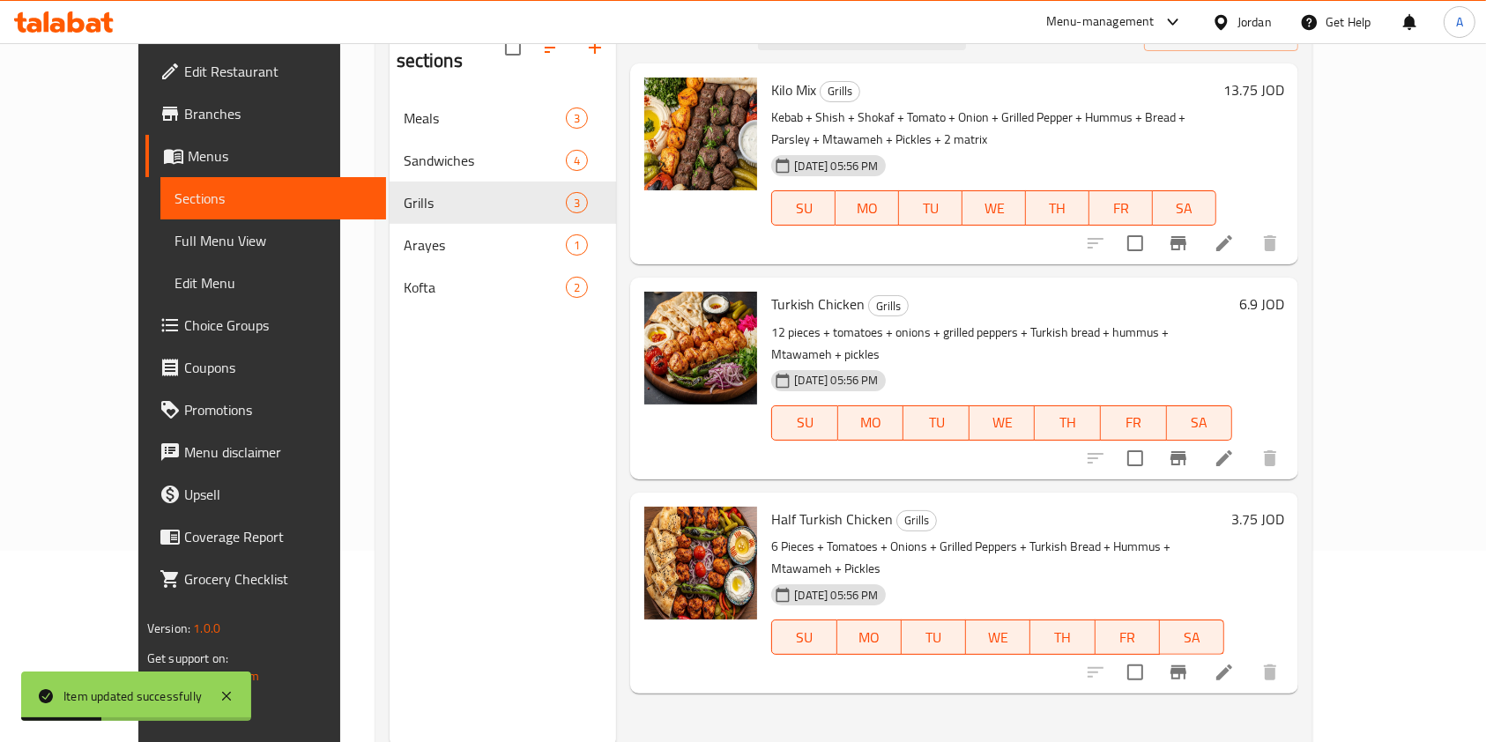
scroll to position [194, 0]
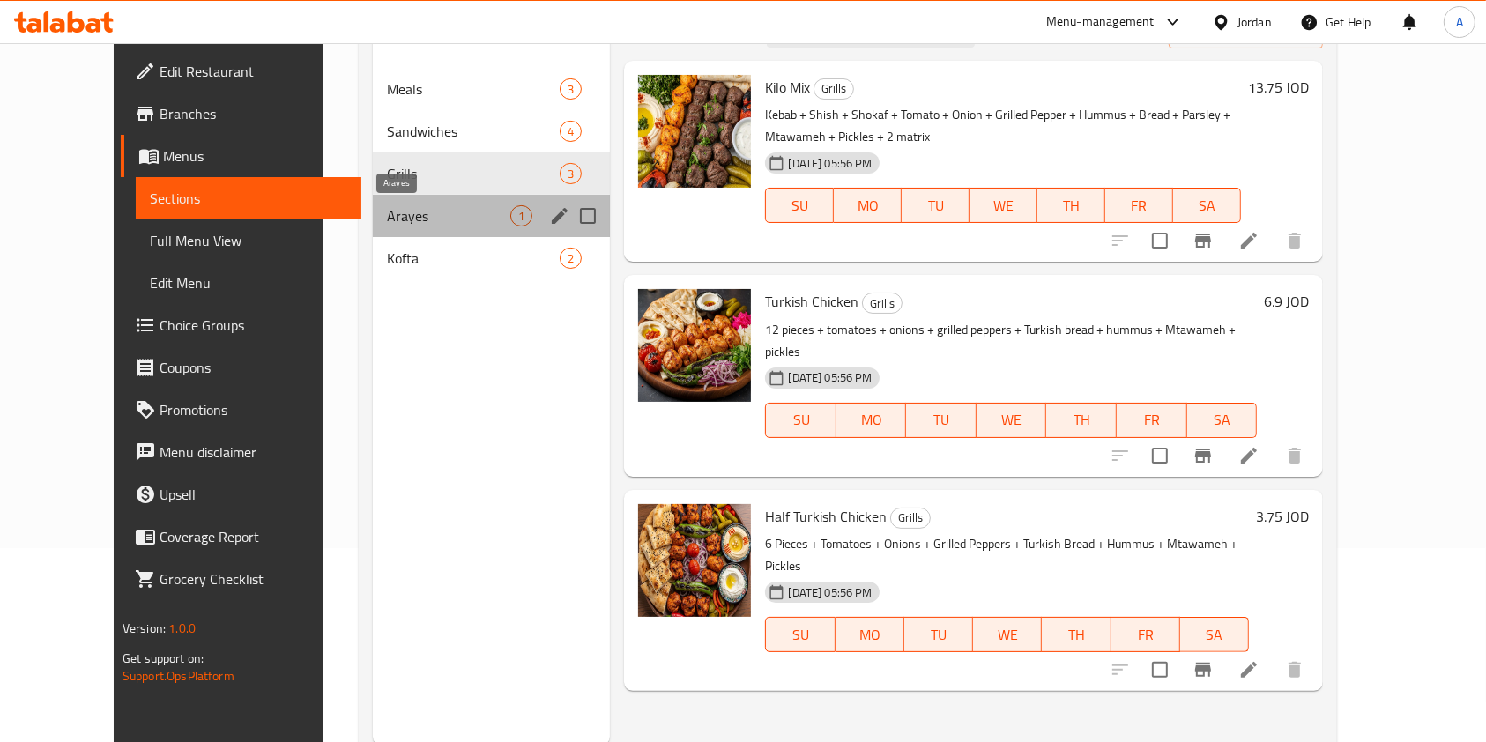
click at [387, 206] on span "Arayes" at bounding box center [448, 215] width 123 height 21
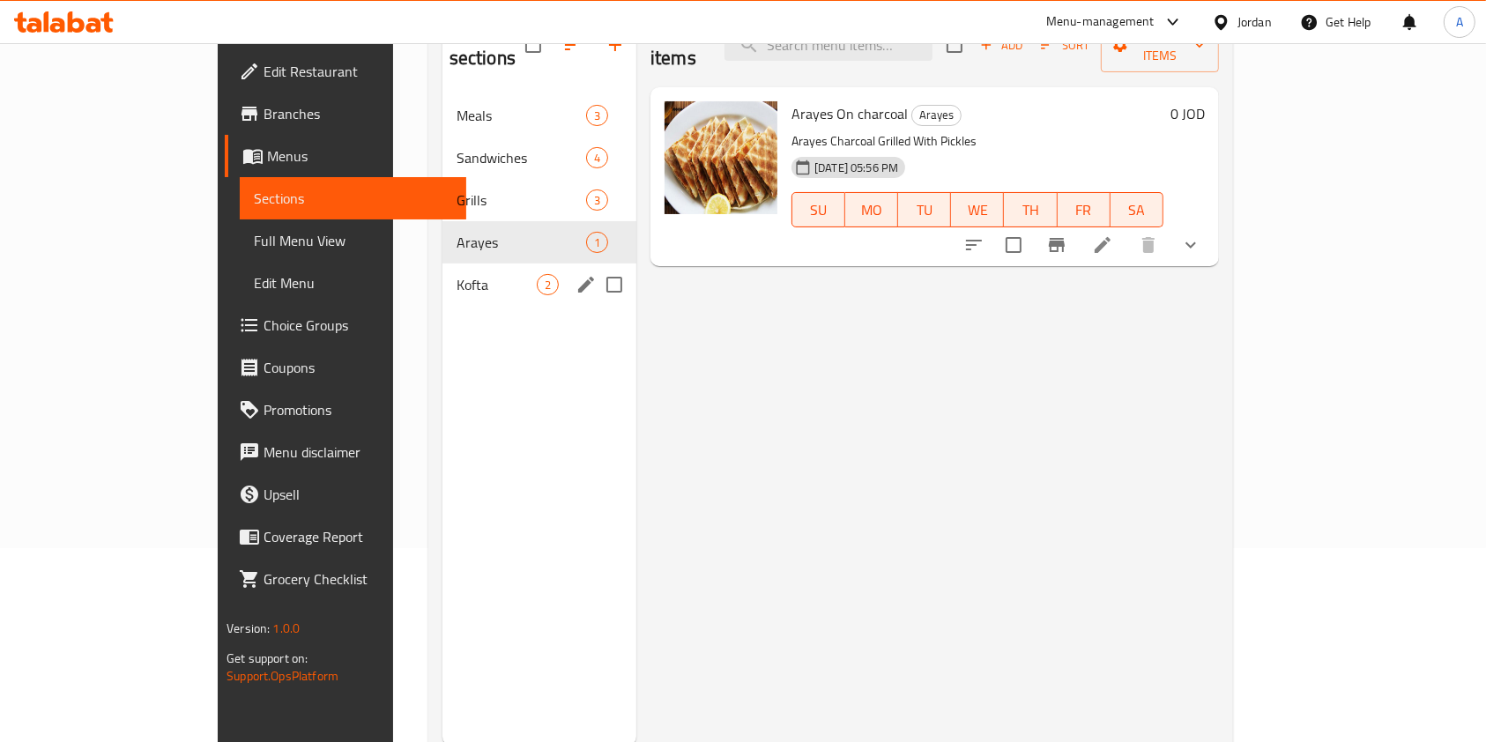
click at [457, 274] on span "Kofta" at bounding box center [497, 284] width 80 height 21
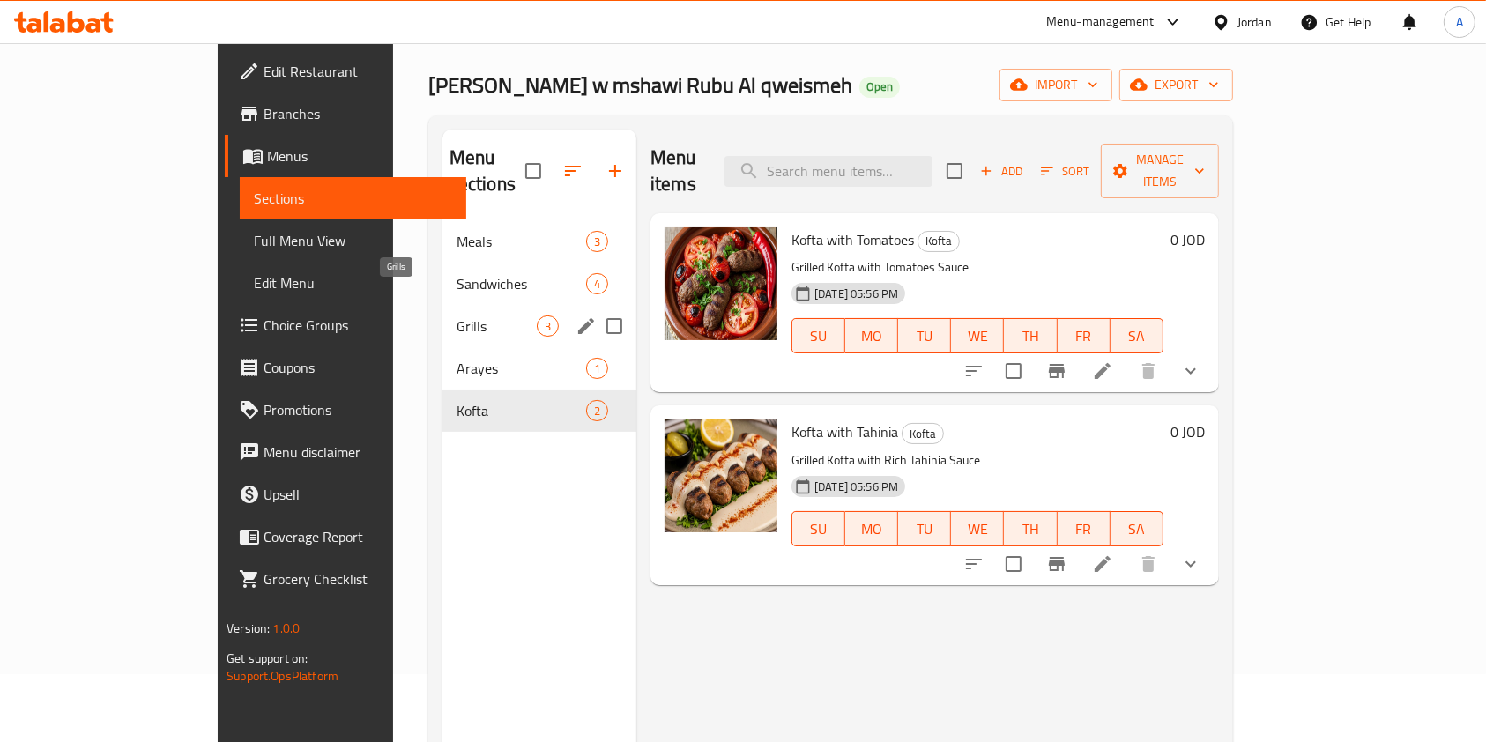
scroll to position [61, 0]
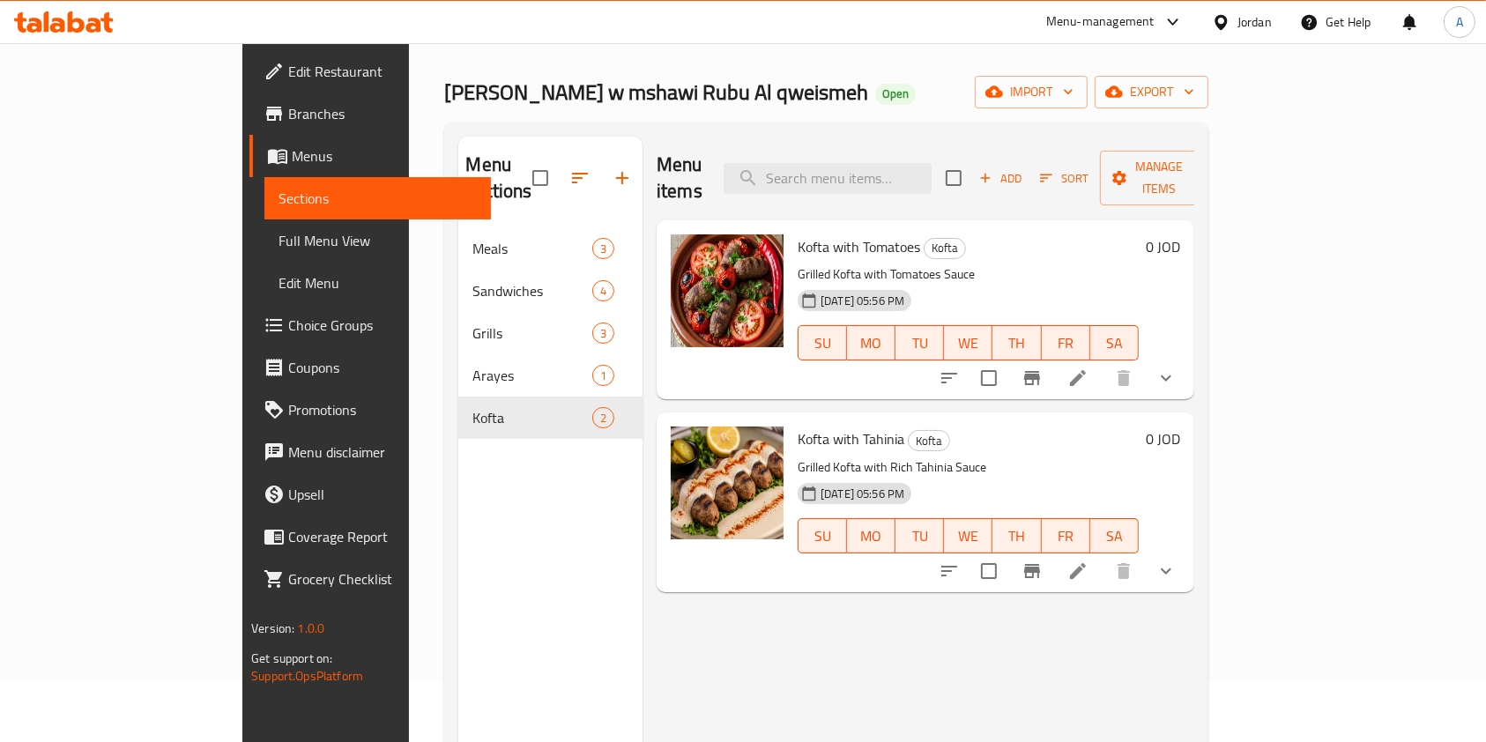
click at [1177, 561] on icon "show more" at bounding box center [1166, 571] width 21 height 21
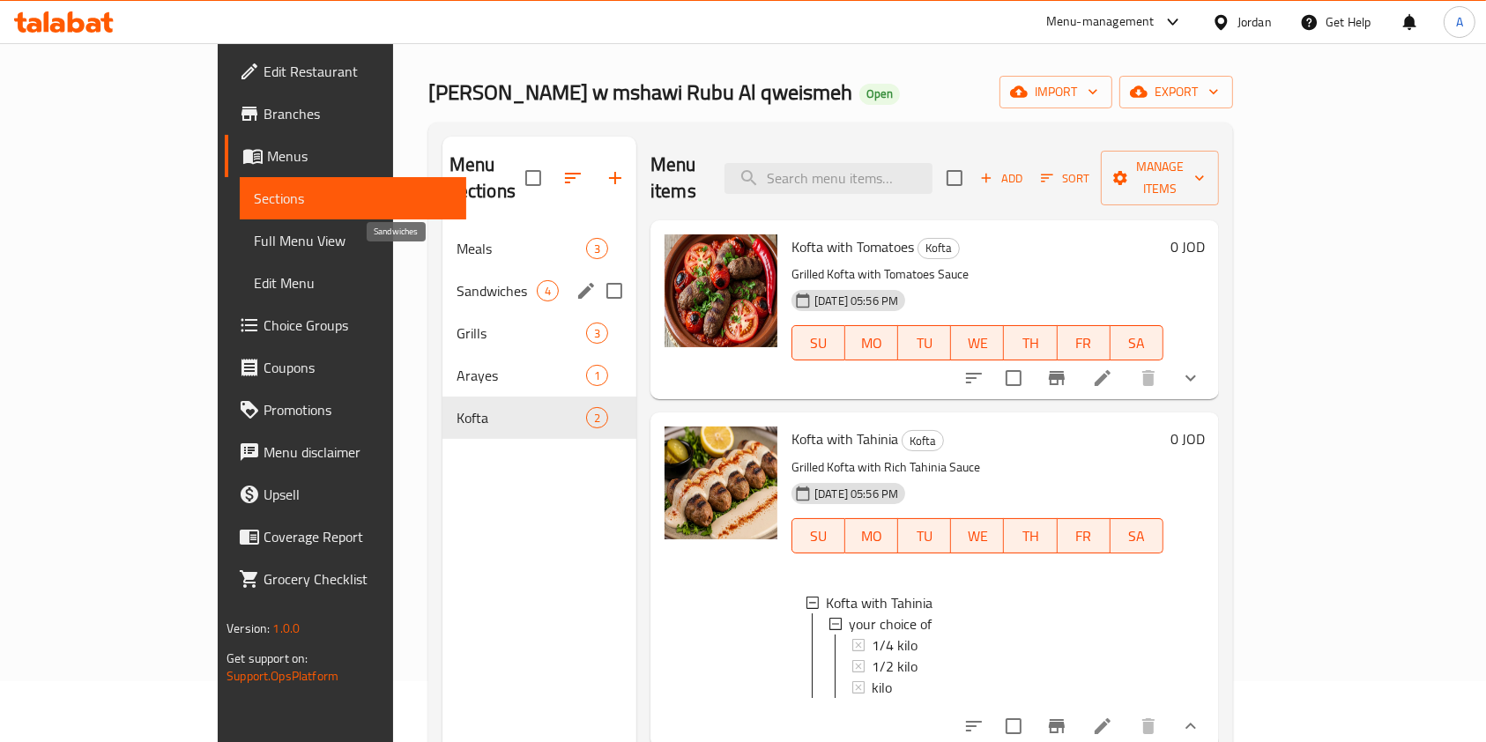
scroll to position [0, 0]
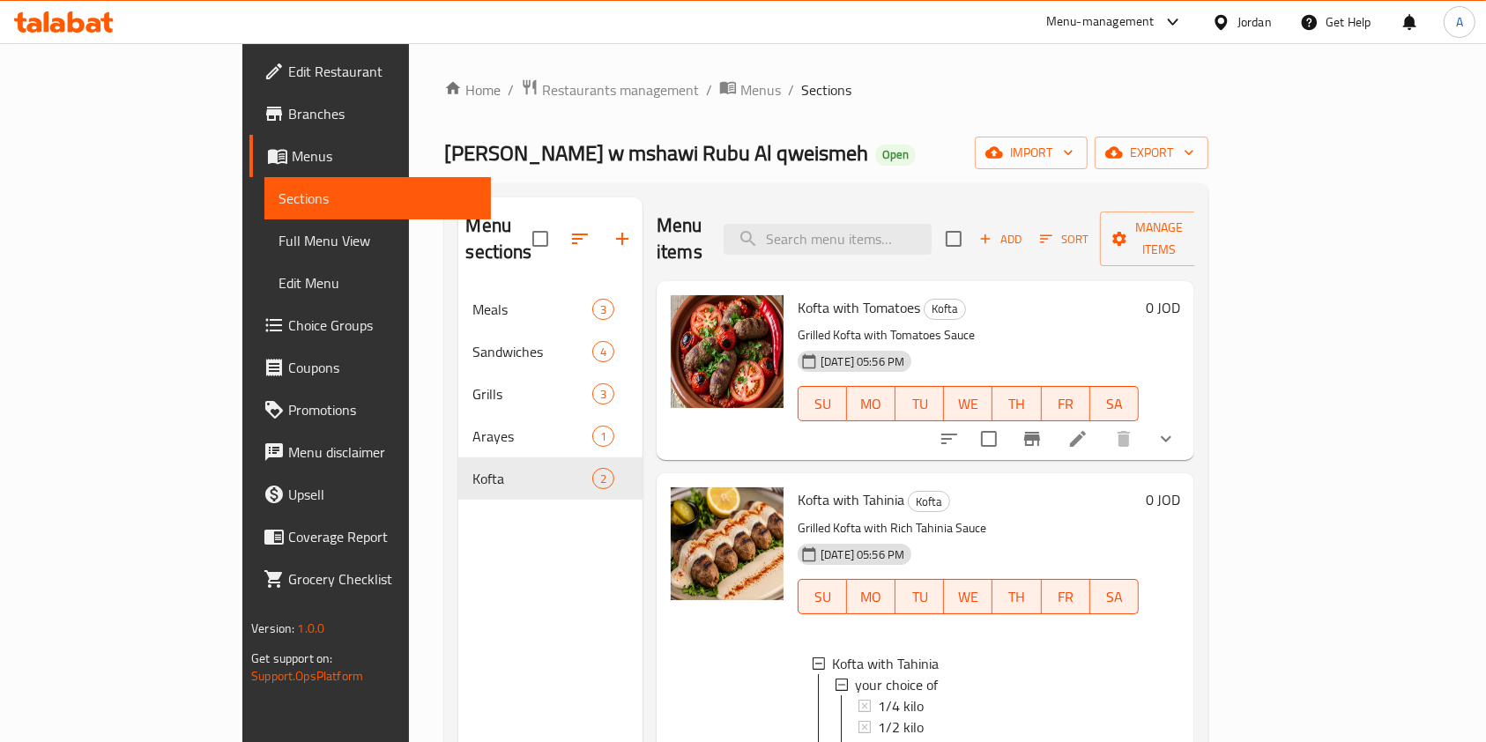
click at [288, 321] on span "Choice Groups" at bounding box center [382, 325] width 189 height 21
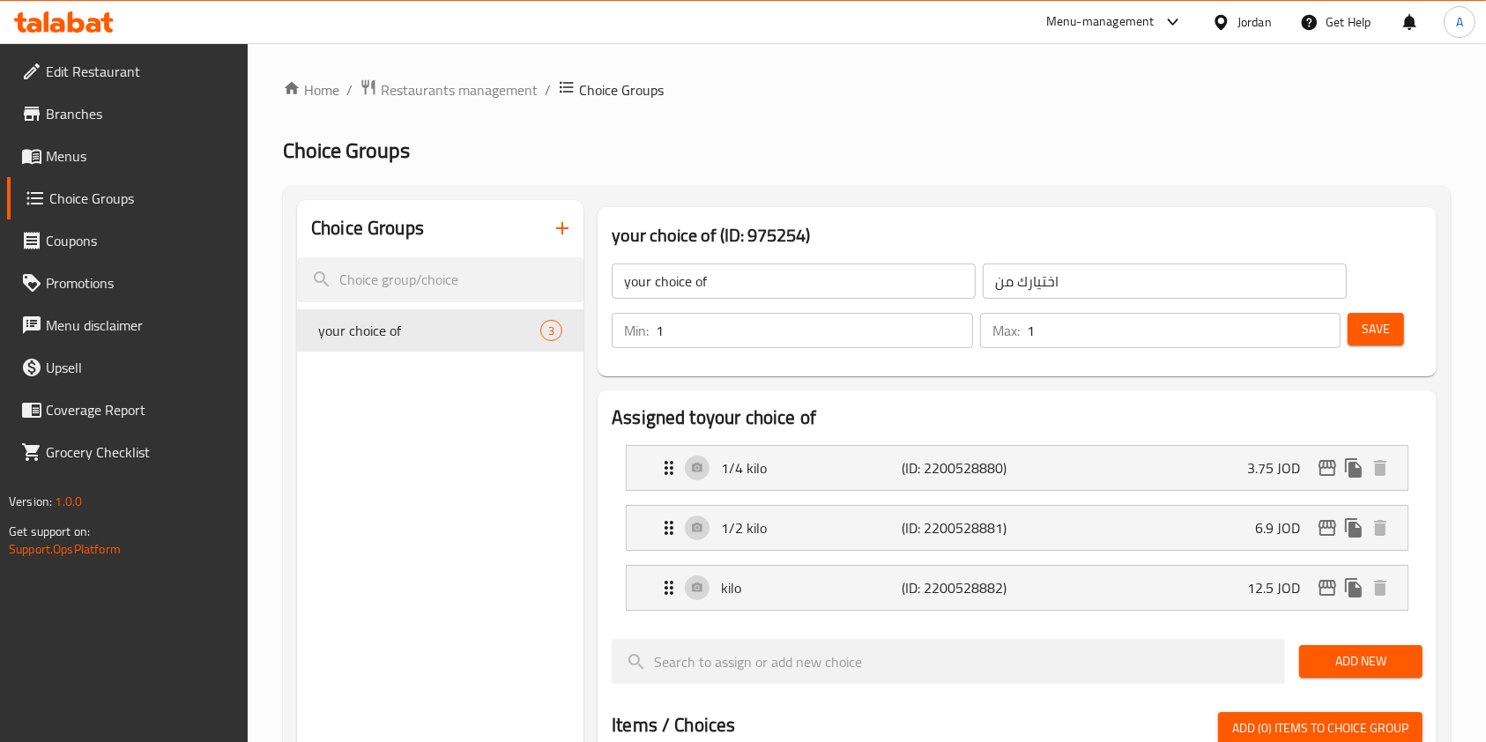
click at [85, 138] on link "Menus" at bounding box center [128, 156] width 242 height 42
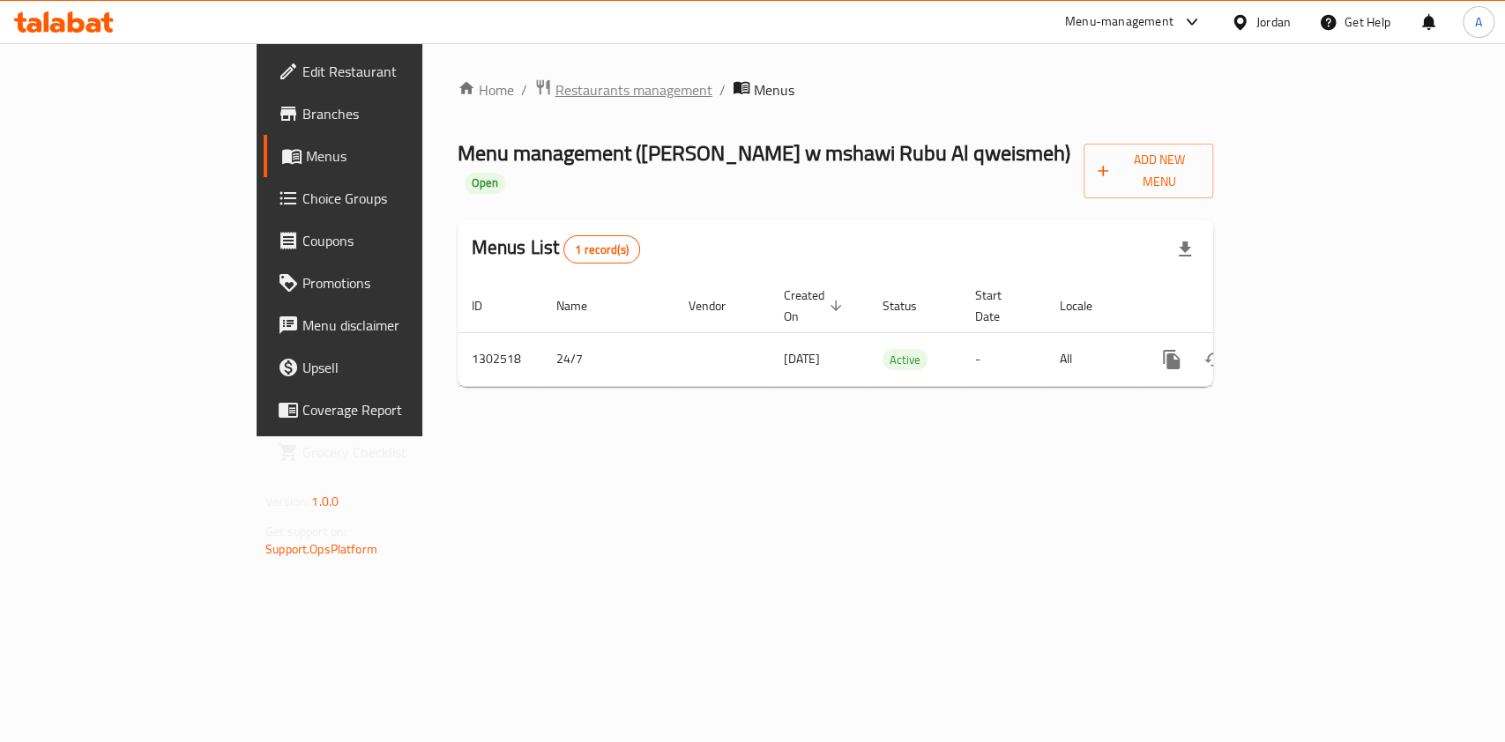
click at [555, 79] on span "Restaurants management" at bounding box center [633, 89] width 157 height 21
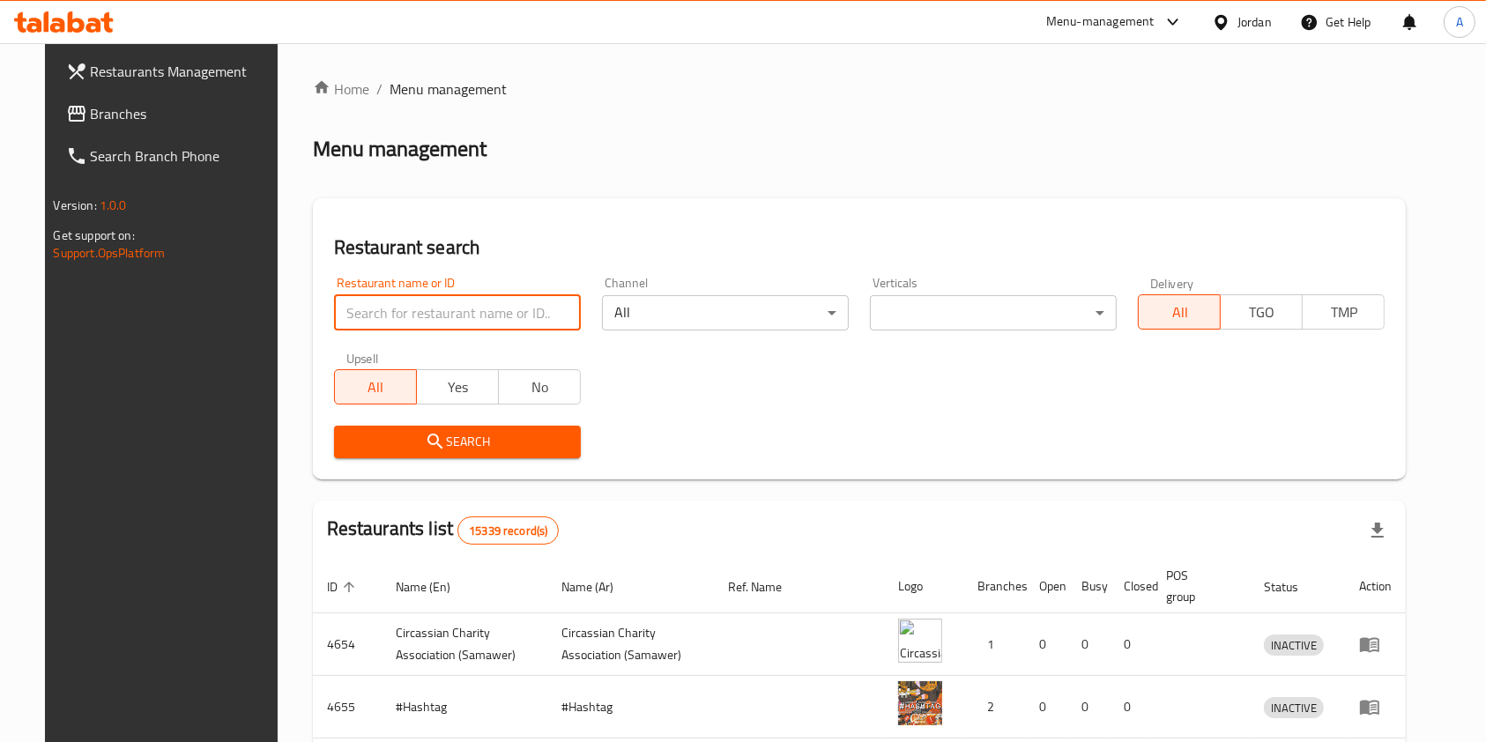
click at [408, 300] on input "search" at bounding box center [457, 312] width 247 height 35
type input "ب"
type input "fitness kit"
click button "Search" at bounding box center [457, 442] width 247 height 33
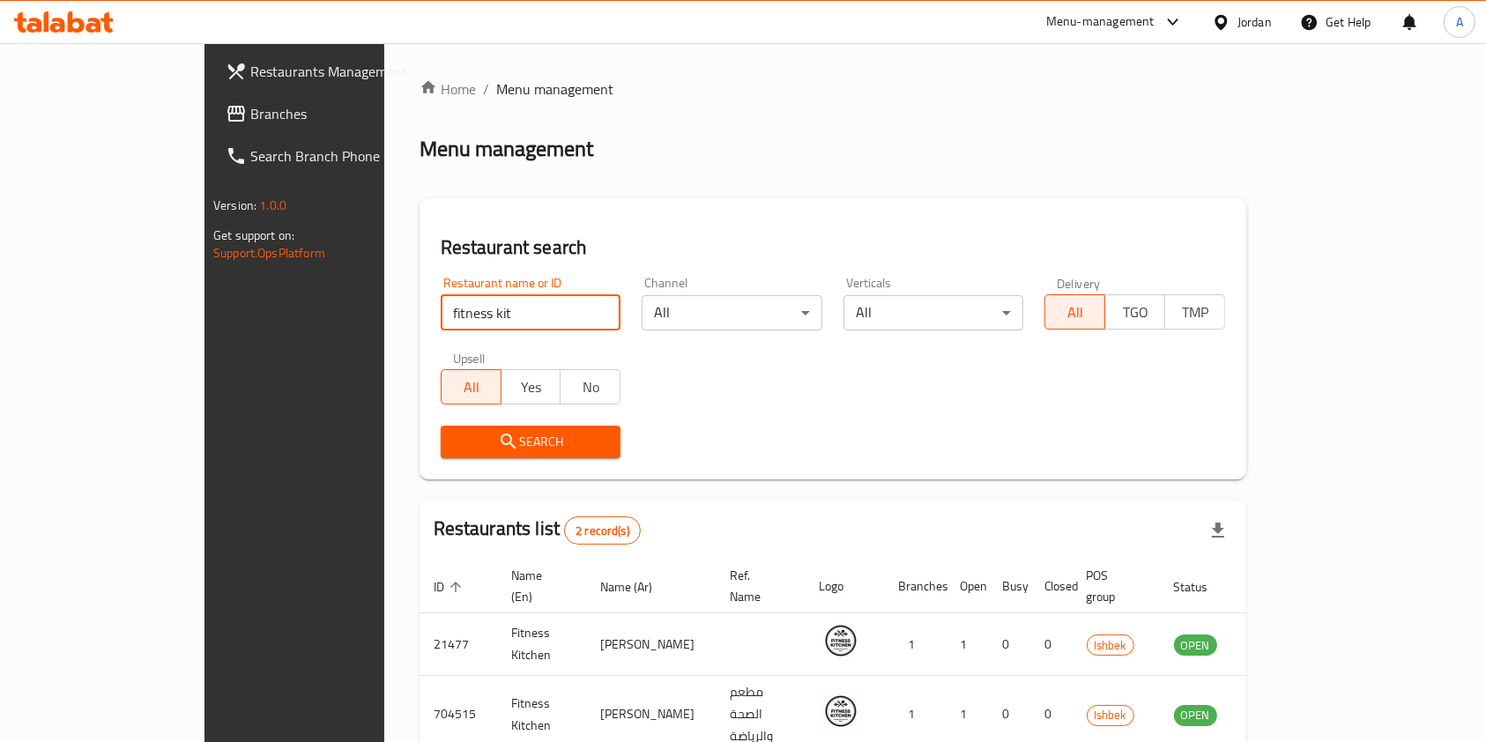
scroll to position [71, 0]
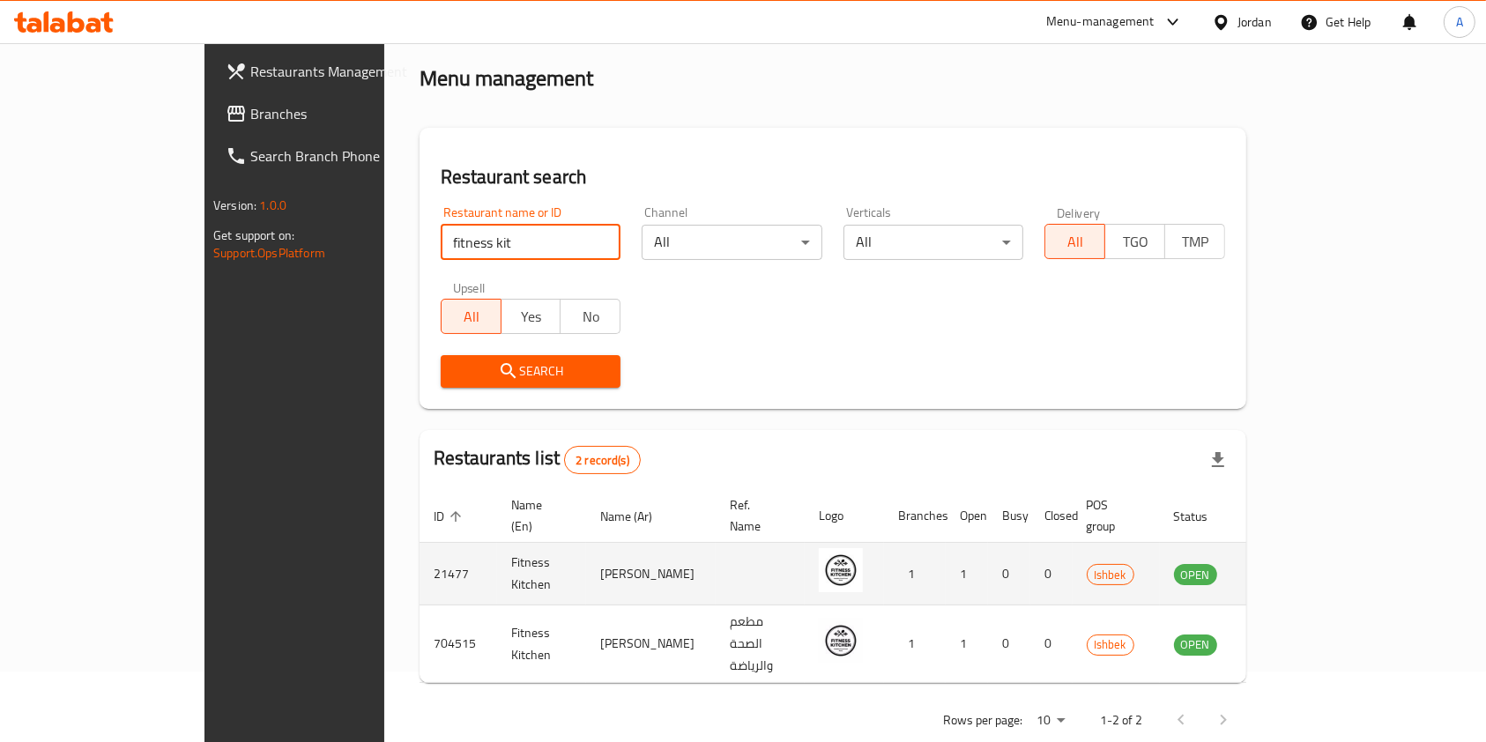
click at [420, 551] on td "21477" at bounding box center [459, 574] width 78 height 63
click at [420, 553] on td "21477" at bounding box center [459, 574] width 78 height 63
copy td "21477"
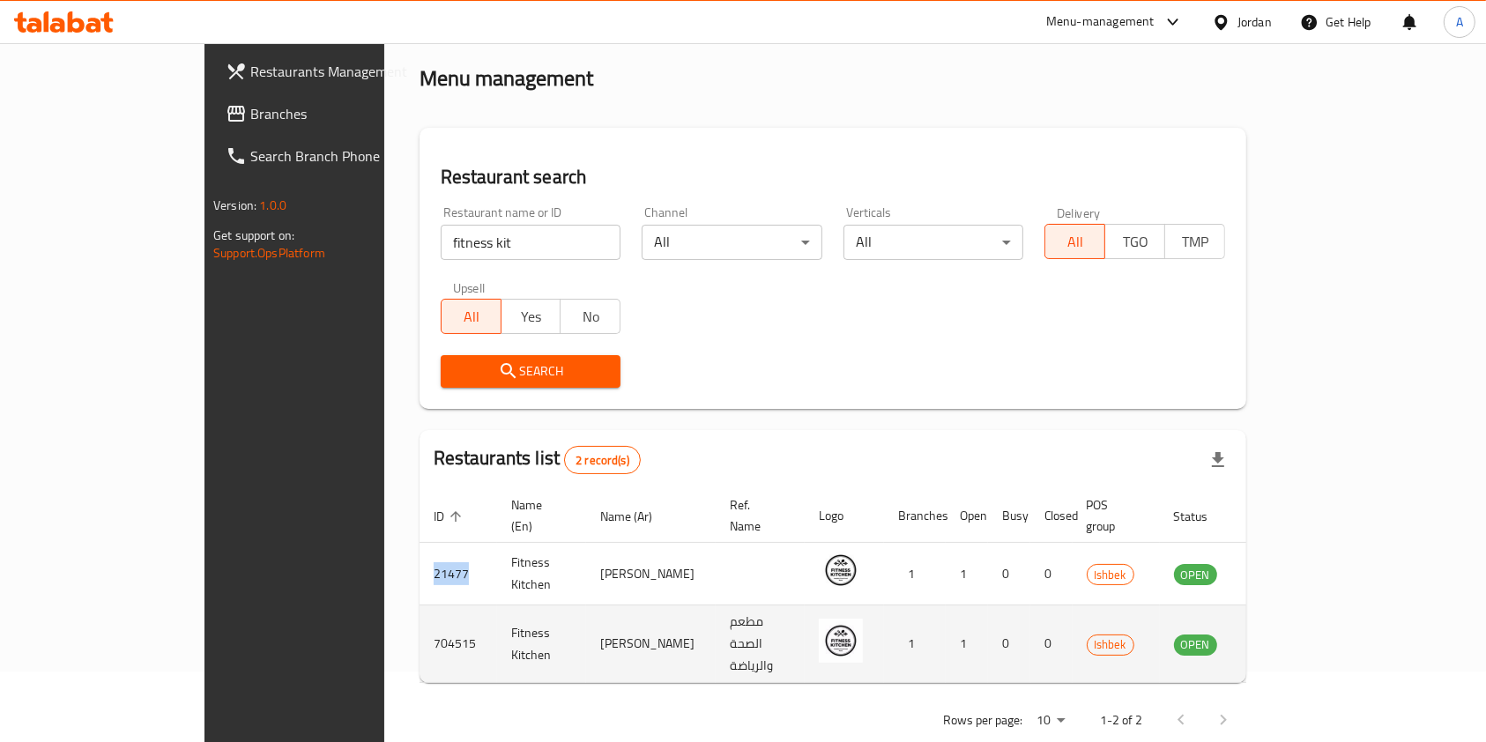
click at [420, 613] on td "704515" at bounding box center [459, 645] width 78 height 78
copy td "704515"
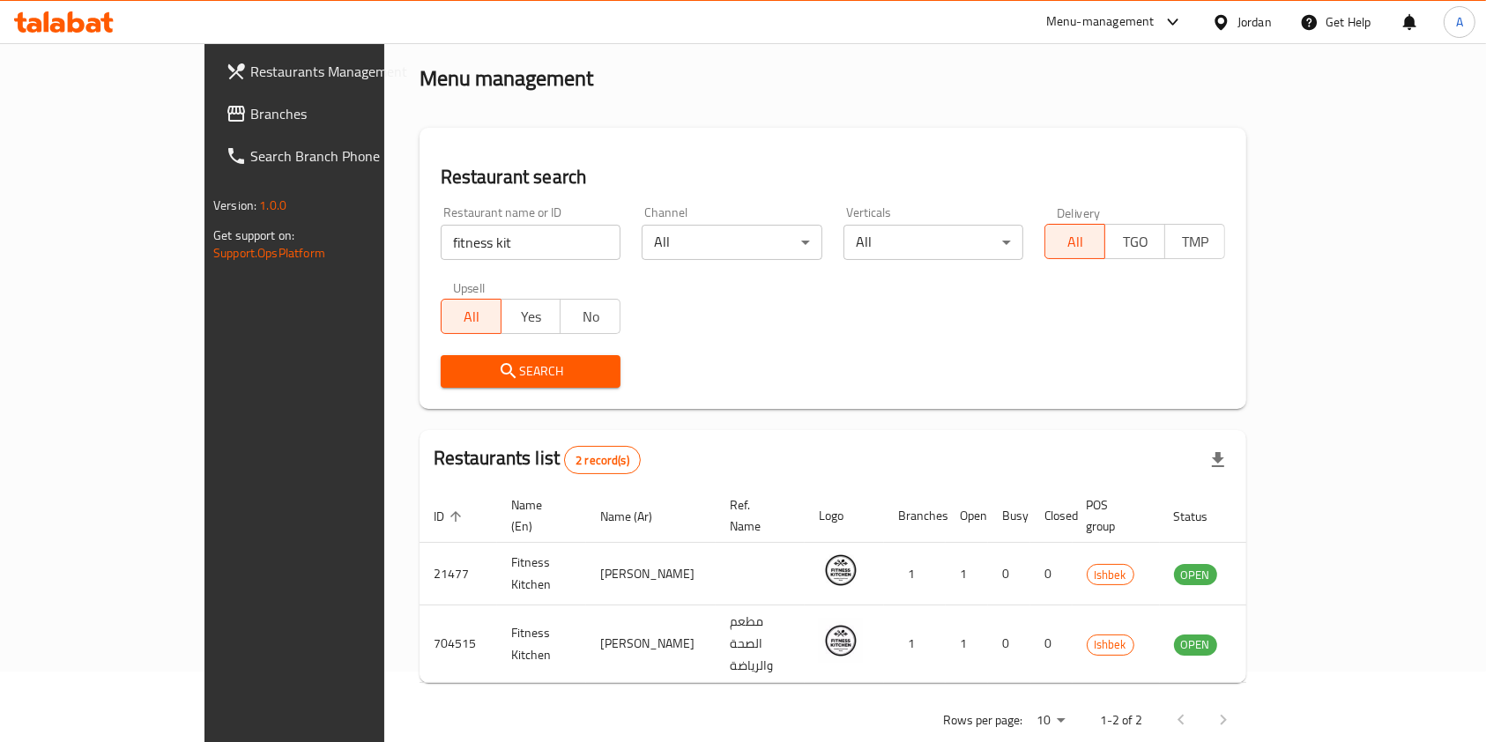
click at [1072, 19] on div "Menu-management" at bounding box center [1100, 21] width 108 height 21
click at [988, 115] on div "Agent Campaigns Center" at bounding box center [1000, 118] width 133 height 19
